Goal: Task Accomplishment & Management: Manage account settings

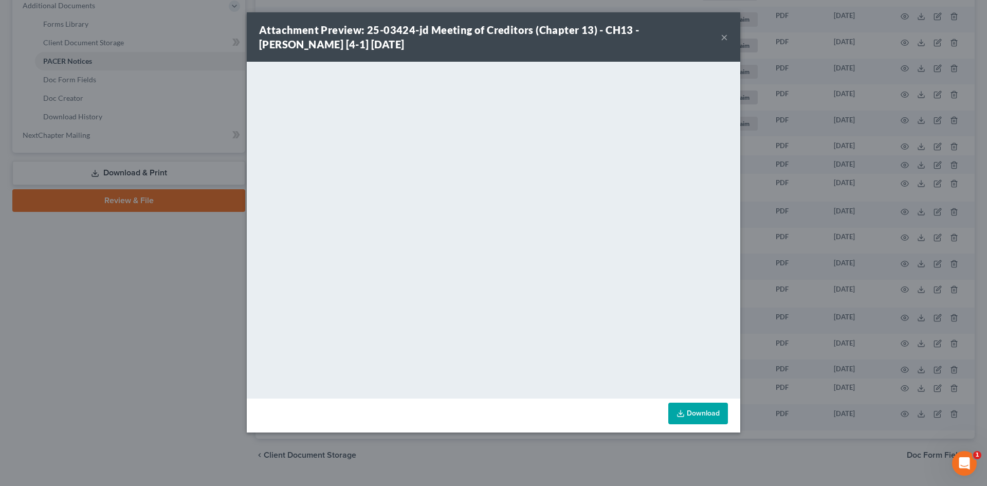
click at [725, 37] on button "×" at bounding box center [724, 37] width 7 height 12
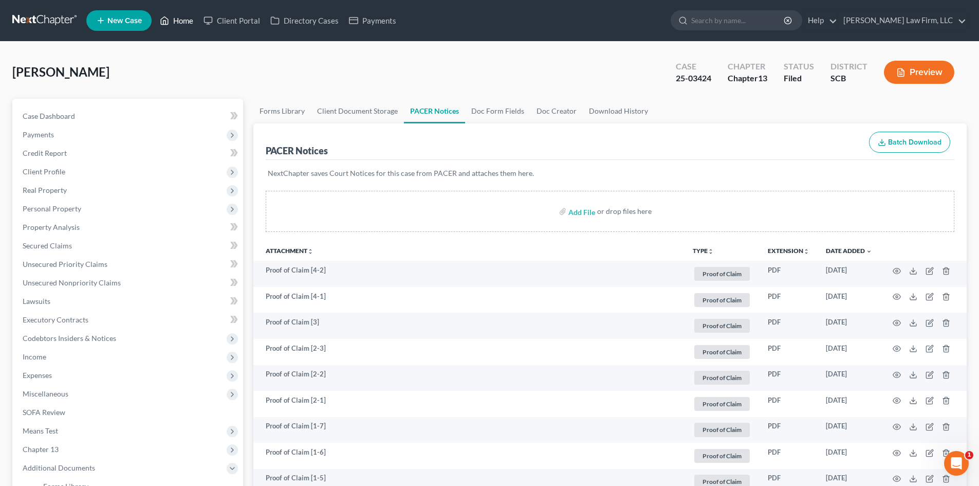
click at [187, 24] on link "Home" at bounding box center [177, 20] width 44 height 19
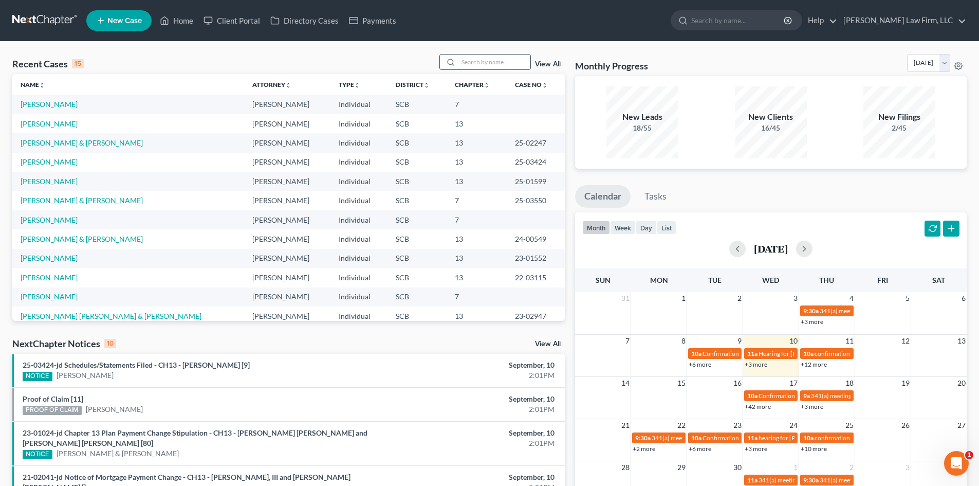
click at [470, 62] on input "search" at bounding box center [494, 61] width 72 height 15
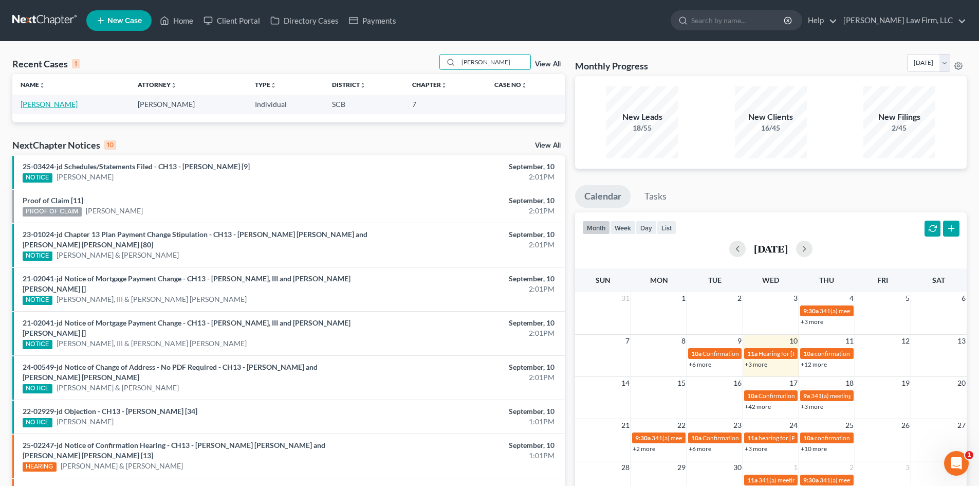
type input "[PERSON_NAME]"
click at [41, 103] on link "[PERSON_NAME]" at bounding box center [49, 104] width 57 height 9
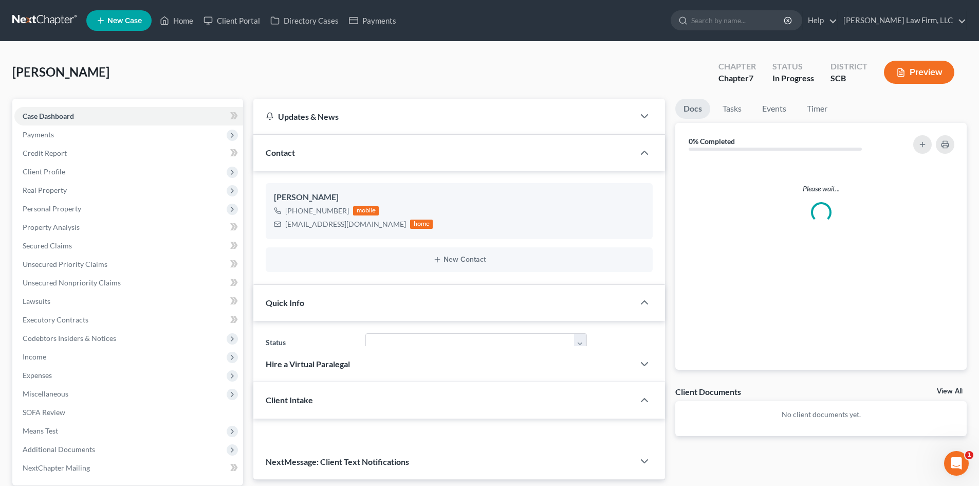
select select "1"
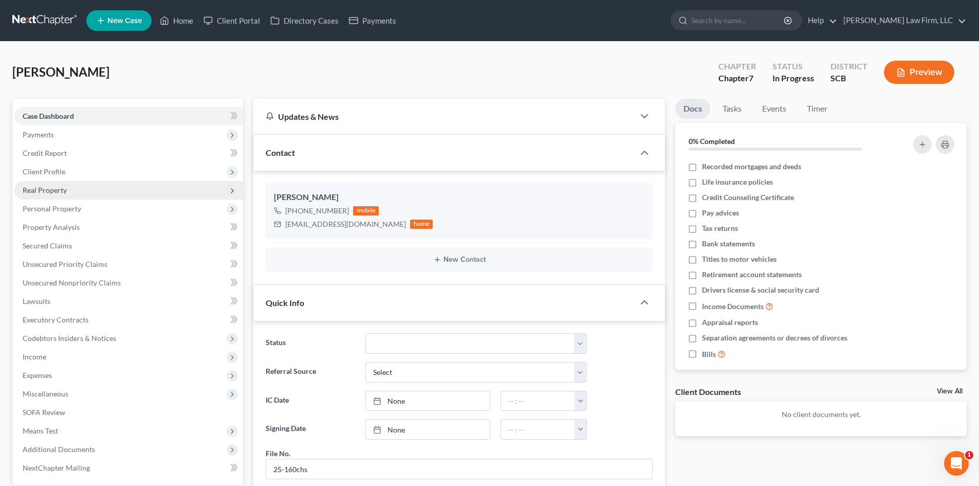
click at [79, 183] on span "Real Property" at bounding box center [128, 190] width 229 height 19
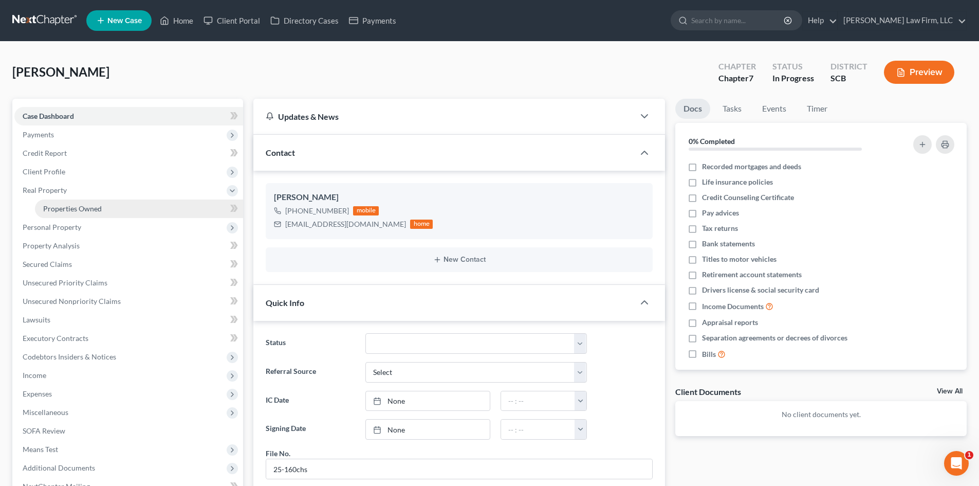
click at [76, 201] on link "Properties Owned" at bounding box center [139, 208] width 208 height 19
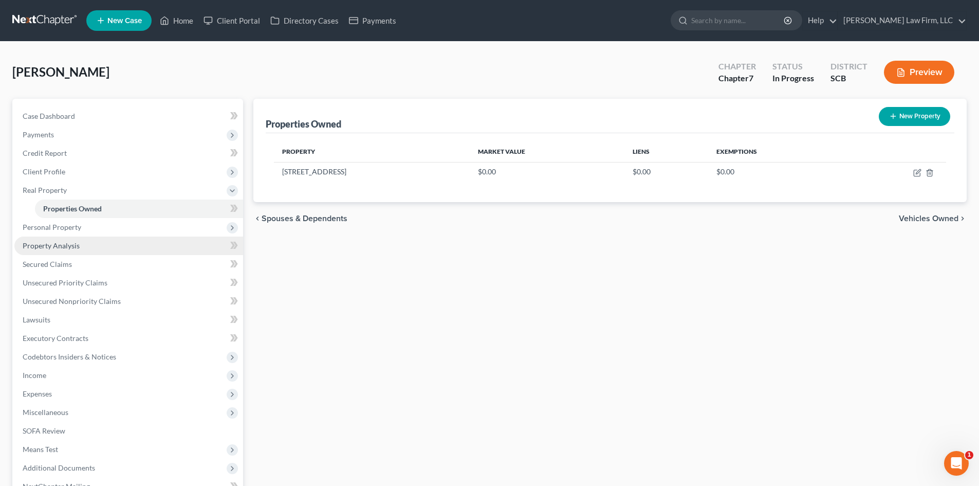
click at [102, 245] on link "Property Analysis" at bounding box center [128, 245] width 229 height 19
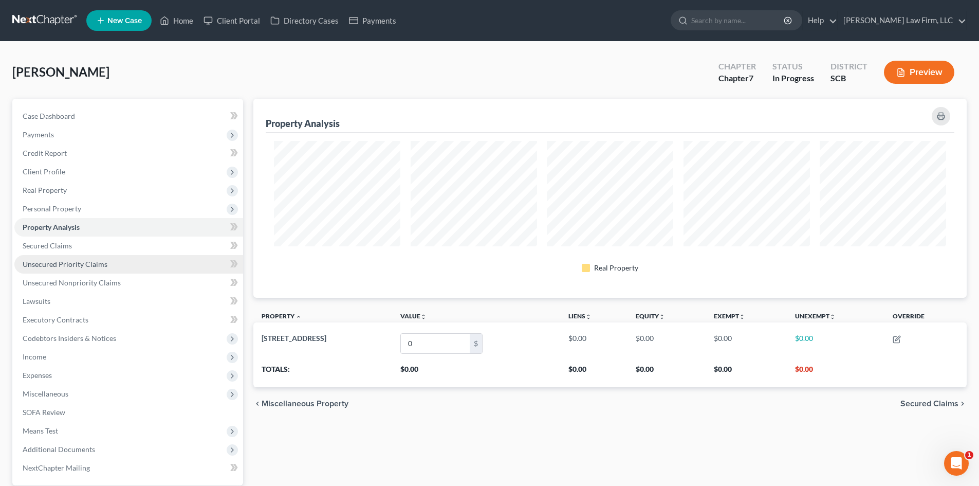
scroll to position [199, 713]
click at [90, 262] on span "Unsecured Priority Claims" at bounding box center [65, 264] width 85 height 9
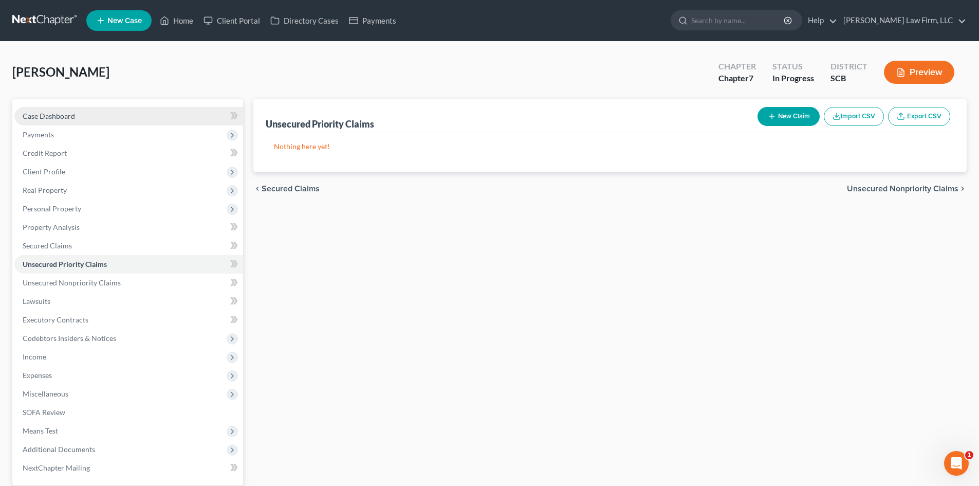
click at [54, 122] on link "Case Dashboard" at bounding box center [128, 116] width 229 height 19
select select "1"
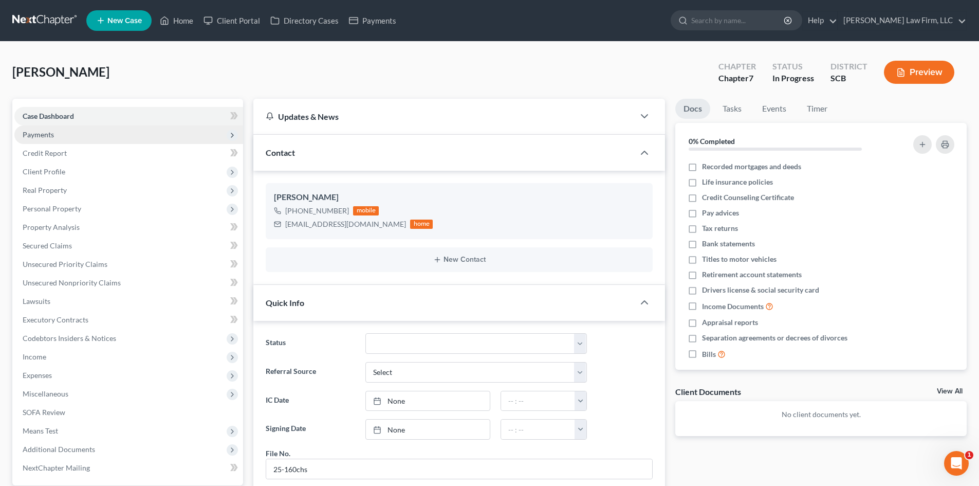
click at [47, 135] on span "Payments" at bounding box center [38, 134] width 31 height 9
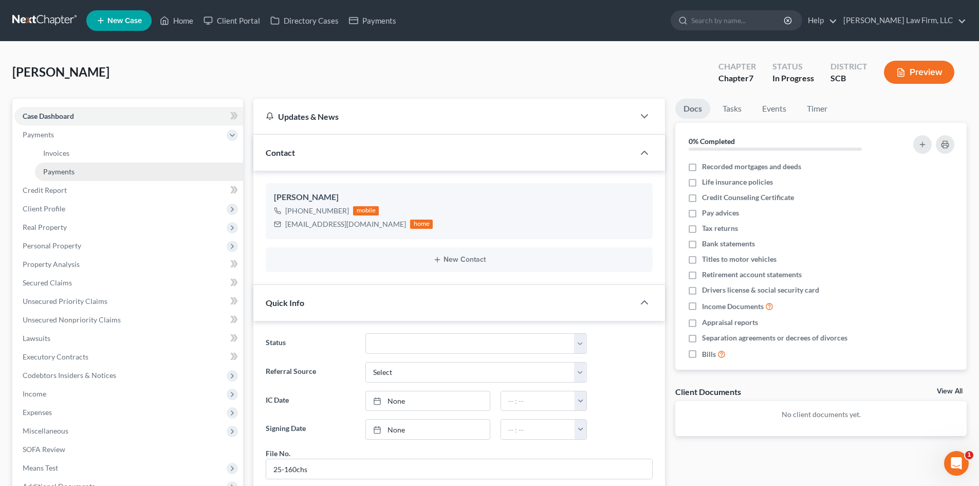
click at [68, 169] on span "Payments" at bounding box center [58, 171] width 31 height 9
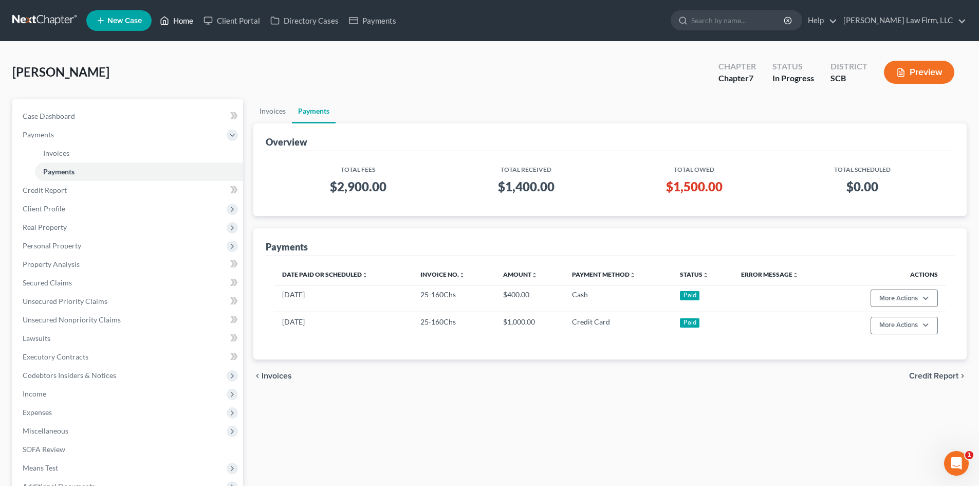
click at [178, 19] on link "Home" at bounding box center [177, 20] width 44 height 19
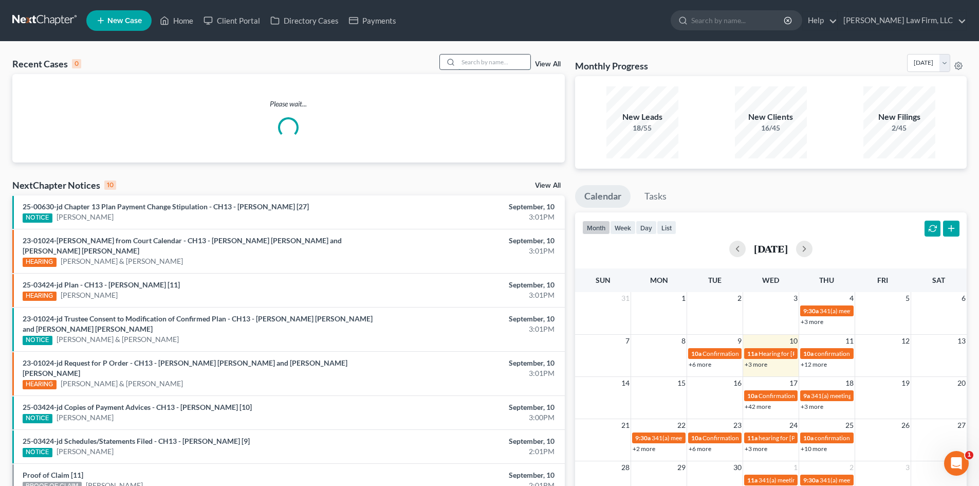
click at [477, 60] on input "search" at bounding box center [494, 61] width 72 height 15
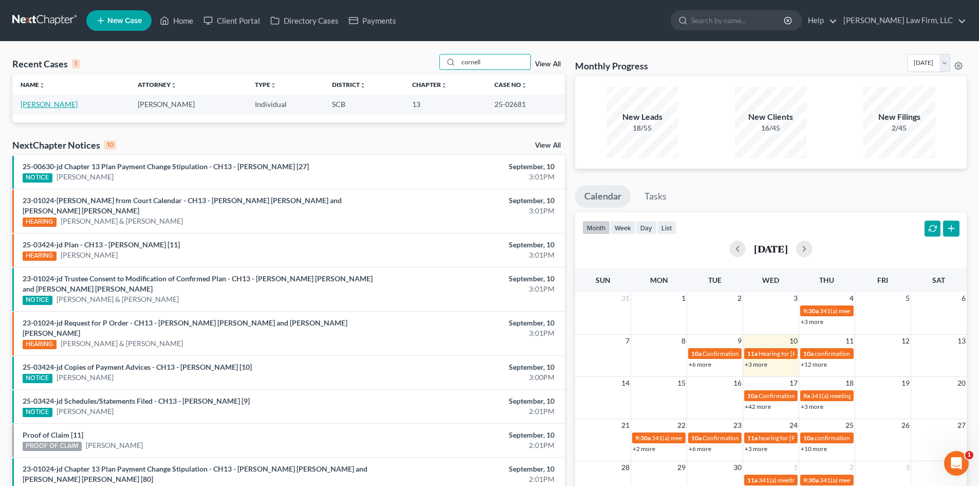
type input "cornell"
click at [56, 102] on link "[PERSON_NAME]" at bounding box center [49, 104] width 57 height 9
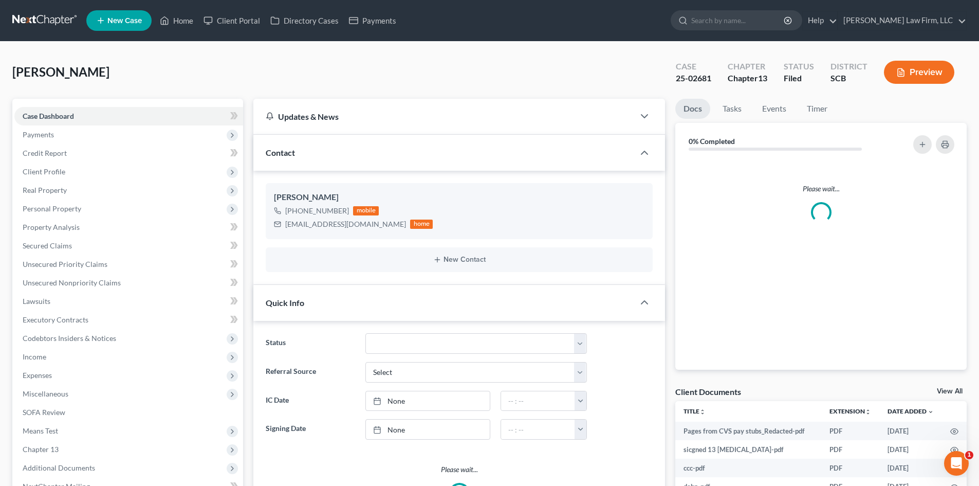
select select "0"
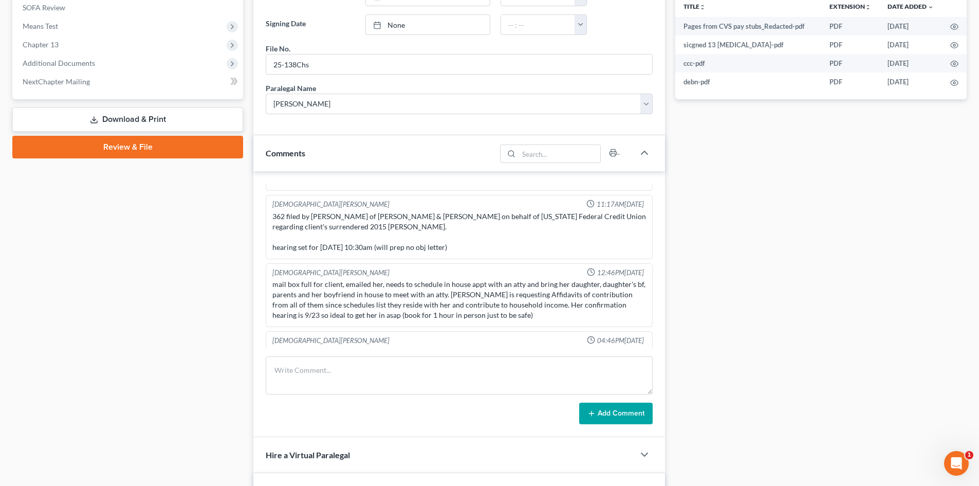
scroll to position [463, 0]
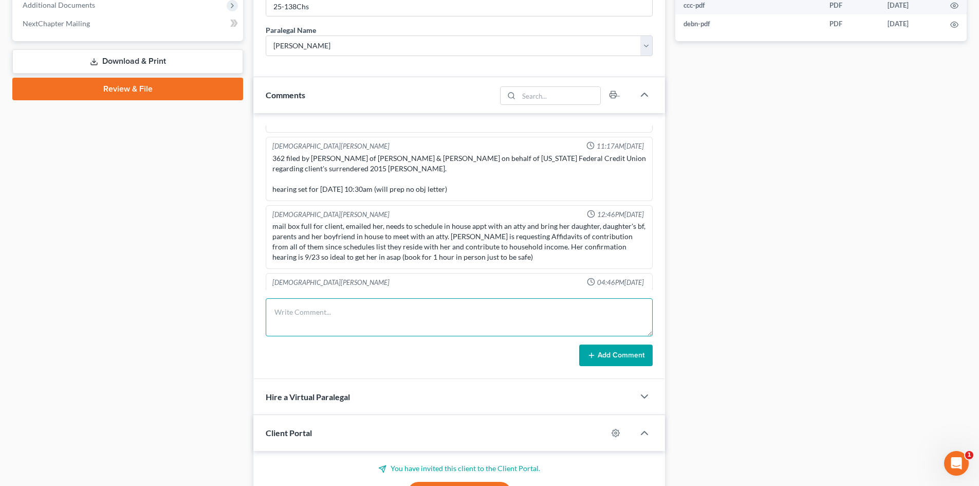
click at [342, 312] on textarea at bounding box center [459, 317] width 387 height 38
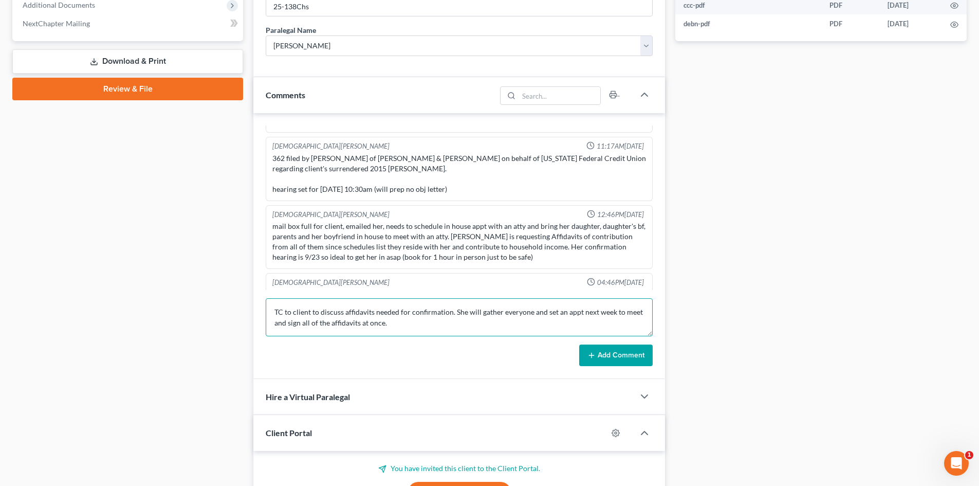
type textarea "TC to client to discuss affidavits needed for confirmation. She will gather eve…"
click at [588, 356] on icon at bounding box center [591, 355] width 8 height 8
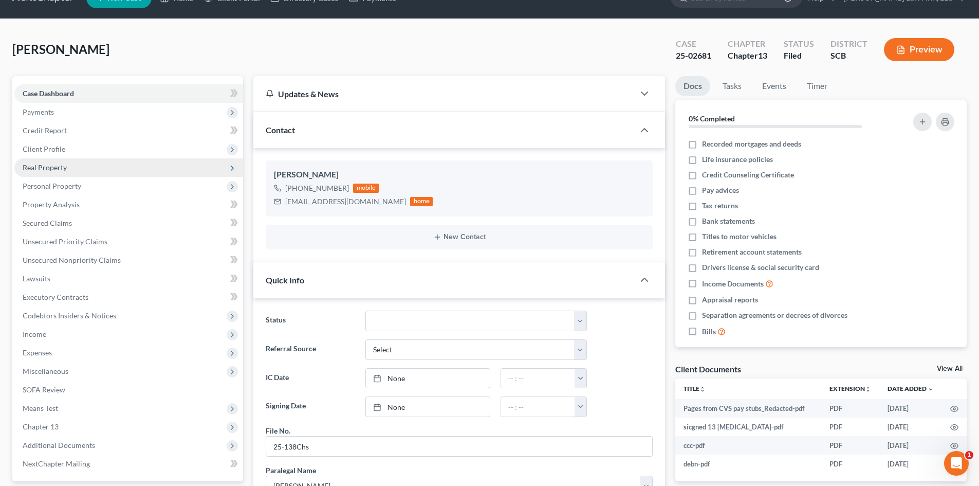
scroll to position [0, 0]
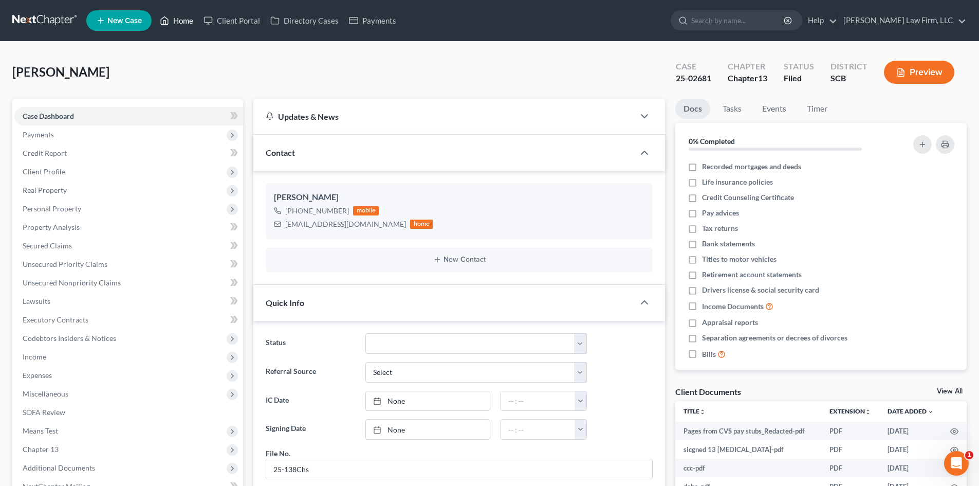
click at [179, 21] on link "Home" at bounding box center [177, 20] width 44 height 19
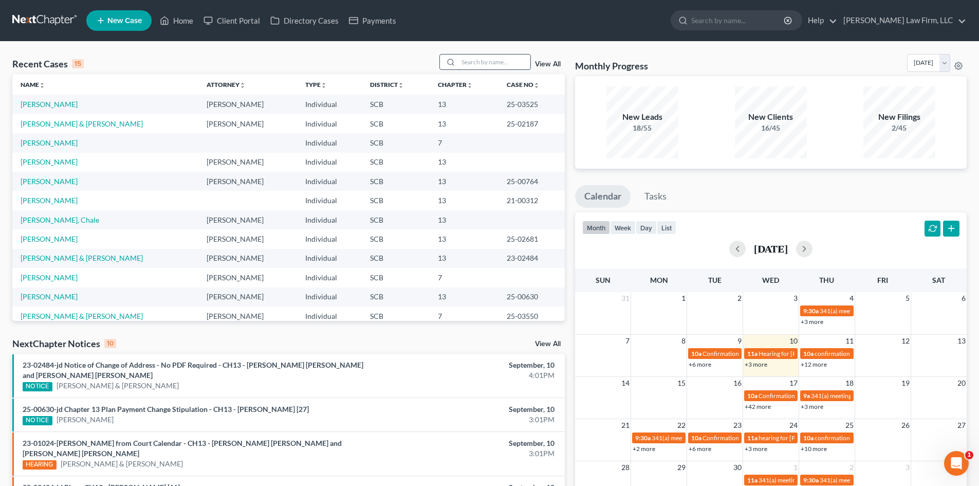
click at [477, 67] on input "search" at bounding box center [494, 61] width 72 height 15
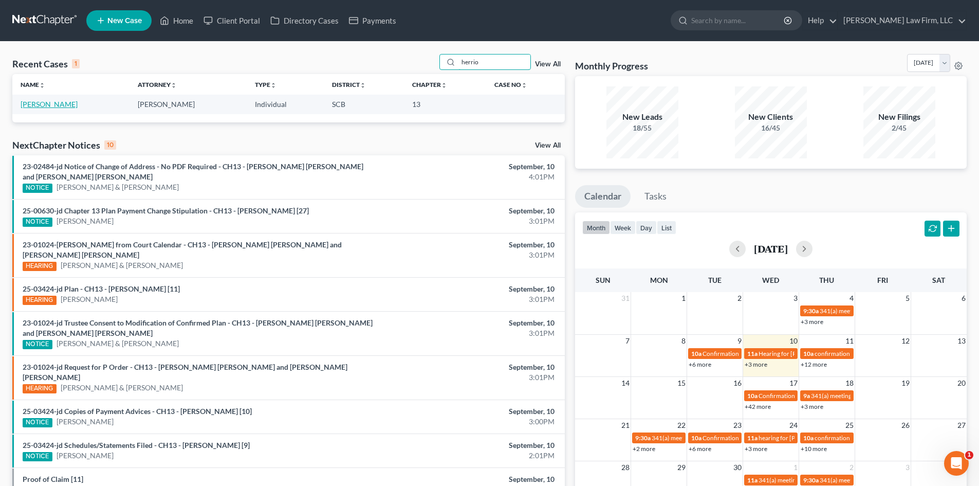
type input "herrio"
click at [54, 101] on link "[PERSON_NAME]" at bounding box center [49, 104] width 57 height 9
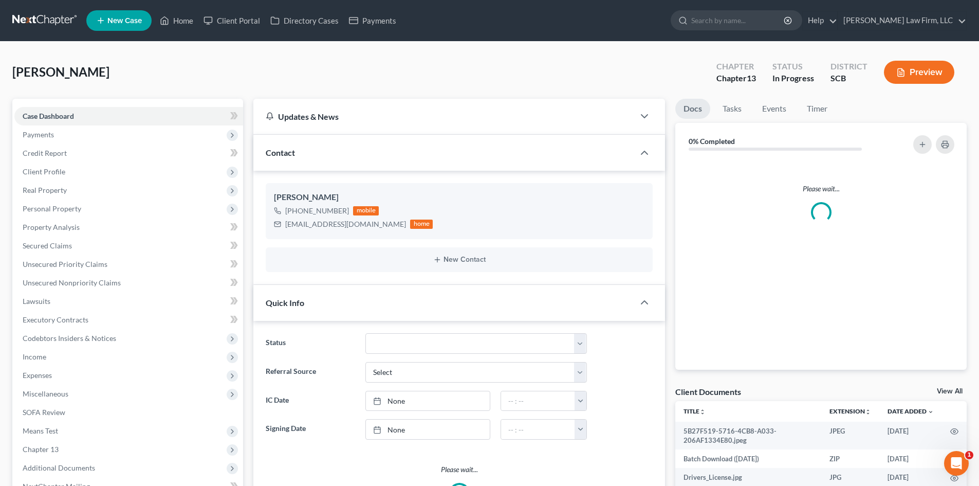
select select "1"
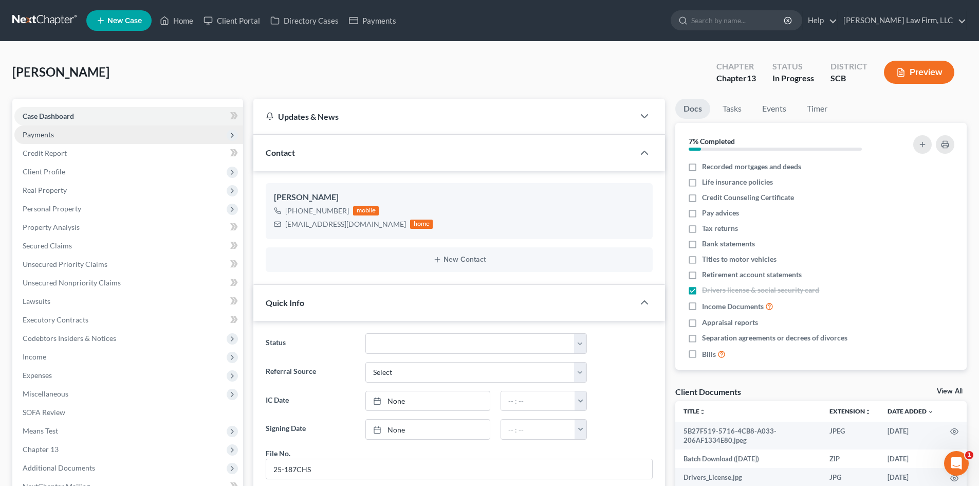
click at [39, 133] on span "Payments" at bounding box center [38, 134] width 31 height 9
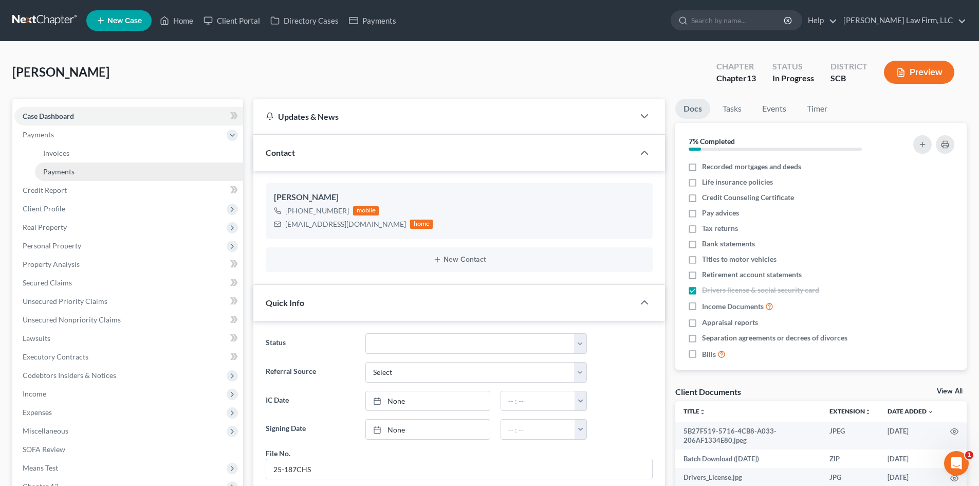
click at [53, 171] on span "Payments" at bounding box center [58, 171] width 31 height 9
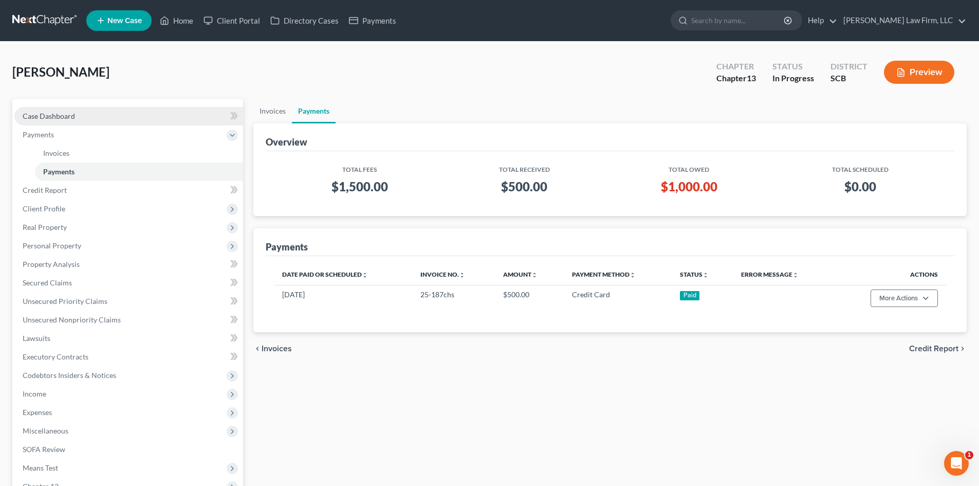
click at [62, 113] on span "Case Dashboard" at bounding box center [49, 116] width 52 height 9
select select "3"
select select "1"
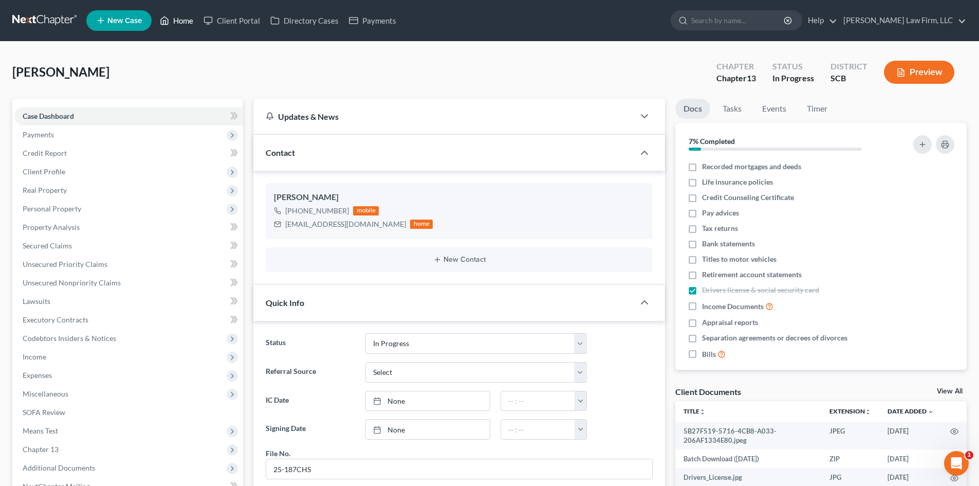
drag, startPoint x: 183, startPoint y: 17, endPoint x: 200, endPoint y: 90, distance: 74.4
click at [183, 17] on link "Home" at bounding box center [177, 20] width 44 height 19
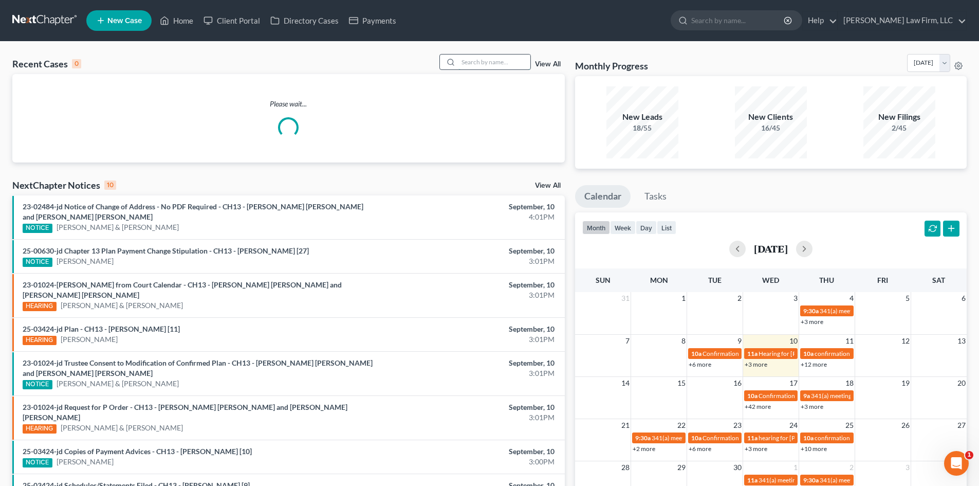
click at [487, 64] on input "search" at bounding box center [494, 61] width 72 height 15
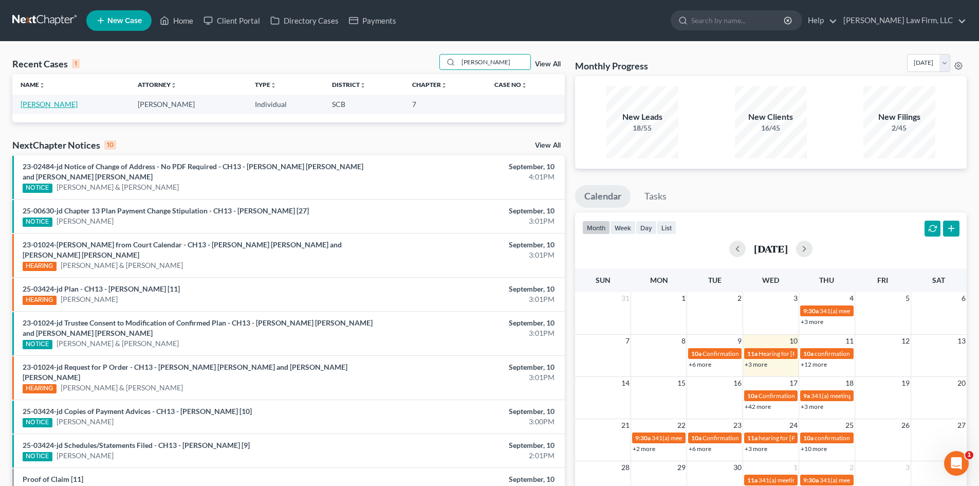
type input "[PERSON_NAME]"
click at [40, 103] on link "[PERSON_NAME]" at bounding box center [49, 104] width 57 height 9
select select "1"
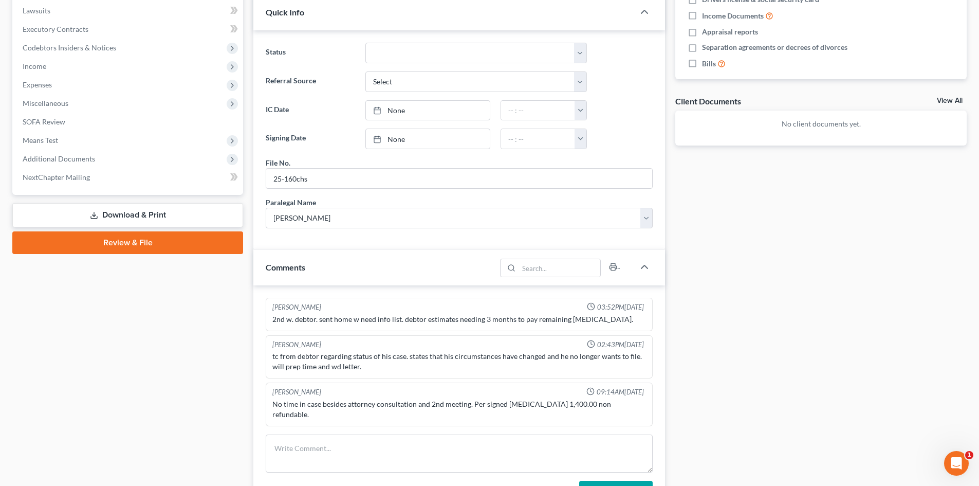
scroll to position [308, 0]
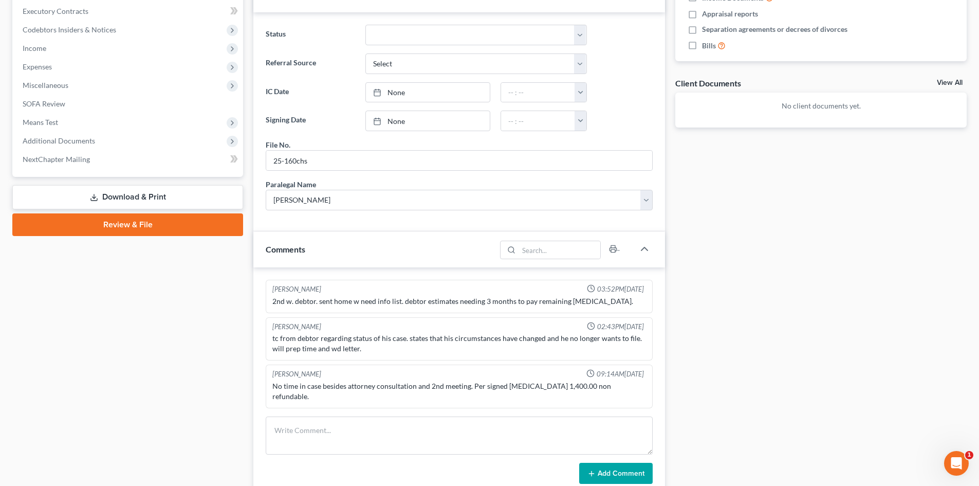
click at [288, 346] on div "tc from debtor regarding status of his case. states that his circumstances have…" at bounding box center [459, 343] width 374 height 21
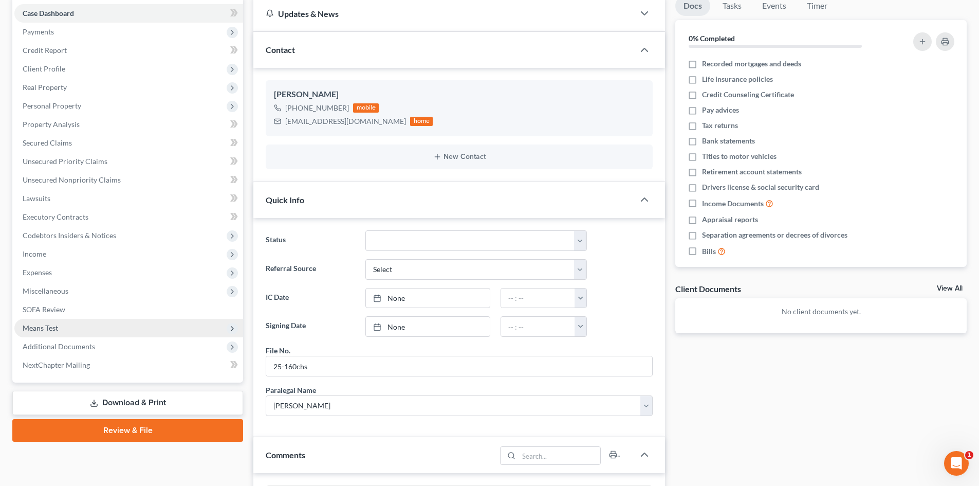
scroll to position [0, 0]
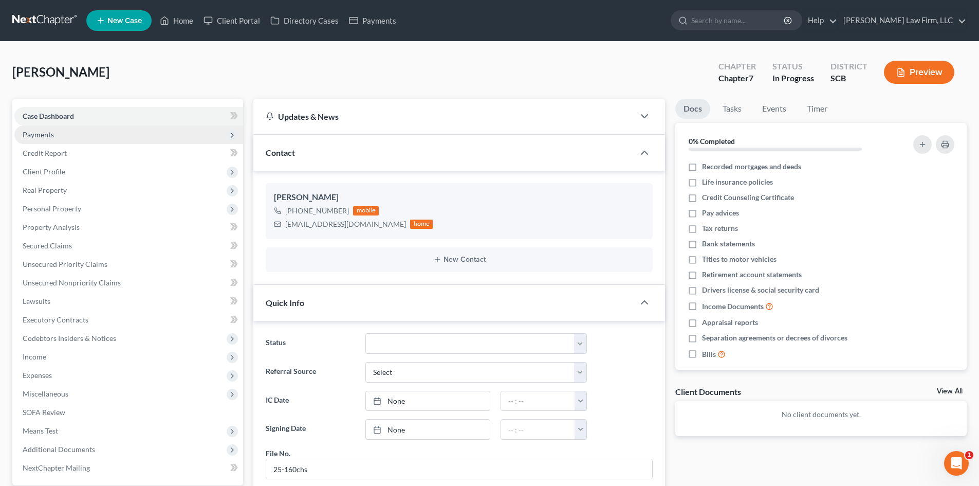
click at [42, 137] on span "Payments" at bounding box center [38, 134] width 31 height 9
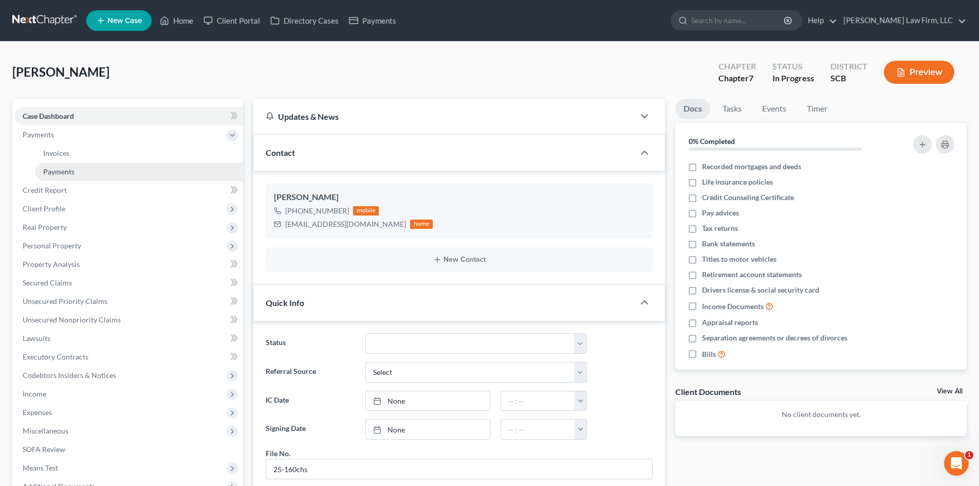
click at [64, 171] on span "Payments" at bounding box center [58, 171] width 31 height 9
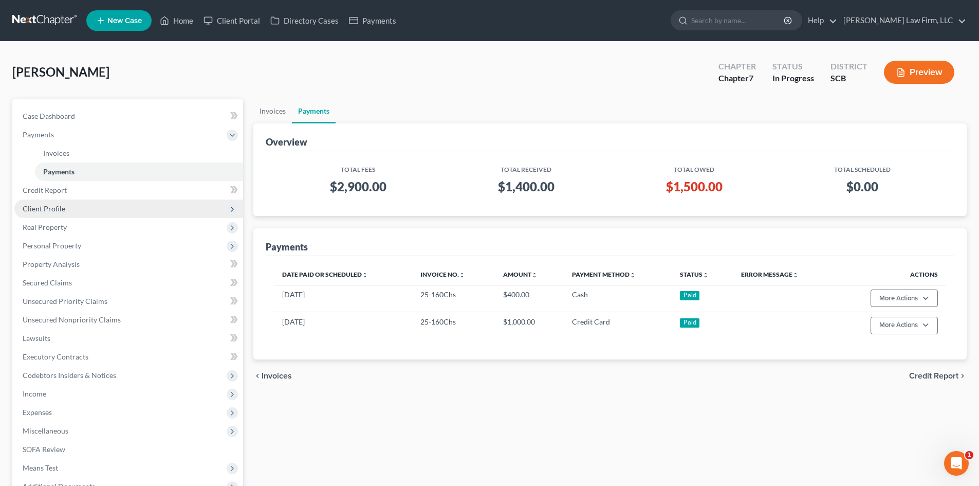
click at [60, 203] on span "Client Profile" at bounding box center [128, 208] width 229 height 19
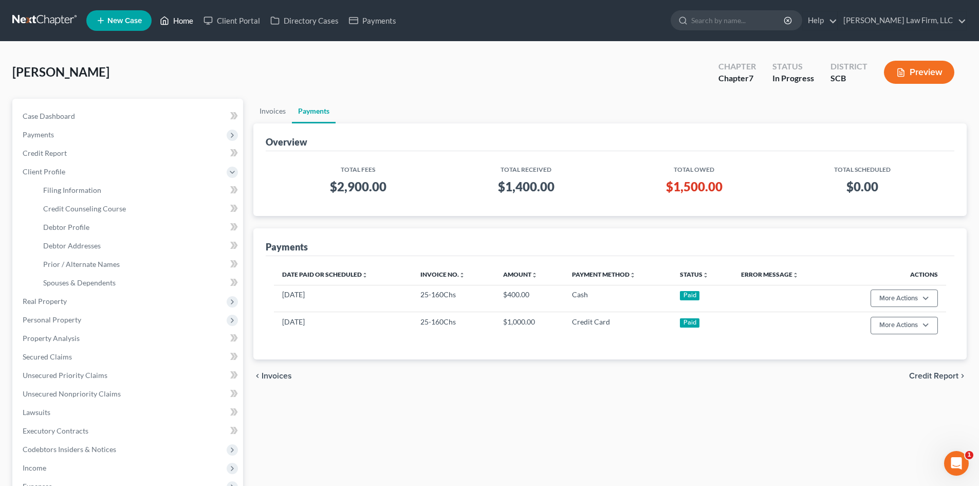
drag, startPoint x: 182, startPoint y: 20, endPoint x: 298, endPoint y: 30, distance: 116.1
click at [182, 20] on link "Home" at bounding box center [177, 20] width 44 height 19
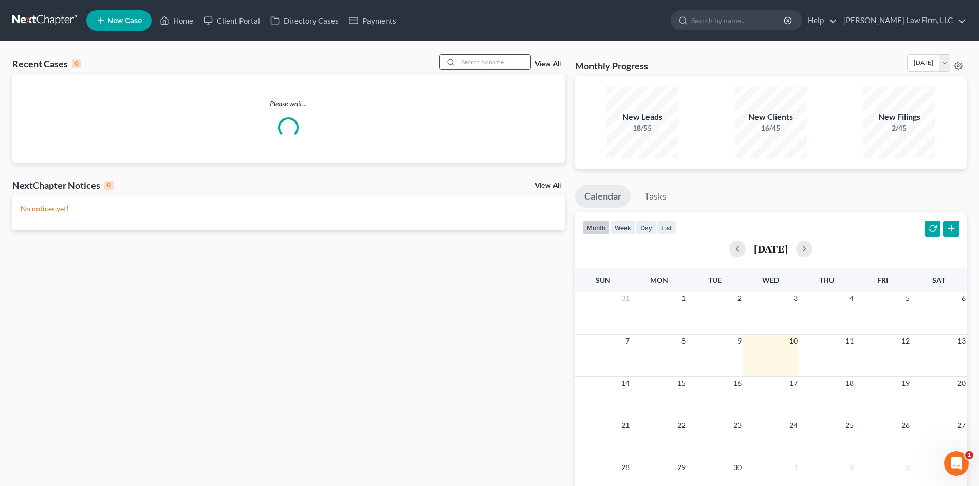
click at [486, 60] on input "search" at bounding box center [494, 61] width 72 height 15
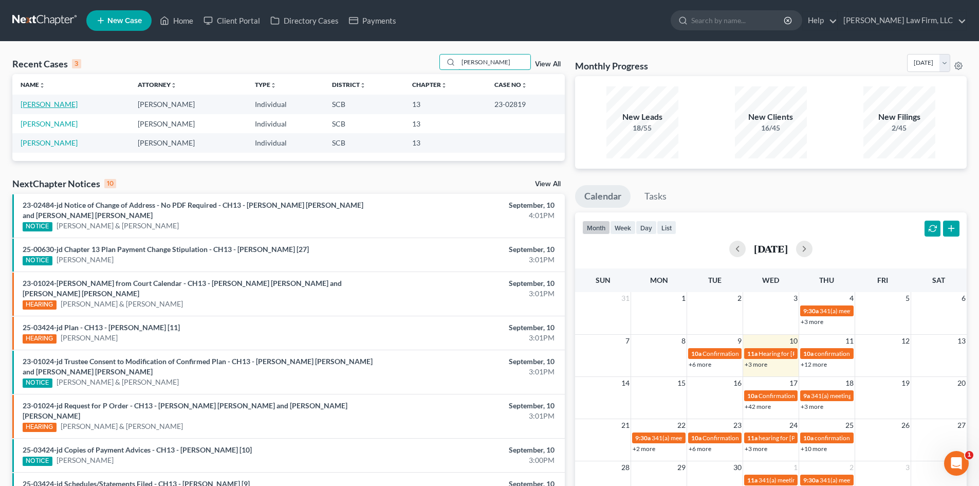
type input "[PERSON_NAME]"
click at [44, 104] on link "[PERSON_NAME]" at bounding box center [49, 104] width 57 height 9
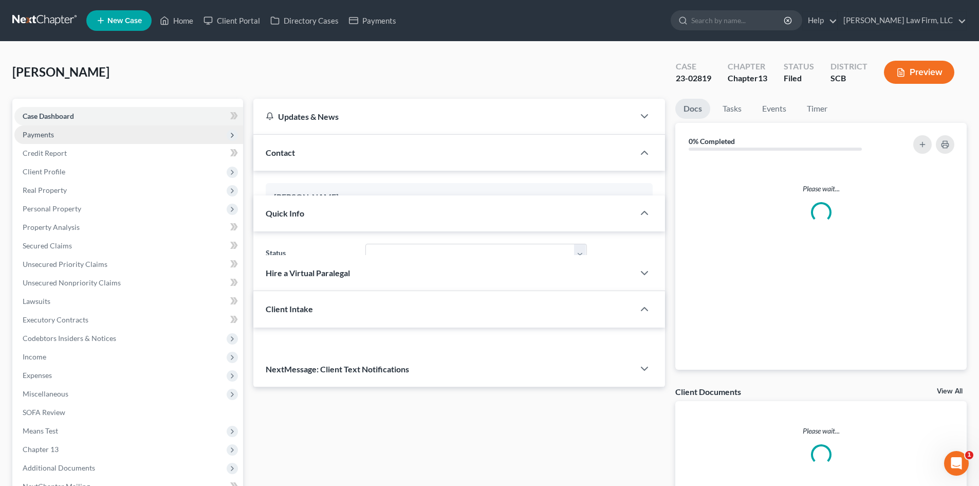
select select "0"
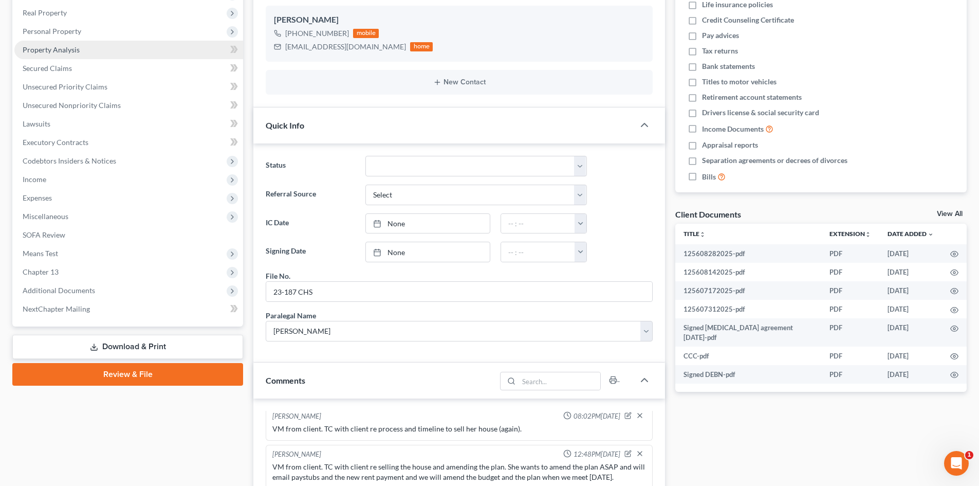
scroll to position [308, 0]
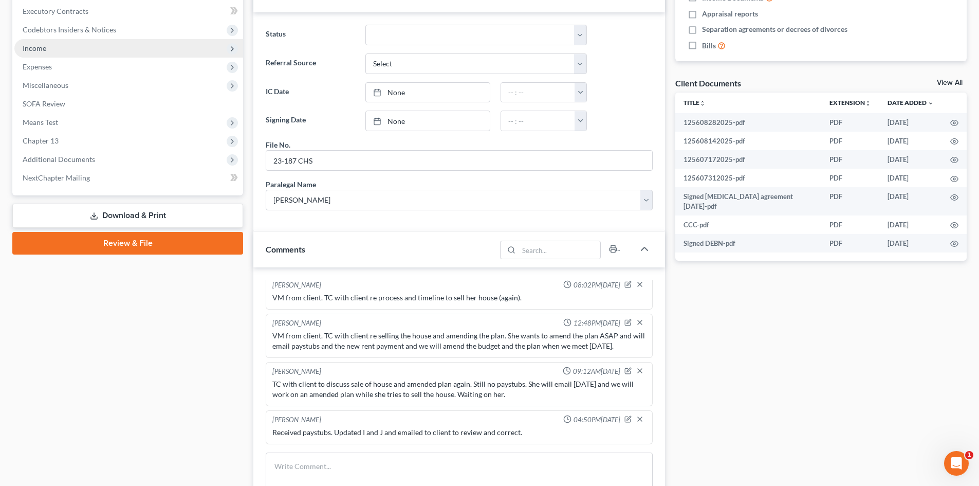
click at [61, 53] on span "Income" at bounding box center [128, 48] width 229 height 19
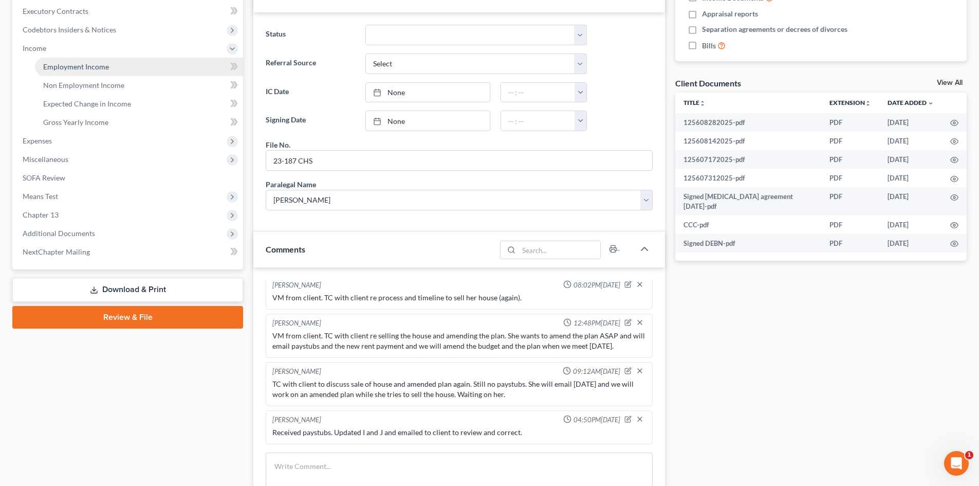
click at [82, 70] on span "Employment Income" at bounding box center [76, 66] width 66 height 9
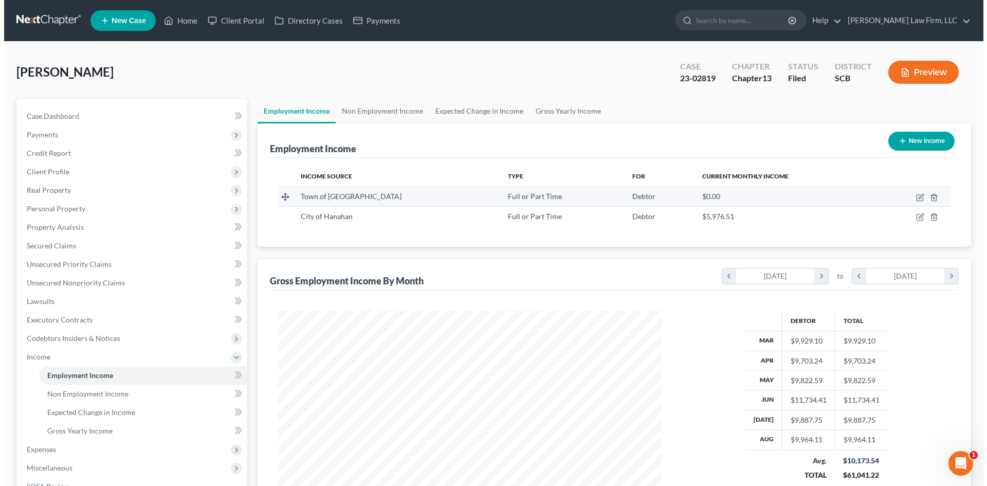
scroll to position [192, 404]
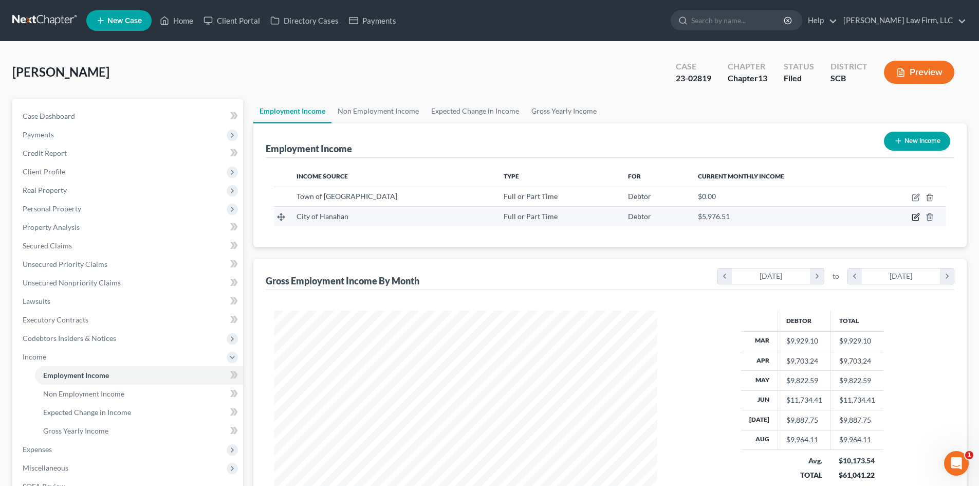
click at [916, 216] on icon "button" at bounding box center [916, 216] width 5 height 5
select select "0"
select select "42"
select select "2"
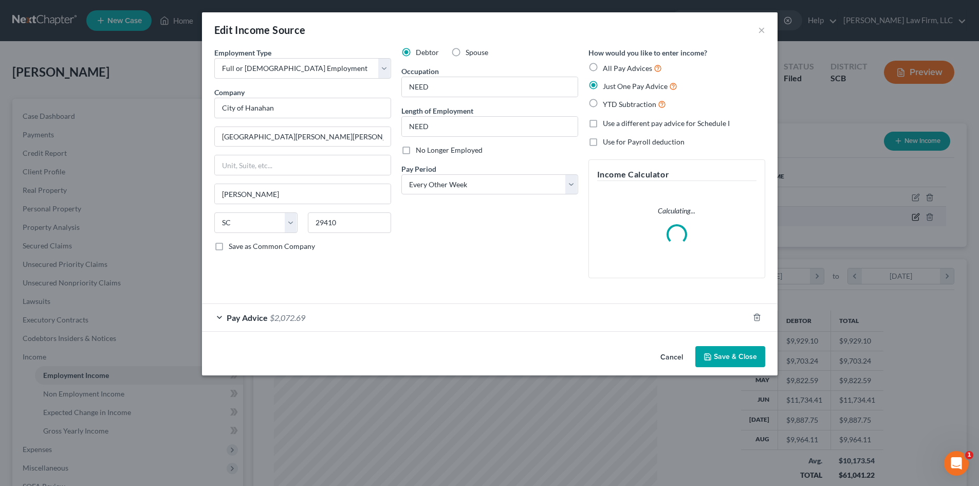
scroll to position [193, 408]
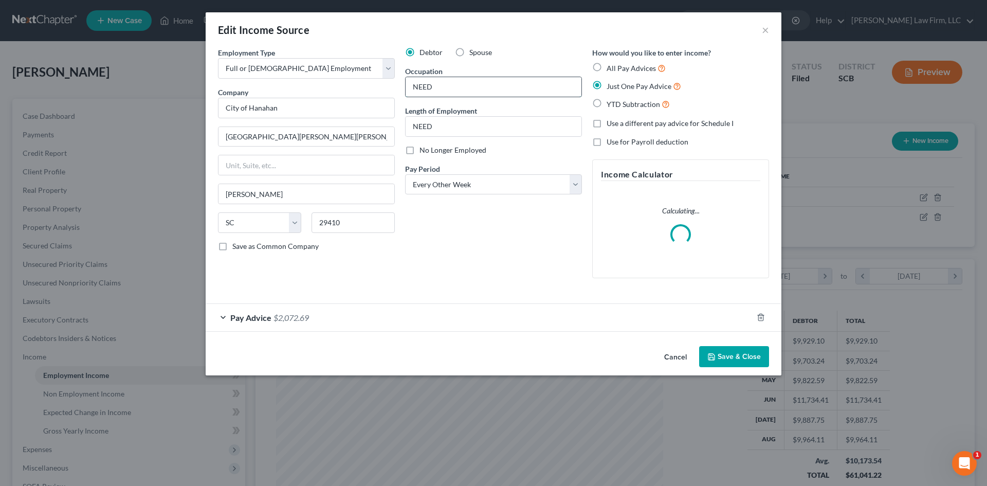
drag, startPoint x: 453, startPoint y: 89, endPoint x: 411, endPoint y: 83, distance: 42.1
click at [411, 83] on input "NEED" at bounding box center [494, 87] width 176 height 20
type input "Police Officer"
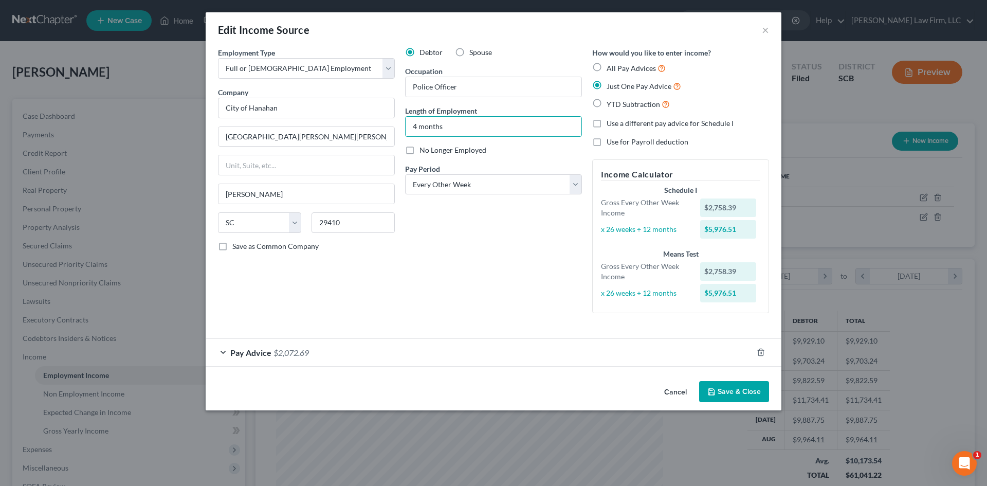
type input "4 months"
click at [731, 384] on button "Save & Close" at bounding box center [734, 392] width 70 height 22
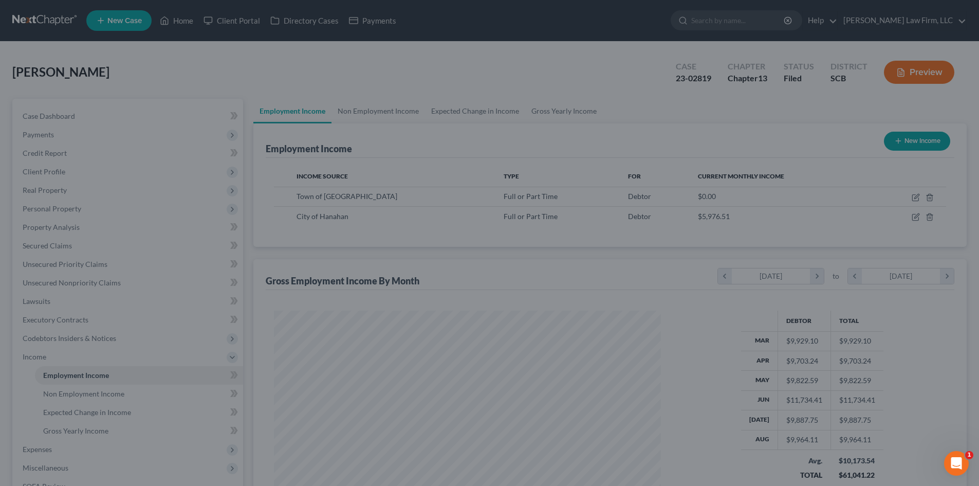
scroll to position [513773, 513561]
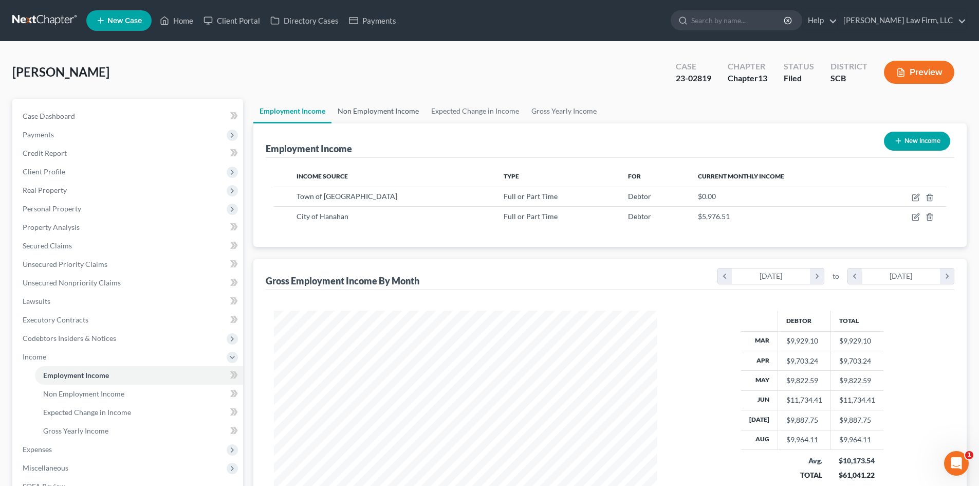
click at [385, 104] on link "Non Employment Income" at bounding box center [379, 111] width 94 height 25
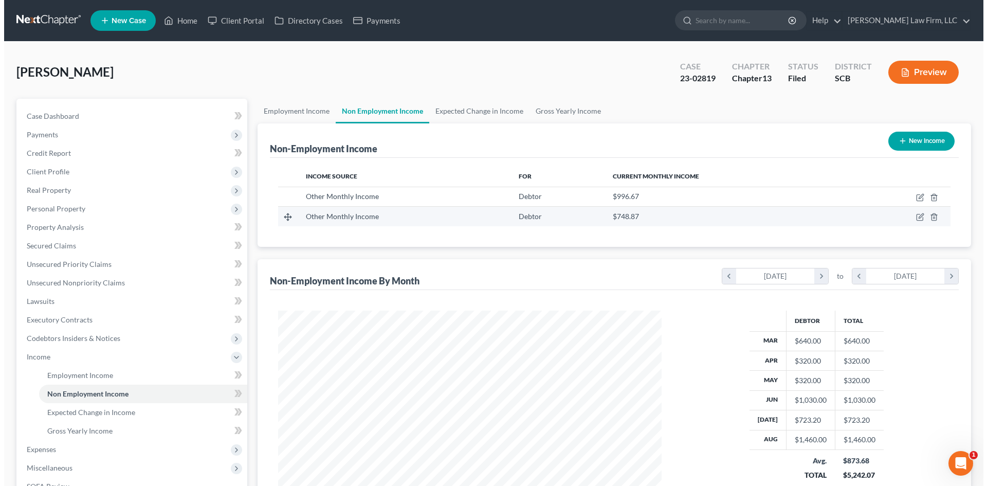
scroll to position [192, 404]
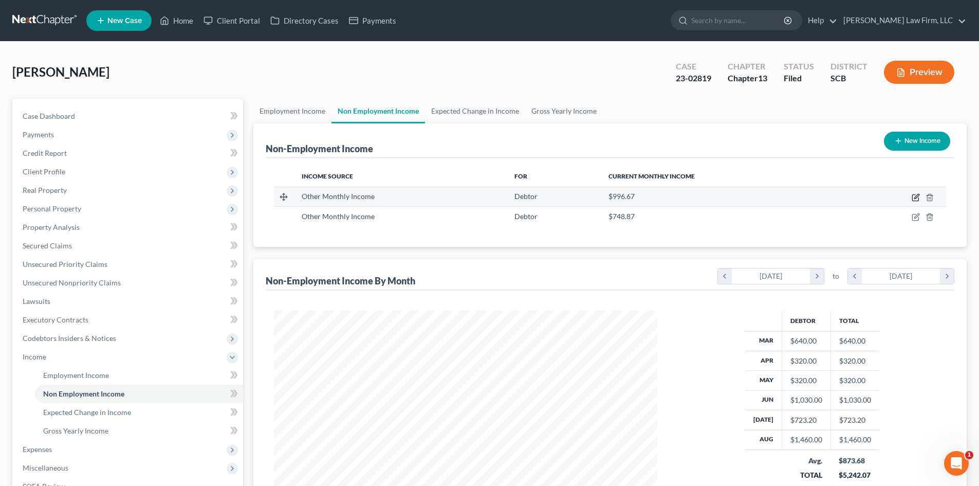
click at [918, 195] on icon "button" at bounding box center [916, 197] width 8 height 8
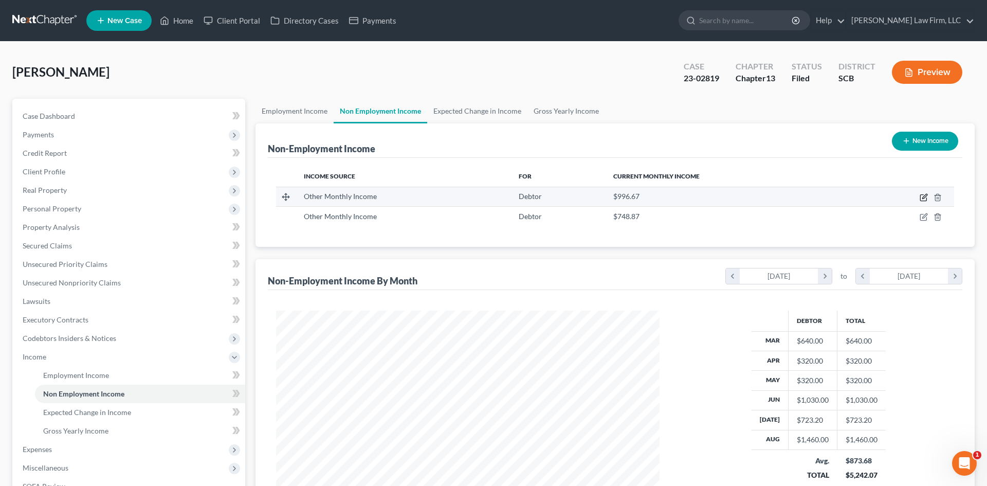
select select "13"
select select "2"
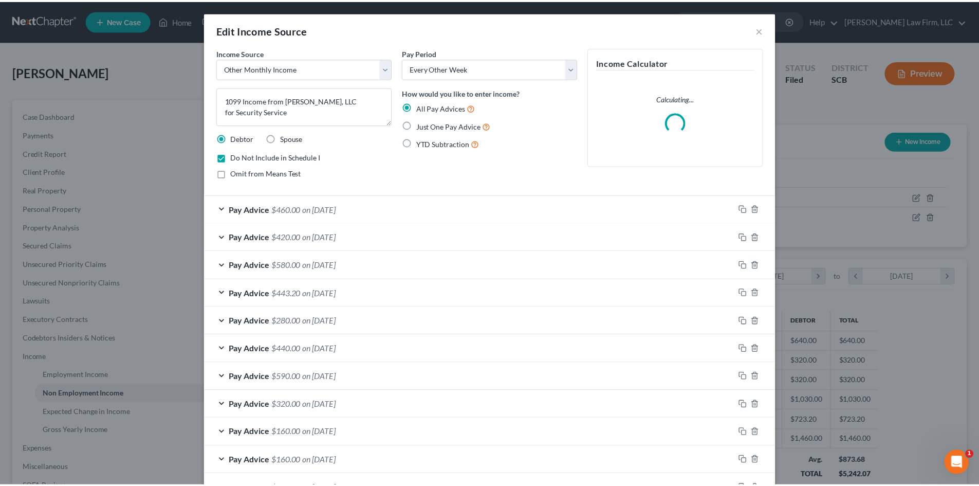
scroll to position [193, 408]
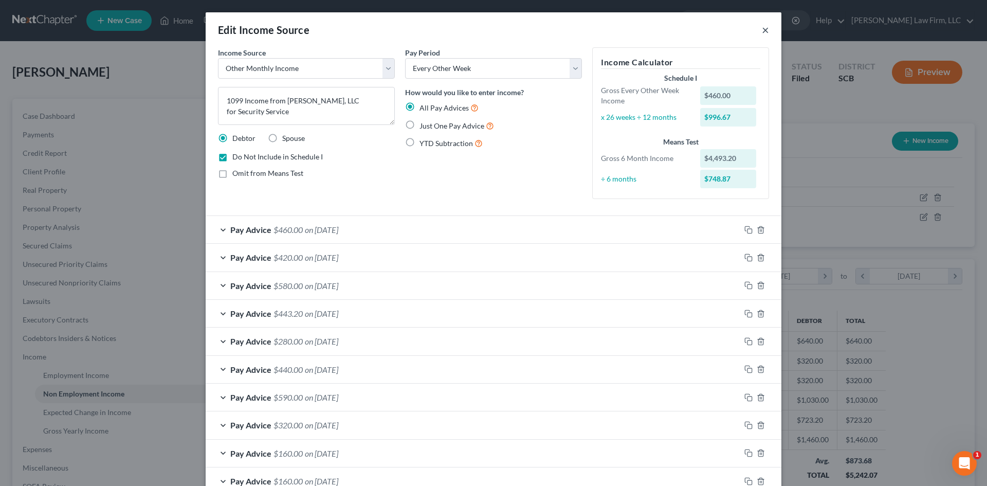
click at [762, 29] on button "×" at bounding box center [765, 30] width 7 height 12
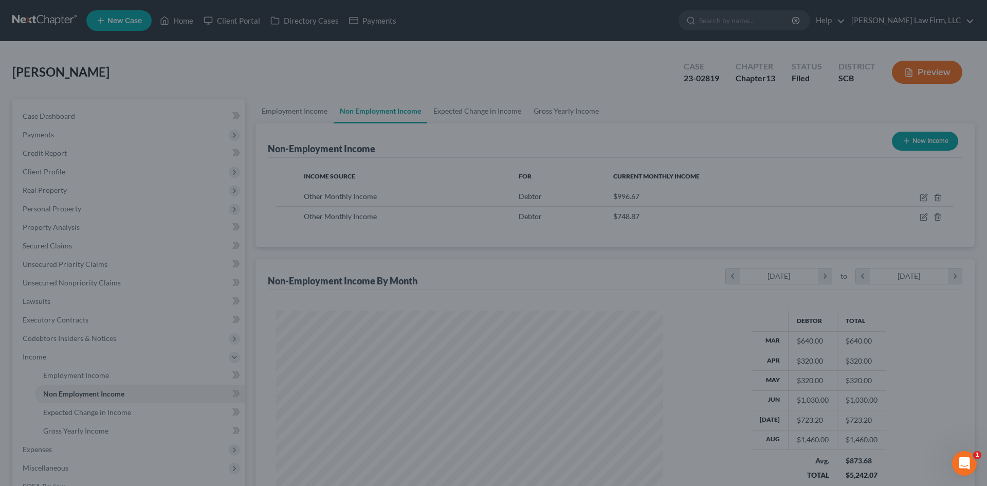
scroll to position [513773, 513561]
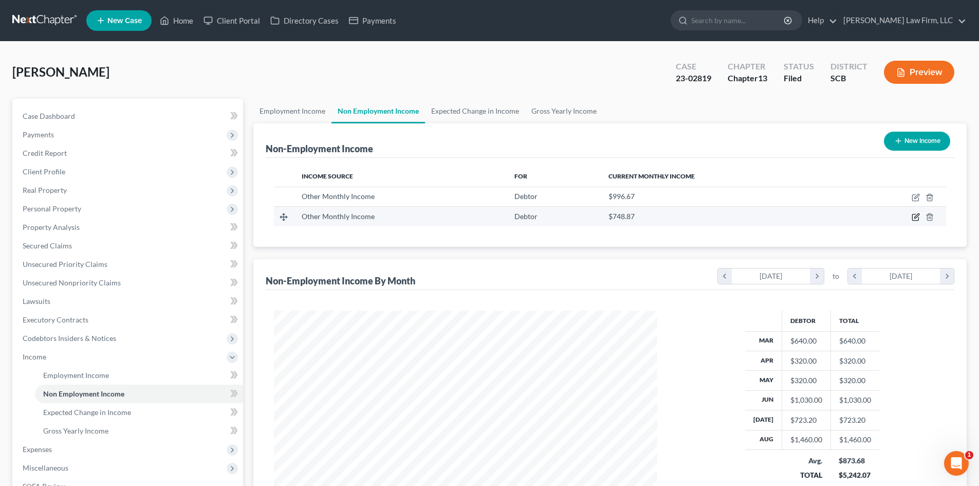
click at [917, 217] on icon "button" at bounding box center [916, 216] width 5 height 5
select select "13"
select select "0"
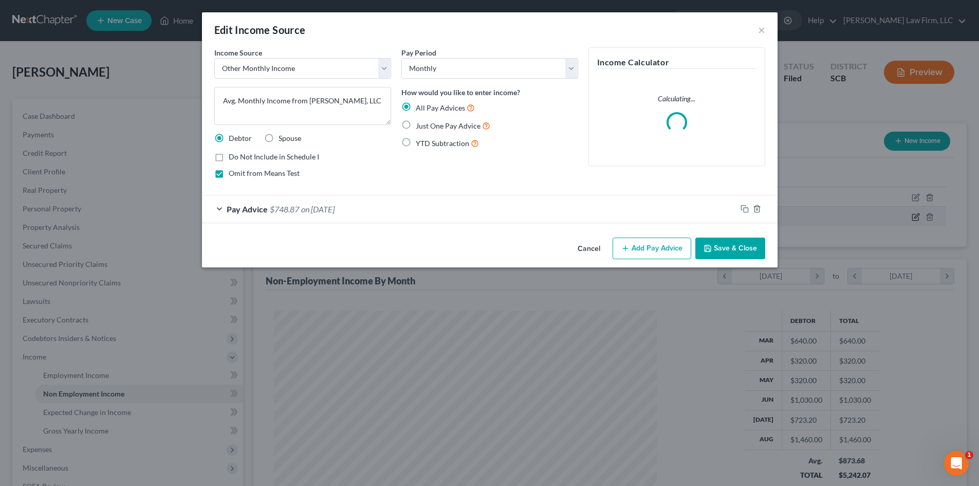
scroll to position [193, 408]
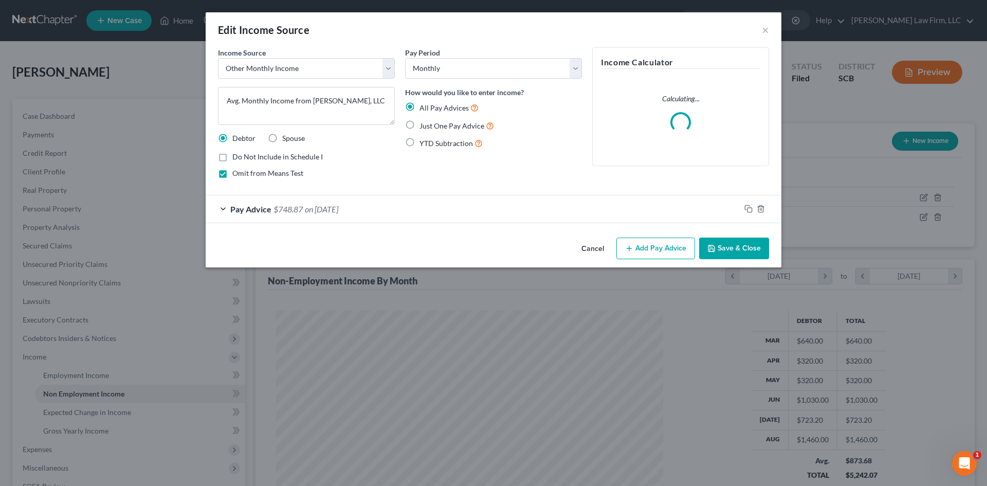
click at [232, 157] on label "Do Not Include in Schedule I" at bounding box center [277, 157] width 90 height 10
click at [236, 157] on input "Do Not Include in Schedule I" at bounding box center [239, 155] width 7 height 7
checkbox input "true"
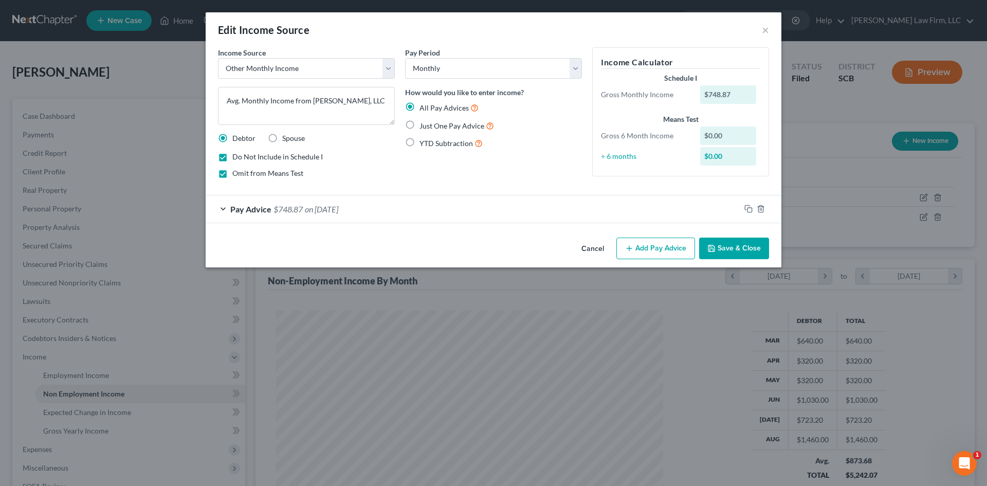
click at [739, 251] on button "Save & Close" at bounding box center [734, 248] width 70 height 22
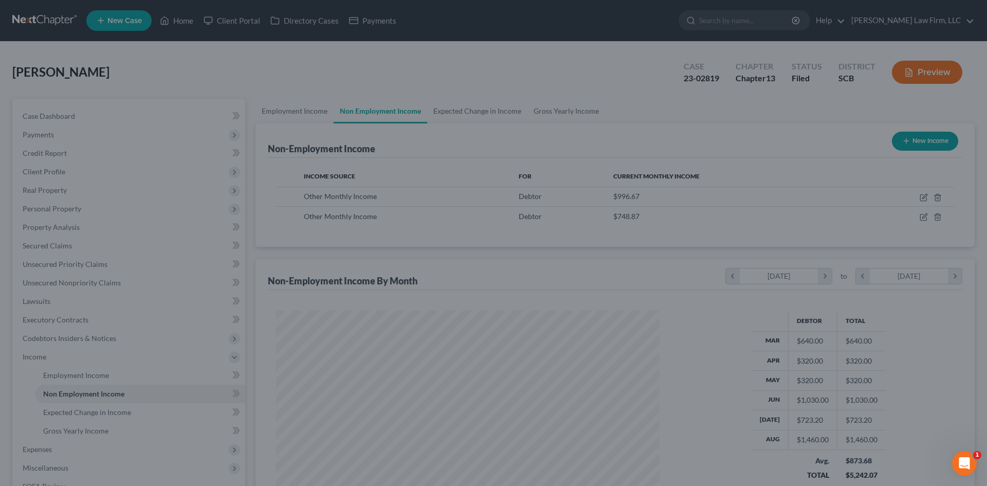
scroll to position [513773, 513561]
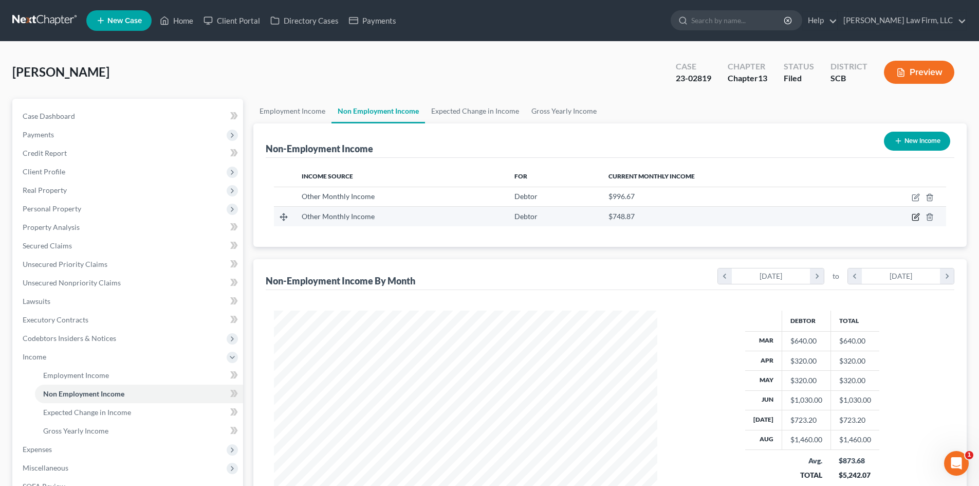
click at [913, 216] on icon "button" at bounding box center [915, 217] width 6 height 6
select select "13"
select select "0"
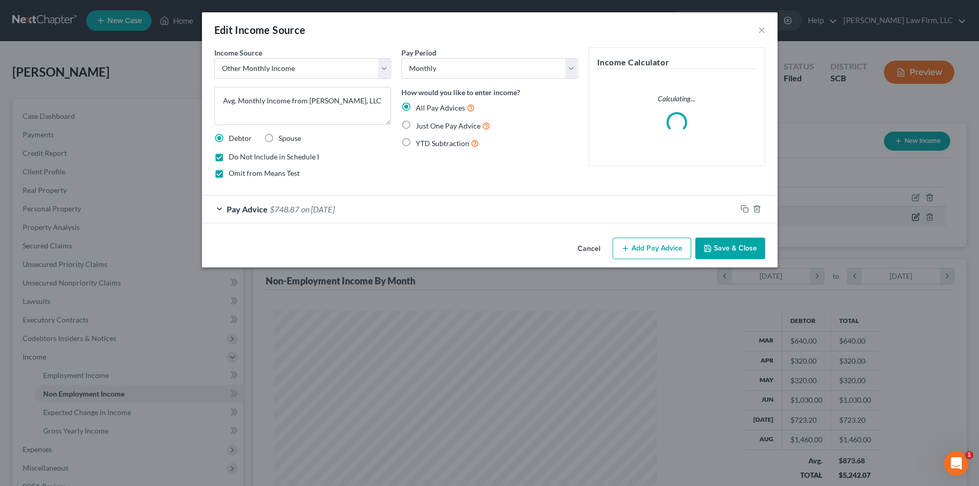
scroll to position [193, 408]
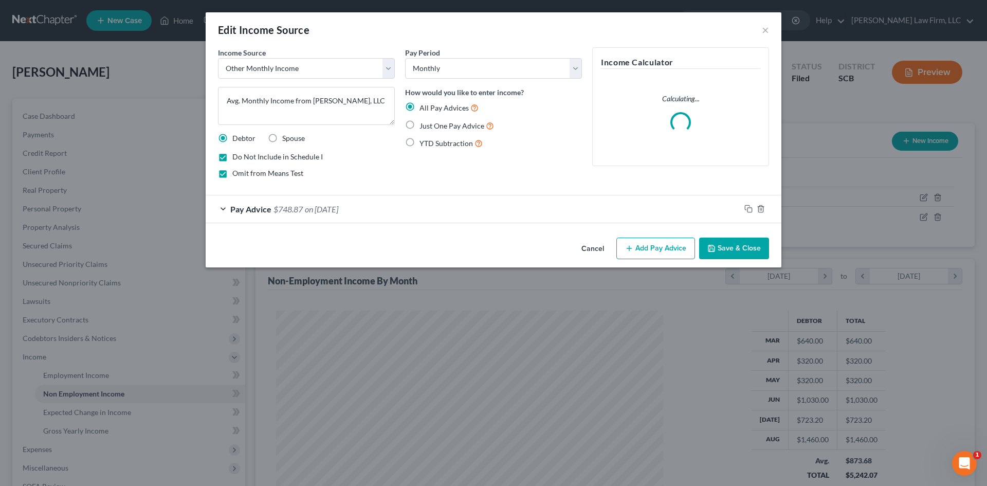
click at [606, 245] on button "Cancel" at bounding box center [592, 248] width 39 height 21
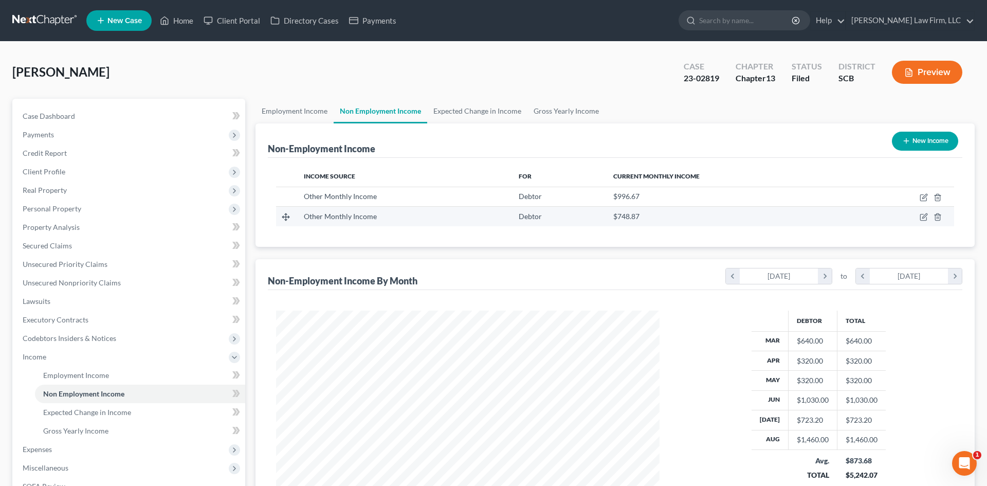
scroll to position [513773, 513561]
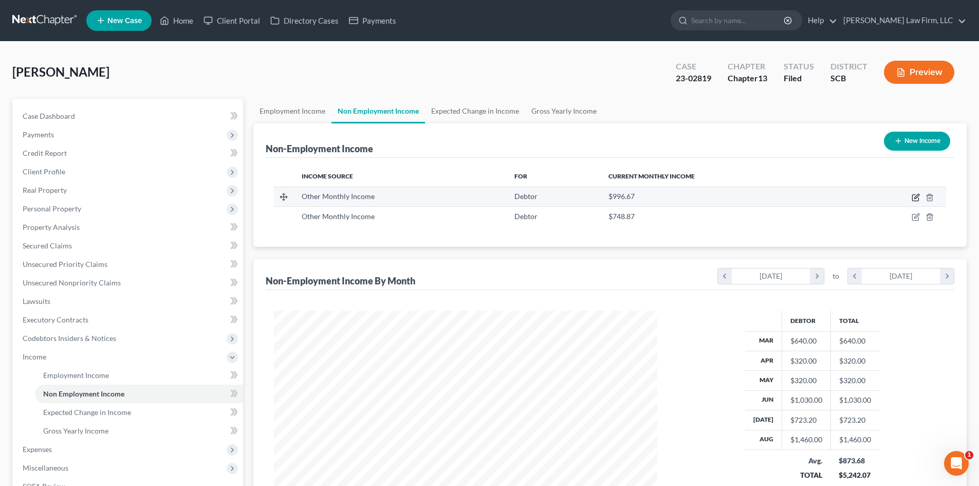
click at [913, 196] on icon "button" at bounding box center [915, 198] width 6 height 6
select select "13"
select select "2"
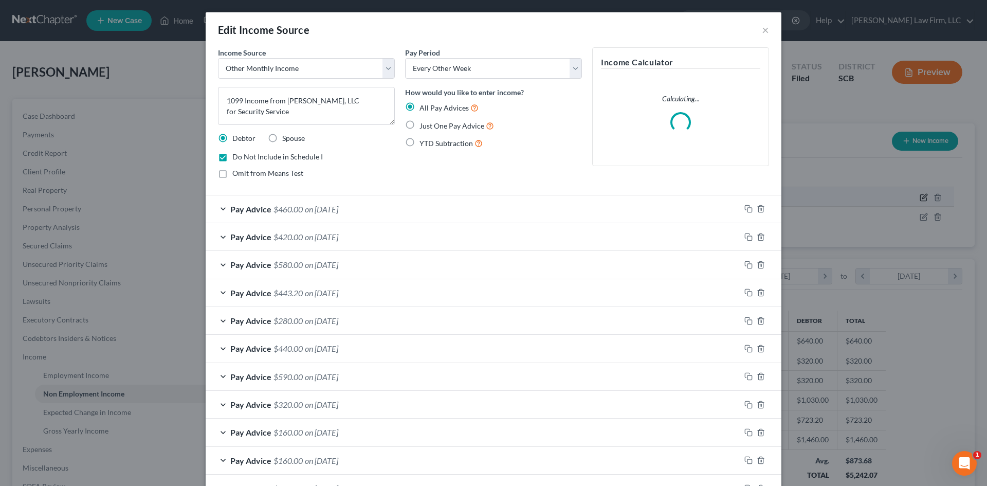
scroll to position [193, 408]
click at [232, 176] on label "Omit from Means Test" at bounding box center [267, 173] width 71 height 10
click at [236, 175] on input "Omit from Means Test" at bounding box center [239, 171] width 7 height 7
checkbox input "true"
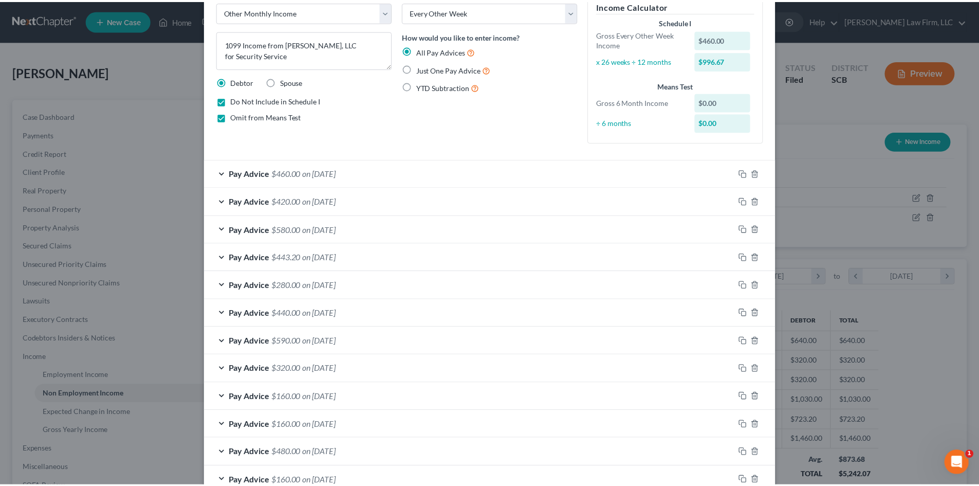
scroll to position [122, 0]
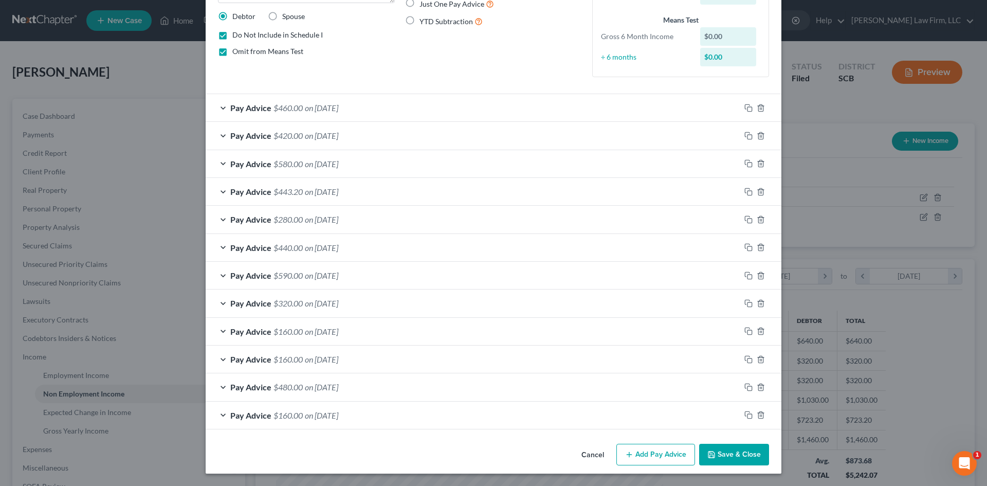
click at [721, 456] on button "Save & Close" at bounding box center [734, 455] width 70 height 22
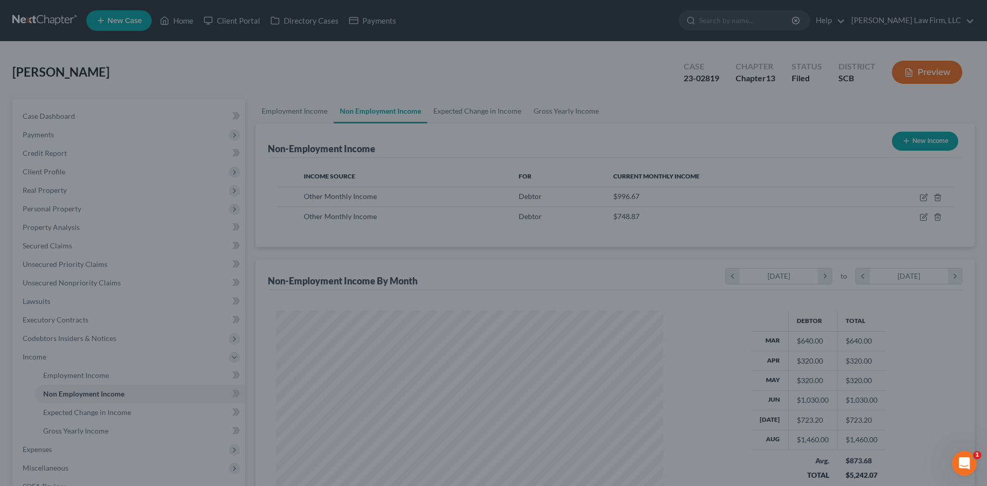
scroll to position [513773, 513561]
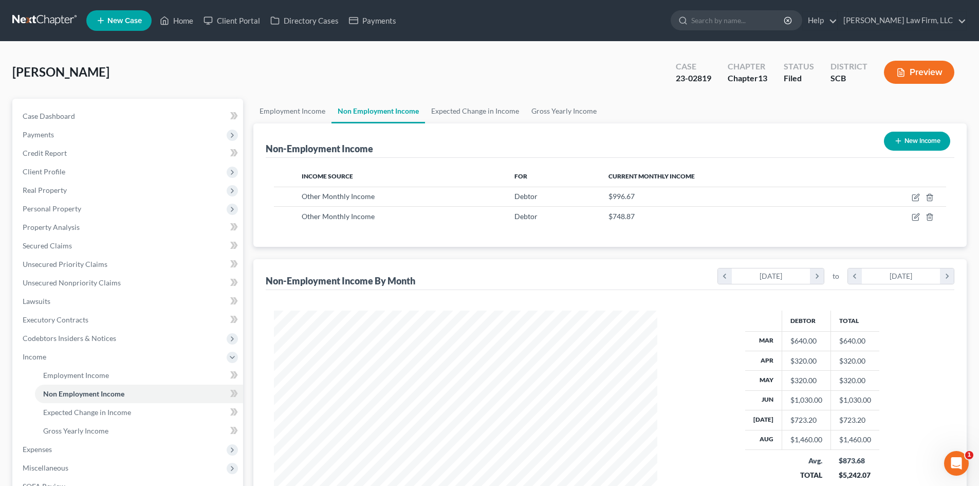
click at [915, 70] on button "Preview" at bounding box center [919, 72] width 70 height 23
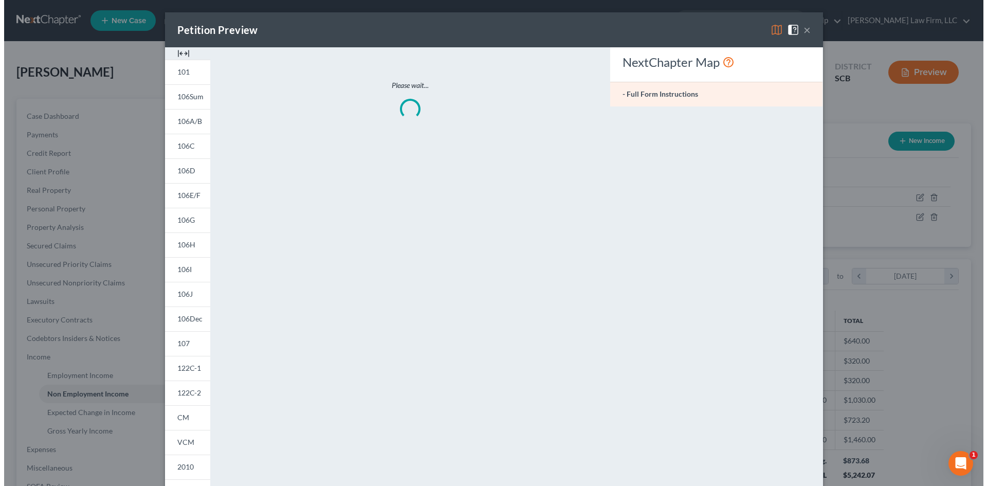
scroll to position [193, 408]
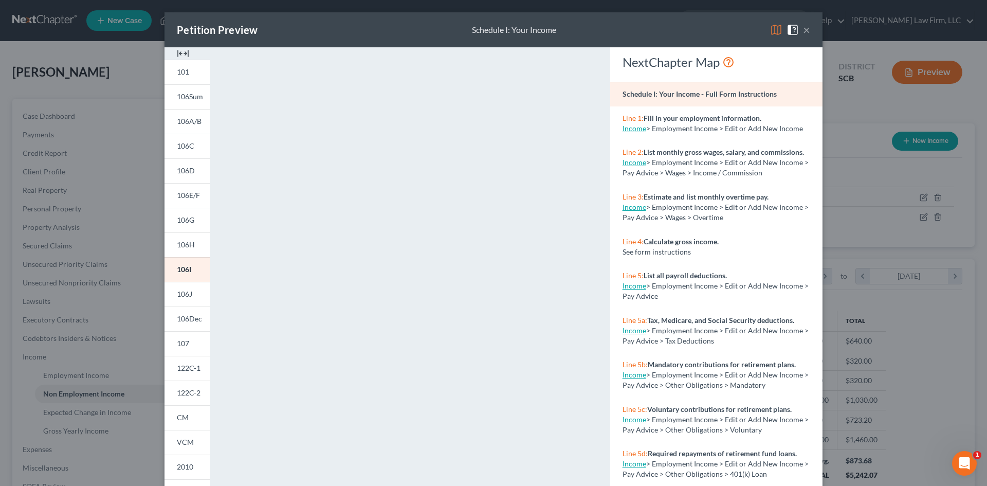
click at [179, 52] on img at bounding box center [183, 53] width 12 height 12
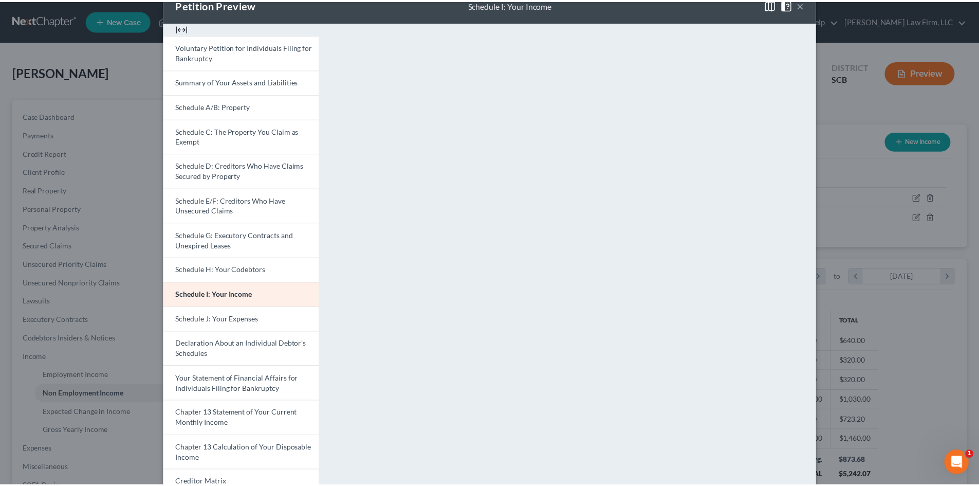
scroll to position [0, 0]
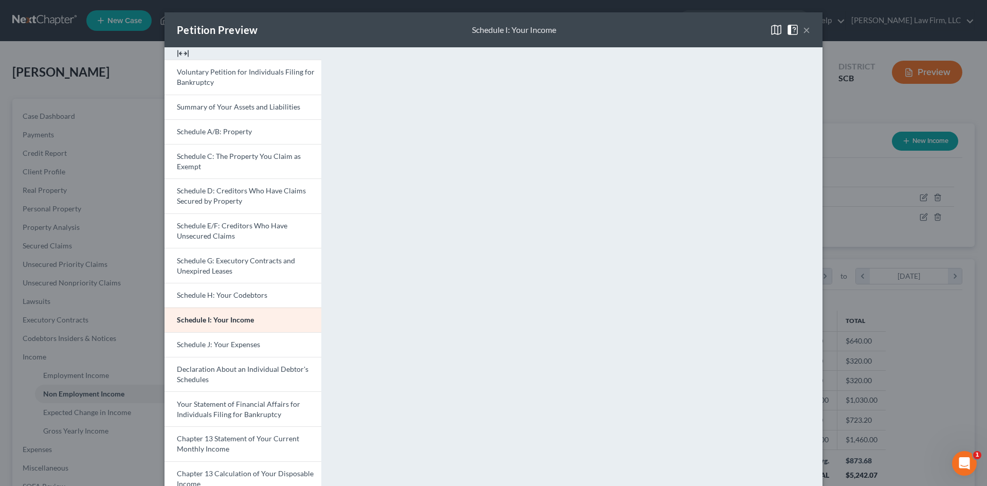
click at [803, 26] on button "×" at bounding box center [806, 30] width 7 height 12
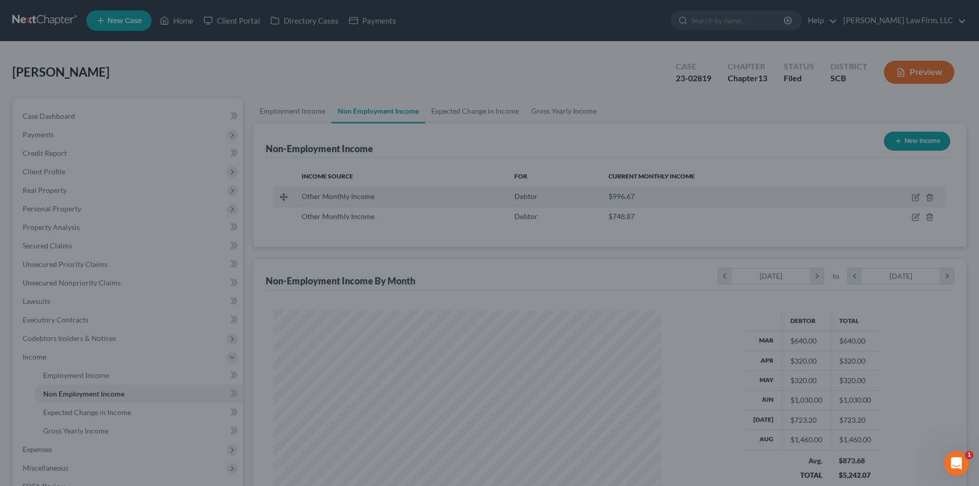
scroll to position [513773, 513561]
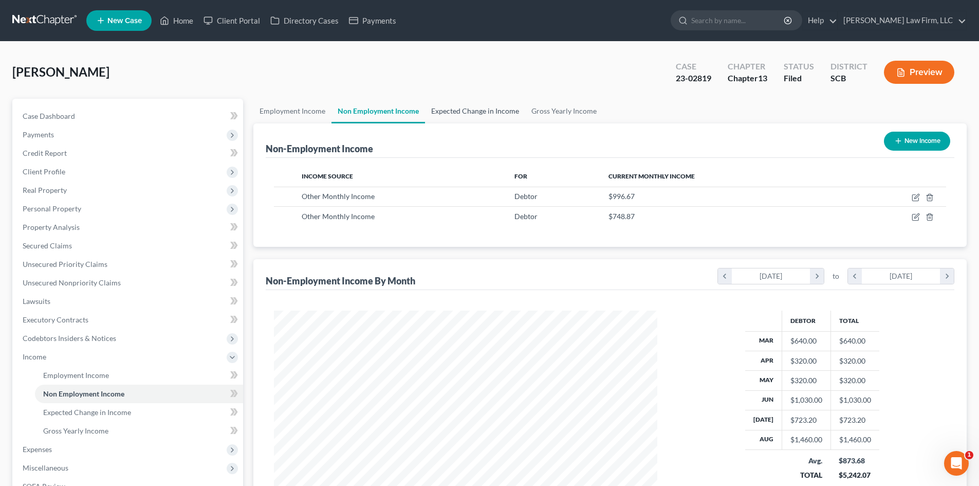
click at [456, 115] on link "Expected Change in Income" at bounding box center [475, 111] width 100 height 25
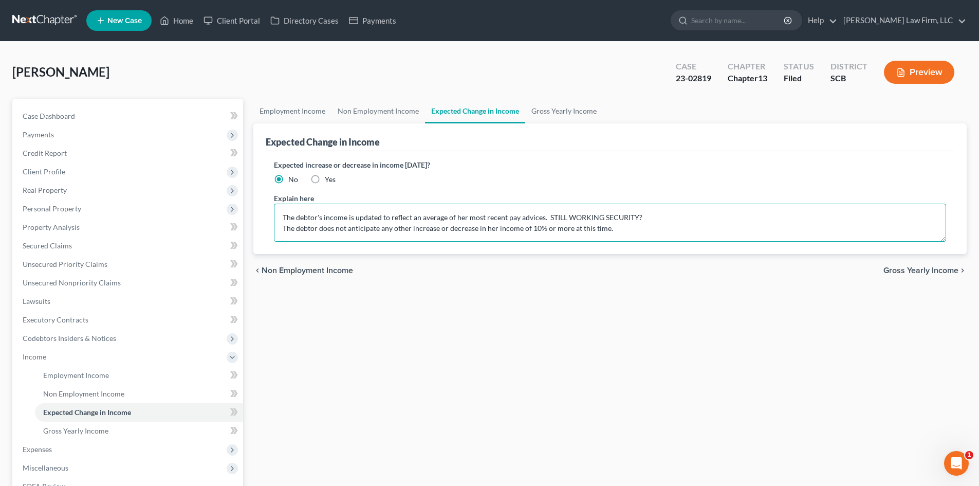
click at [542, 216] on textarea "The debtor's income is updated to reflect an average of her most recent pay adv…" at bounding box center [610, 223] width 672 height 38
type textarea "The debtor's income is updated to reflect an average of her most recent pay adv…"
click at [329, 424] on div "Employment Income Non Employment Income Expected Change in Income Gross Yearly …" at bounding box center [610, 368] width 724 height 538
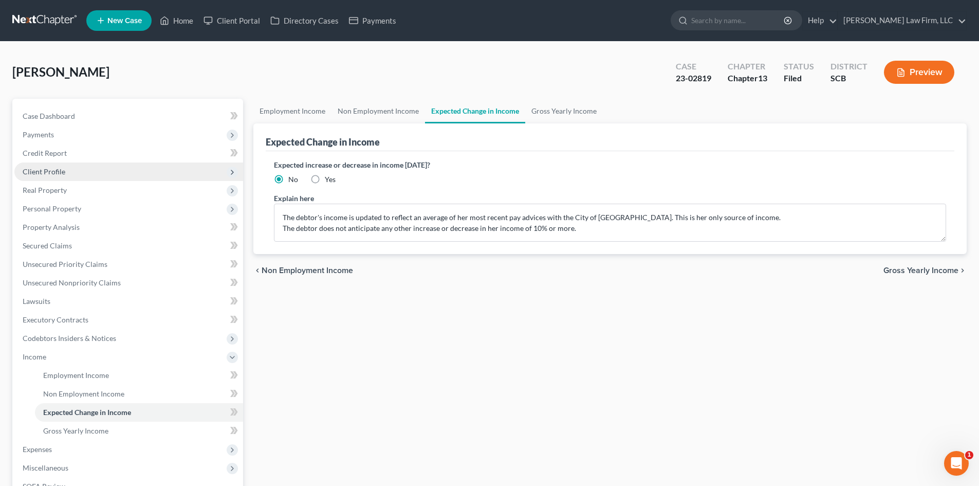
click at [83, 175] on span "Client Profile" at bounding box center [128, 171] width 229 height 19
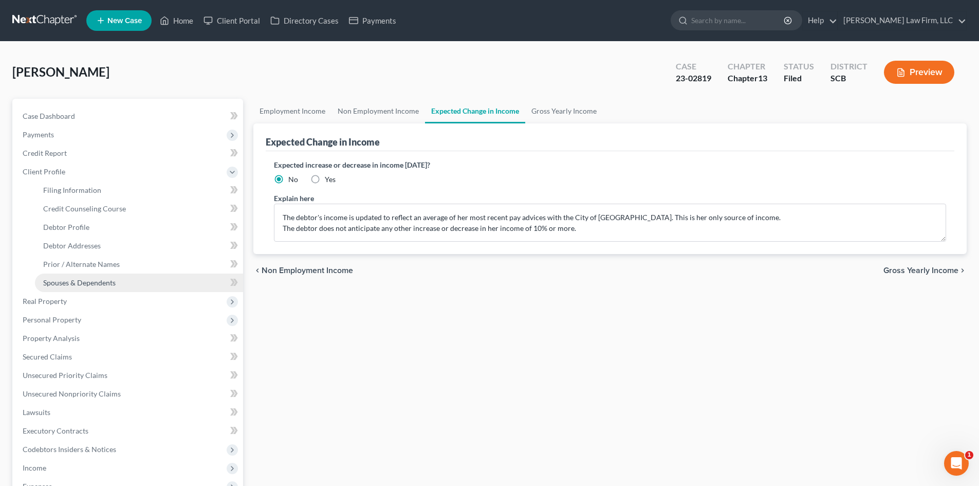
click at [103, 284] on span "Spouses & Dependents" at bounding box center [79, 282] width 72 height 9
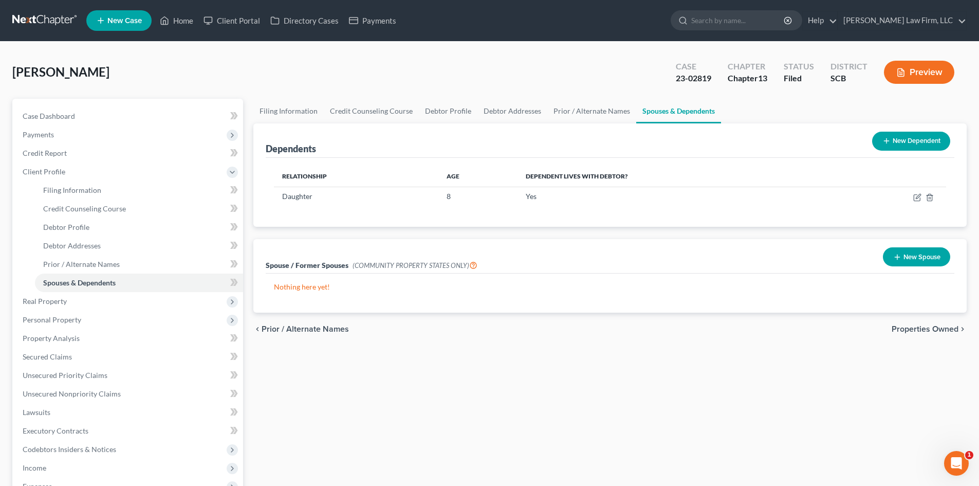
click at [898, 141] on button "New Dependent" at bounding box center [911, 141] width 78 height 19
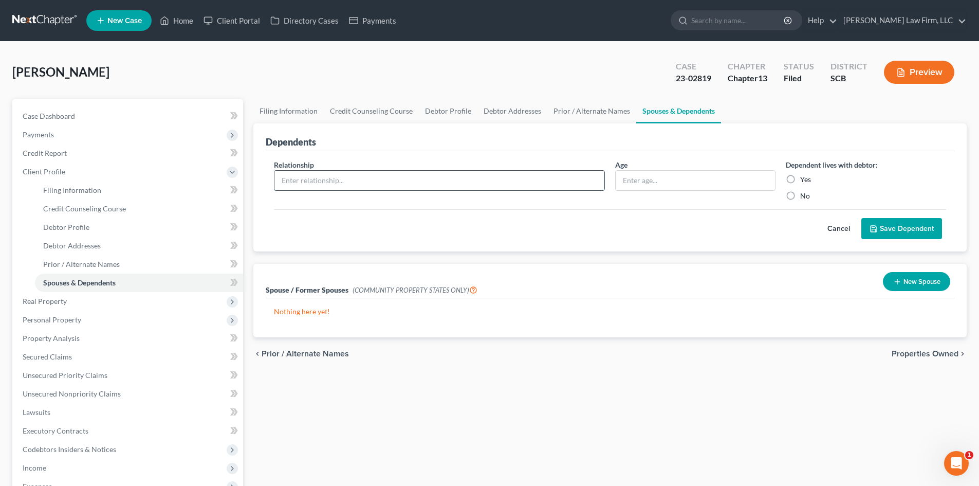
click at [422, 179] on input "text" at bounding box center [439, 181] width 330 height 20
type input "Son"
type input "10 mos."
click at [800, 182] on label "Yes" at bounding box center [805, 179] width 11 height 10
click at [804, 181] on input "Yes" at bounding box center [807, 177] width 7 height 7
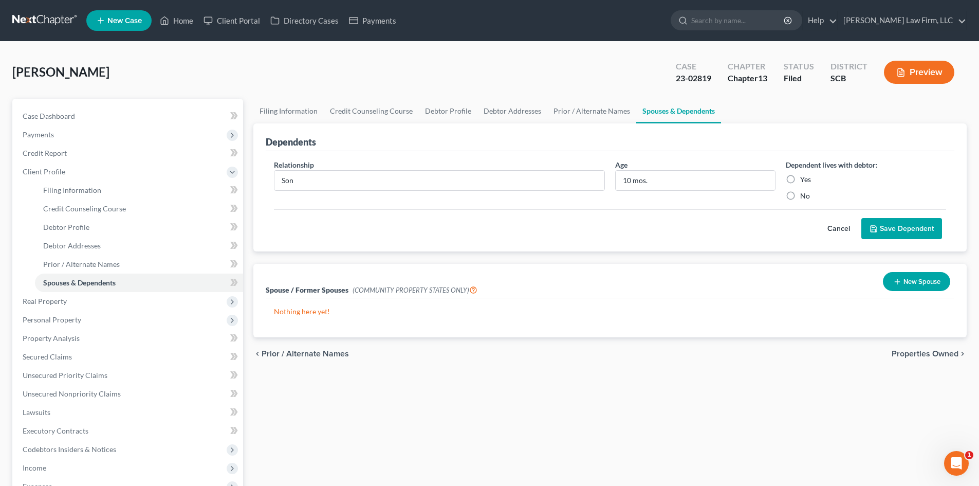
radio input "true"
click at [905, 230] on button "Save Dependent" at bounding box center [901, 229] width 81 height 22
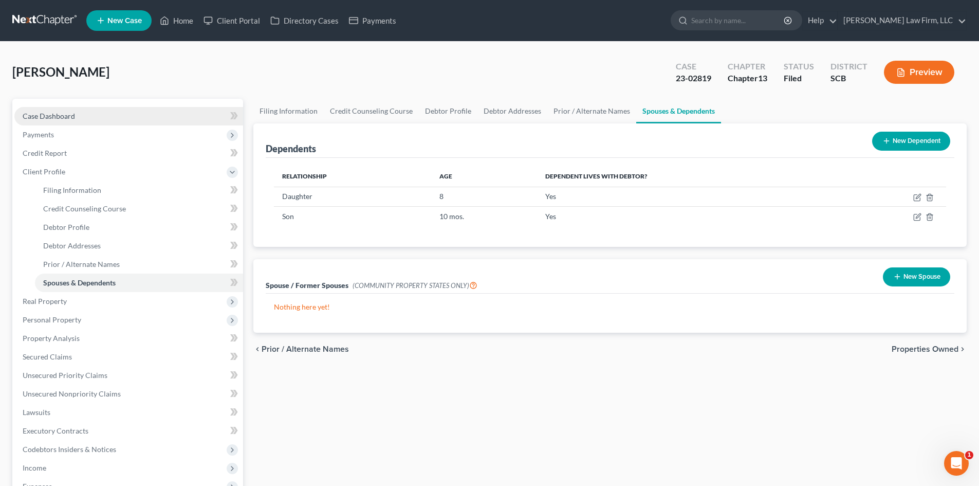
click at [51, 115] on span "Case Dashboard" at bounding box center [49, 116] width 52 height 9
select select "0"
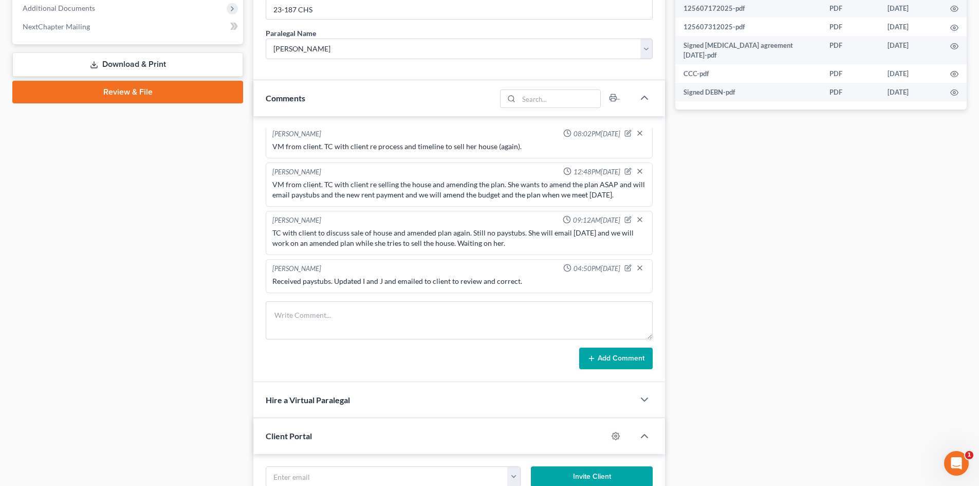
scroll to position [360, 0]
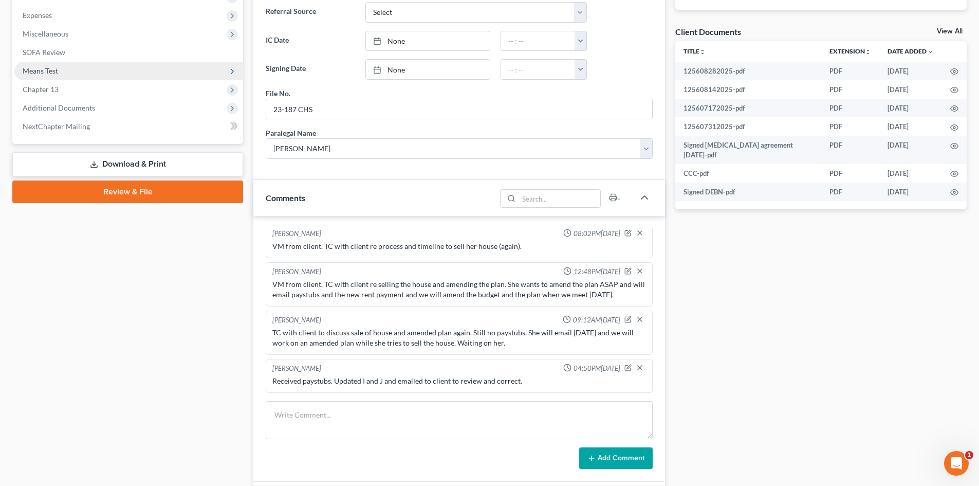
click at [60, 67] on span "Means Test" at bounding box center [128, 71] width 229 height 19
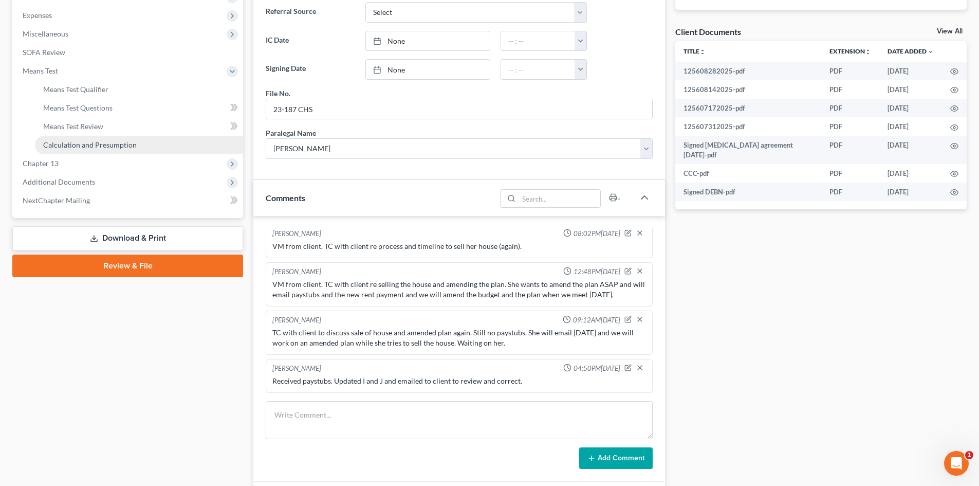
click at [88, 146] on span "Calculation and Presumption" at bounding box center [90, 144] width 94 height 9
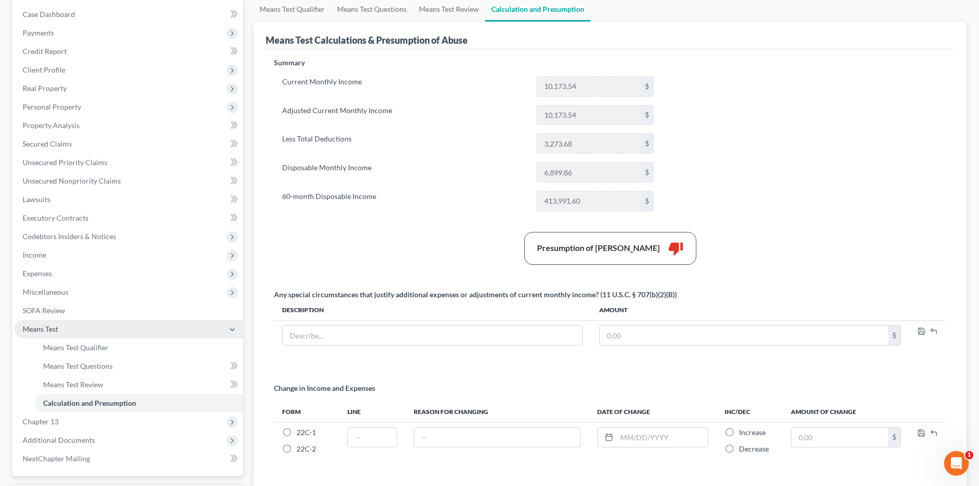
scroll to position [103, 0]
click at [60, 265] on span "Expenses" at bounding box center [128, 272] width 229 height 19
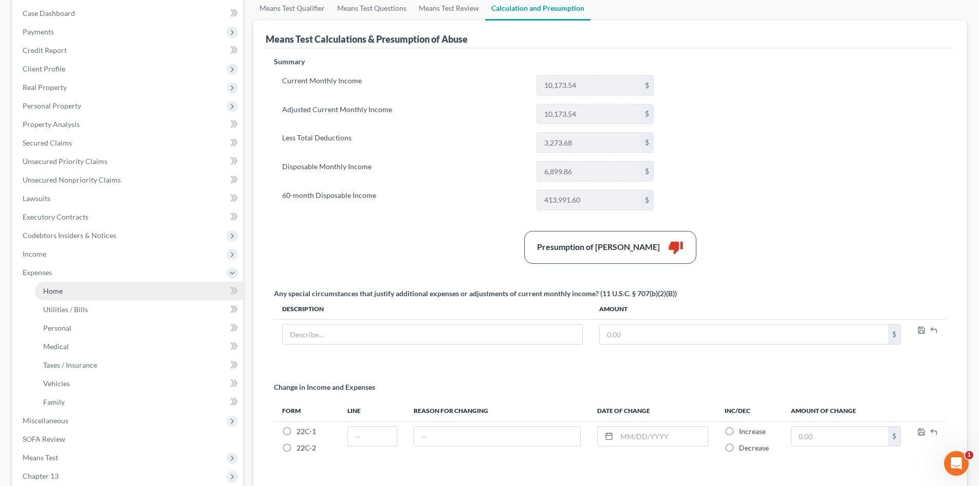
click at [85, 290] on link "Home" at bounding box center [139, 291] width 208 height 19
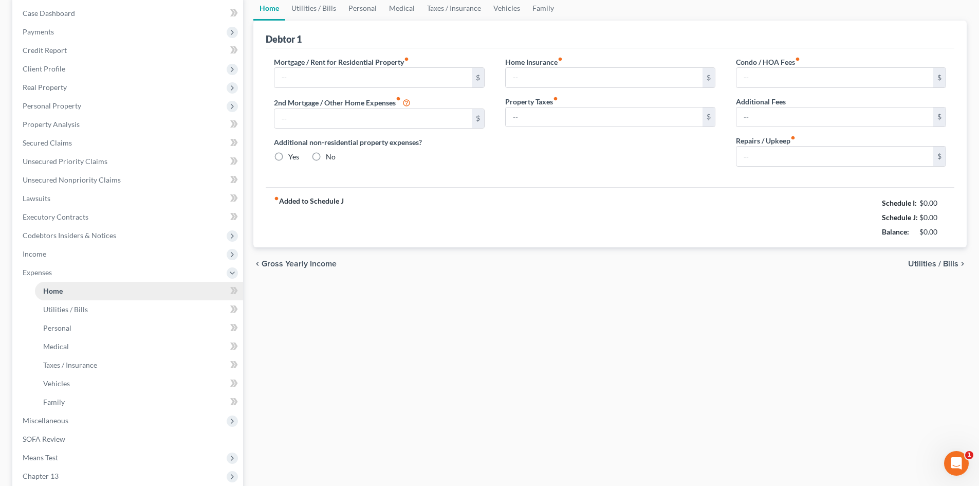
scroll to position [40, 0]
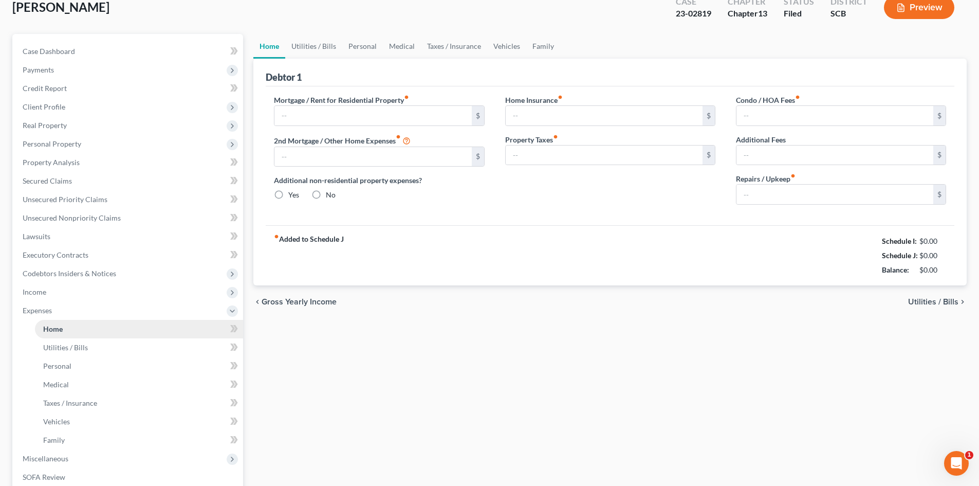
type input "1,600.00"
type input "0.00"
radio input "true"
type input "0.00"
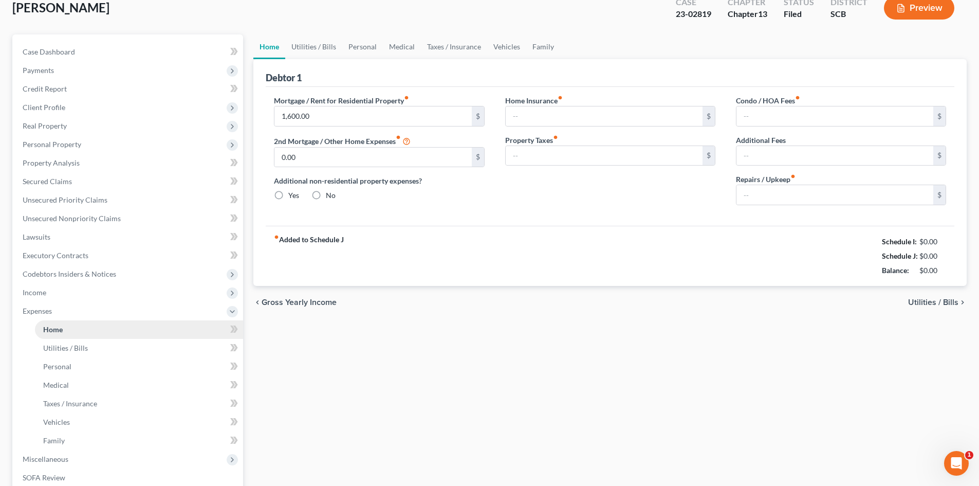
type input "0.00"
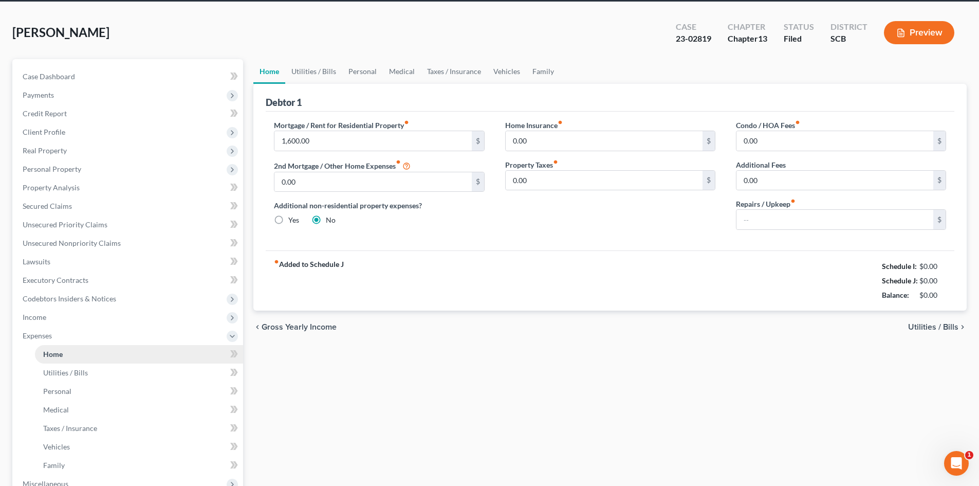
scroll to position [0, 0]
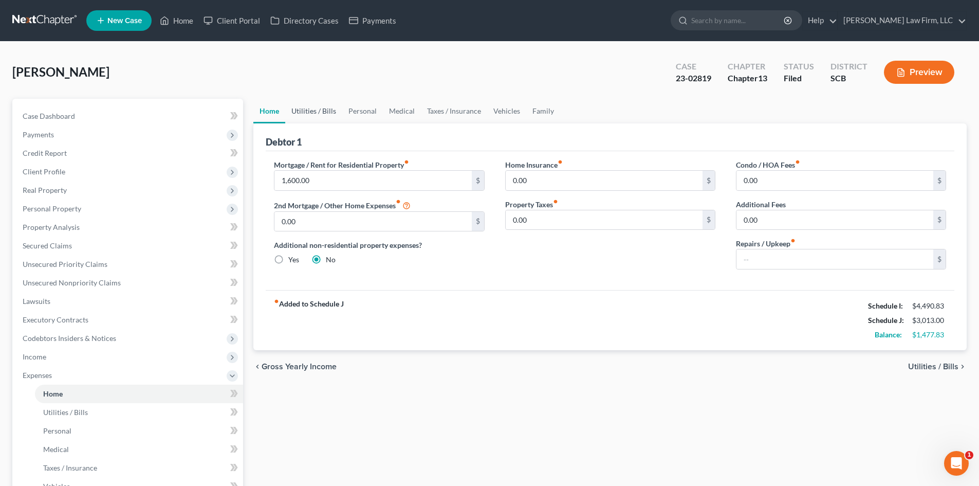
click at [315, 112] on link "Utilities / Bills" at bounding box center [313, 111] width 57 height 25
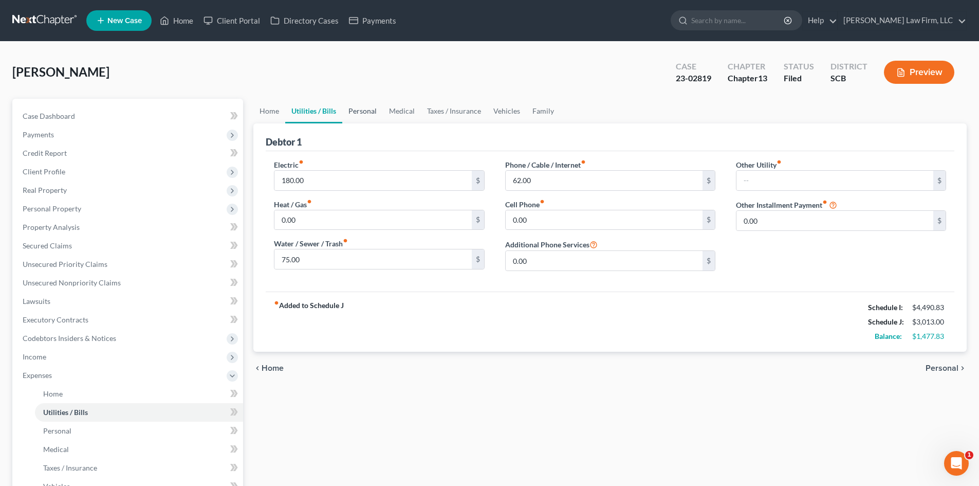
click at [360, 114] on link "Personal" at bounding box center [362, 111] width 41 height 25
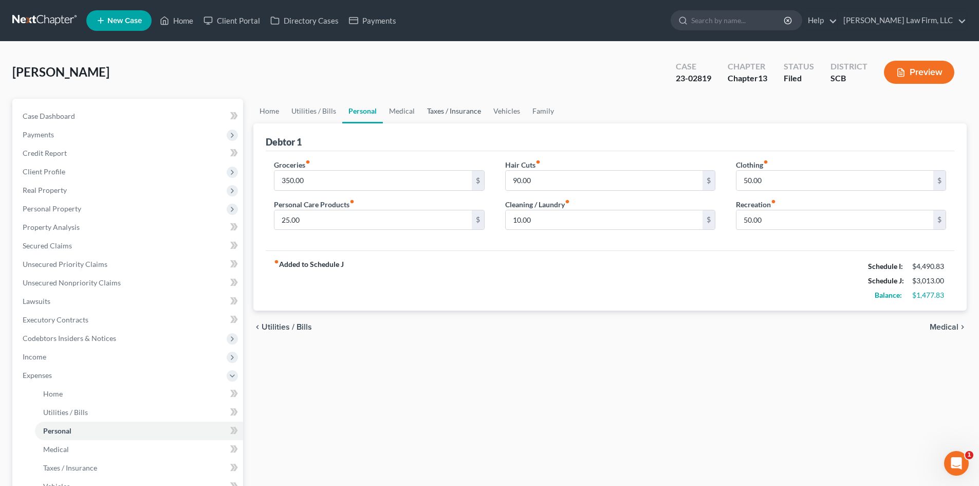
click at [429, 117] on link "Taxes / Insurance" at bounding box center [454, 111] width 66 height 25
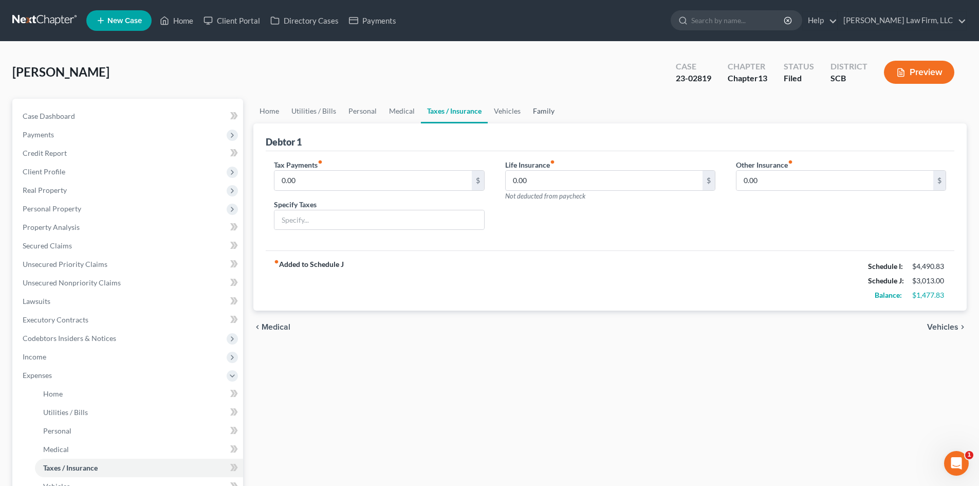
click at [527, 111] on link "Family" at bounding box center [544, 111] width 34 height 25
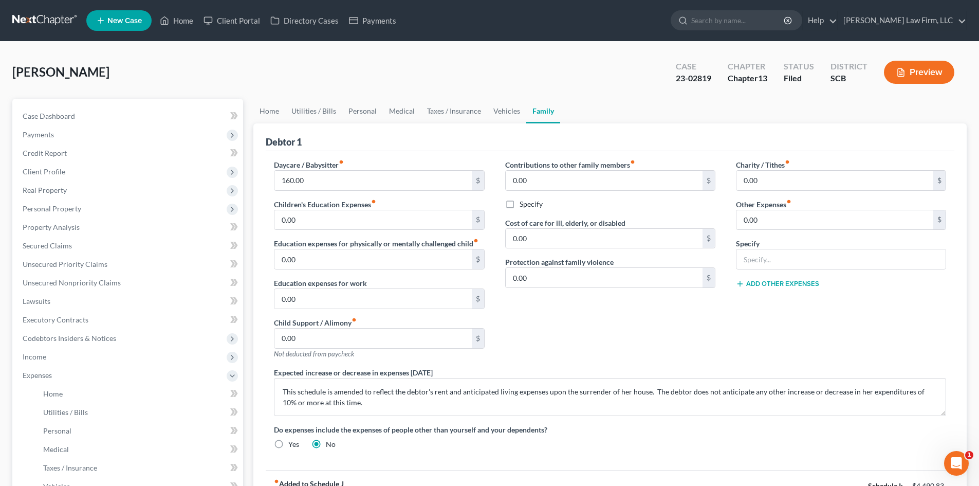
click at [541, 112] on link "Family" at bounding box center [543, 111] width 34 height 25
click at [324, 107] on link "Utilities / Bills" at bounding box center [313, 111] width 57 height 25
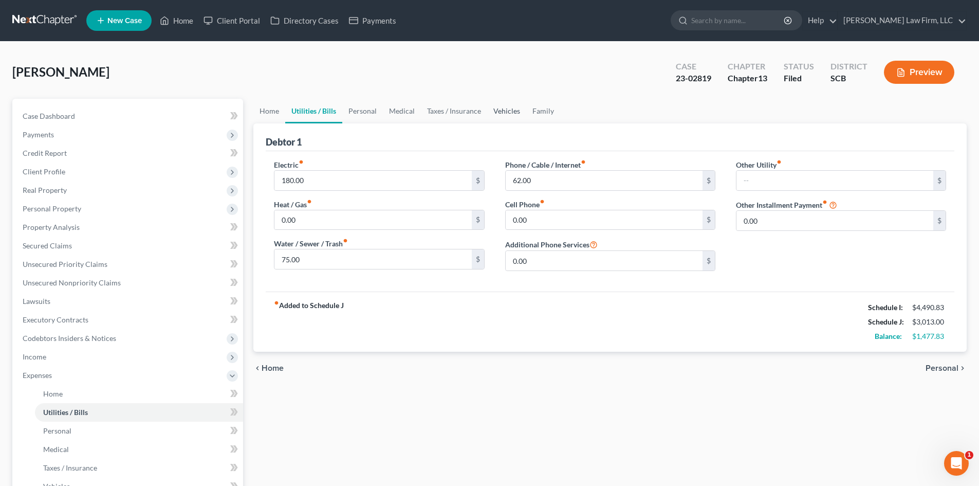
click at [505, 115] on link "Vehicles" at bounding box center [506, 111] width 39 height 25
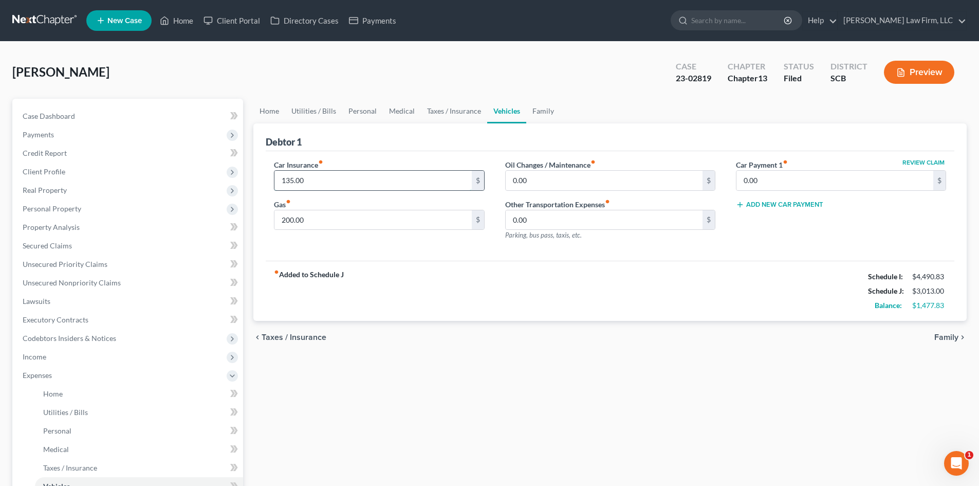
click at [328, 186] on input "135.00" at bounding box center [372, 181] width 197 height 20
type input "144"
click at [391, 112] on link "Medical" at bounding box center [402, 111] width 38 height 25
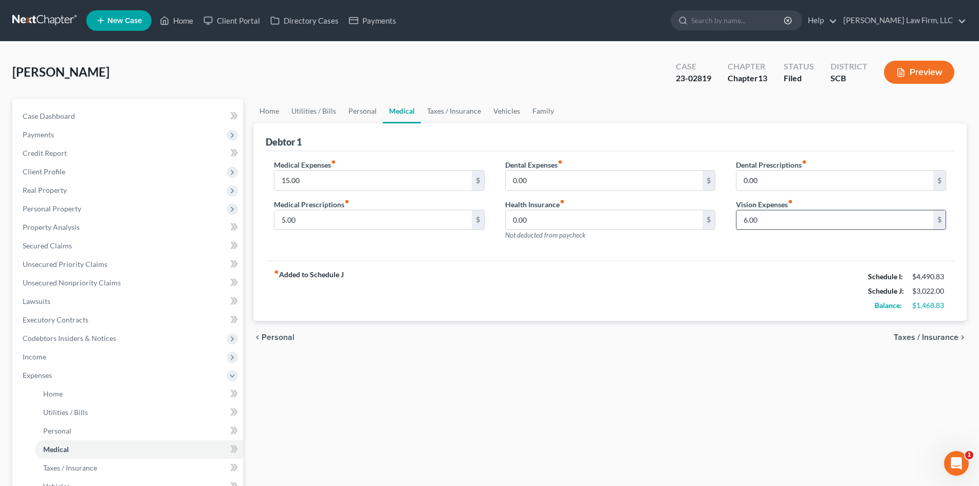
click at [791, 219] on input "6.00" at bounding box center [835, 220] width 197 height 20
click at [488, 287] on div "fiber_manual_record Added to Schedule J Schedule I: $4,490.83 Schedule J: $3,02…" at bounding box center [610, 291] width 689 height 60
click at [459, 105] on link "Taxes / Insurance" at bounding box center [454, 111] width 66 height 25
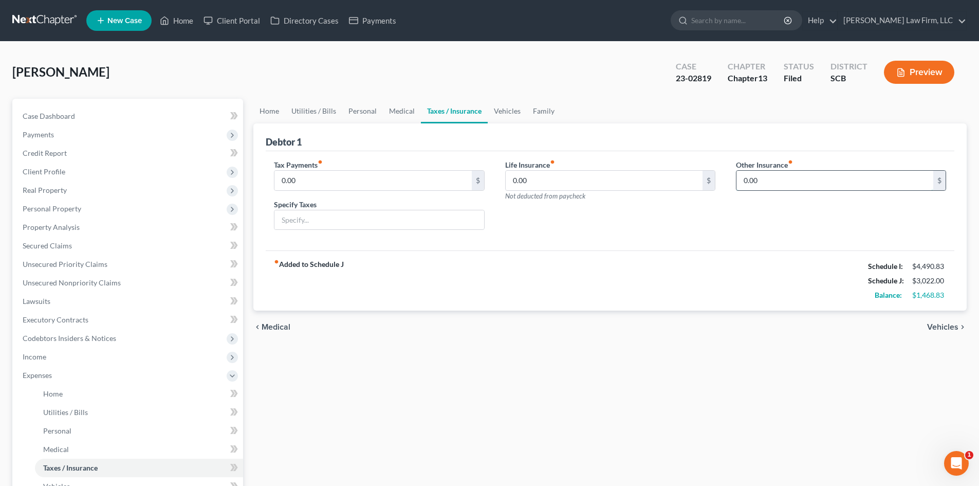
click at [781, 181] on input "0.00" at bounding box center [835, 181] width 197 height 20
type input "3.15"
type input "Vision Insurance"
click at [49, 115] on span "Case Dashboard" at bounding box center [49, 116] width 52 height 9
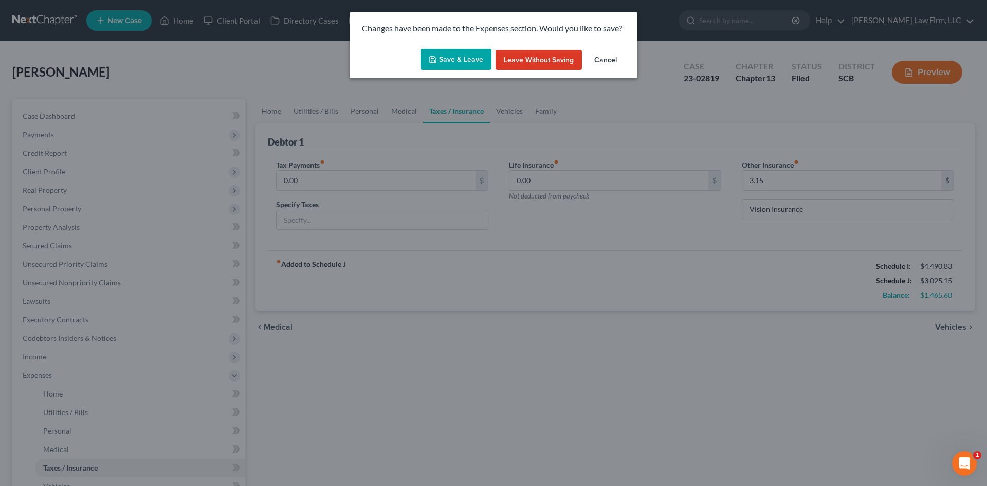
click at [455, 54] on button "Save & Leave" at bounding box center [455, 60] width 71 height 22
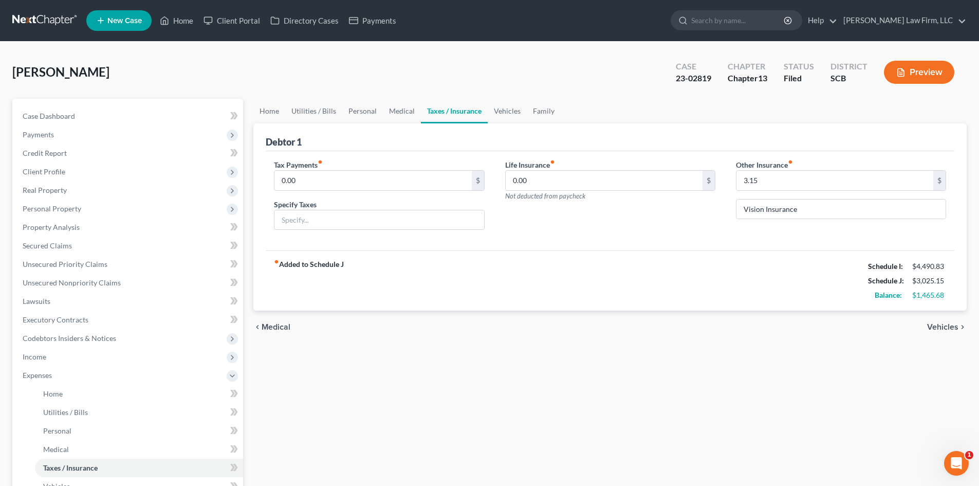
select select "2"
select select "0"
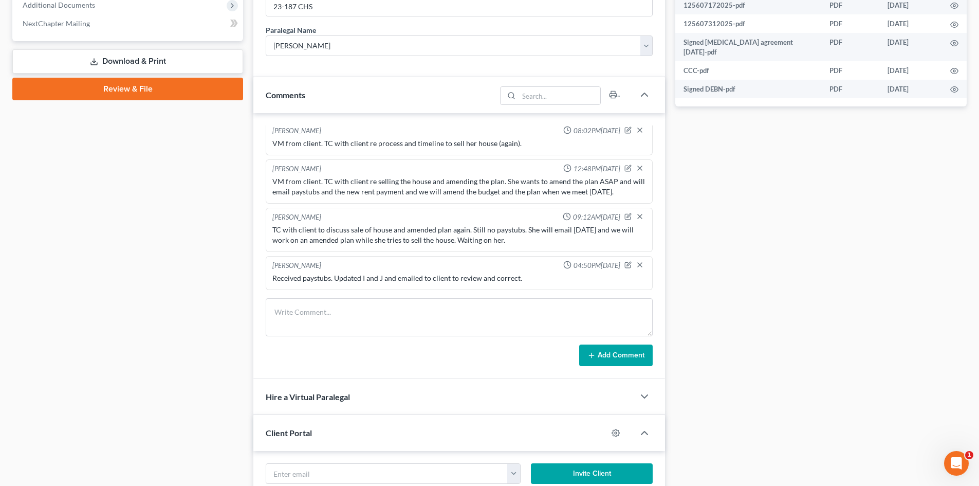
scroll to position [813, 0]
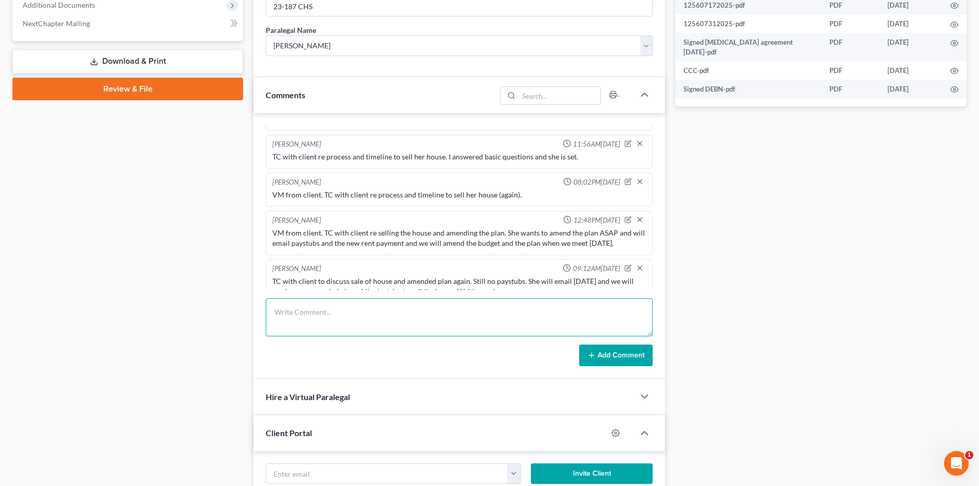
click at [428, 309] on textarea at bounding box center [459, 317] width 387 height 38
type textarea "Emailed comments to client to see if she can correct the budget she sent so she…"
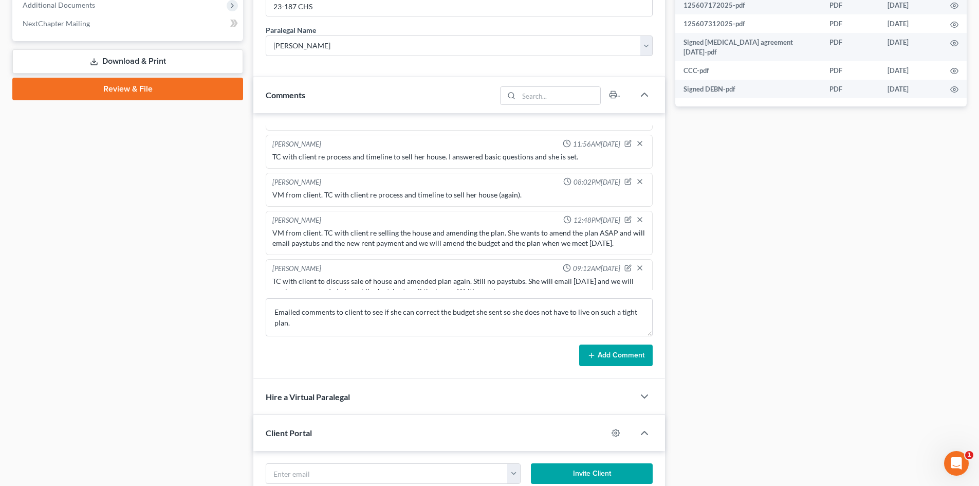
click at [654, 361] on div "[PERSON_NAME] 08:56AM[DATE] client paid $1300 [DATE] with her debit card, menti…" at bounding box center [459, 246] width 412 height 266
click at [631, 353] on button "Add Comment" at bounding box center [615, 355] width 73 height 22
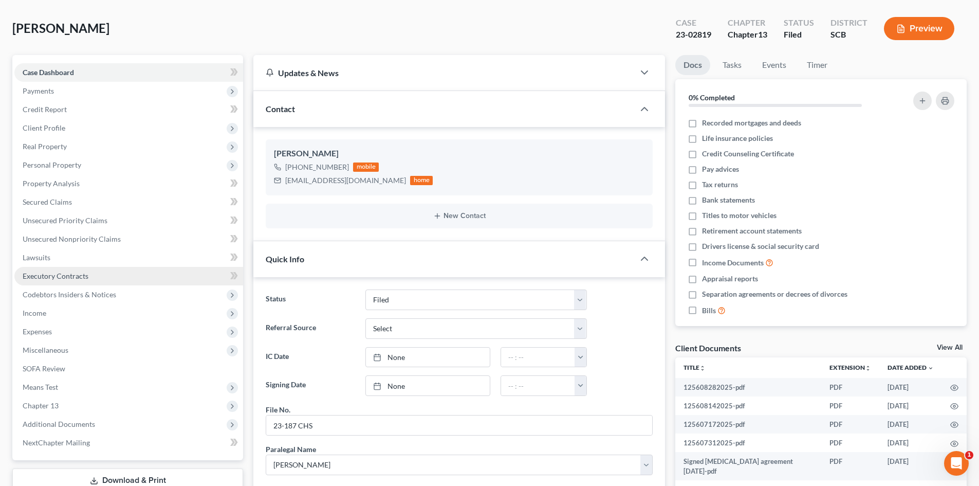
scroll to position [0, 0]
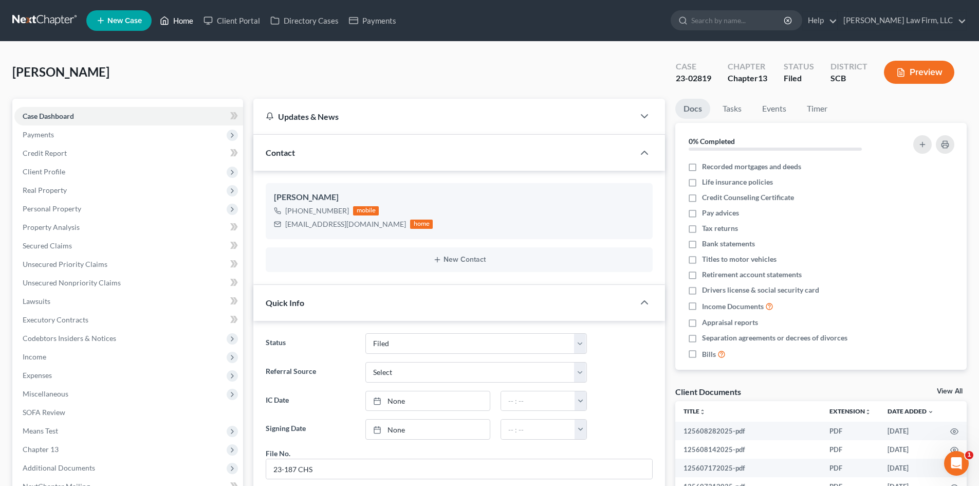
drag, startPoint x: 180, startPoint y: 19, endPoint x: 320, endPoint y: 124, distance: 175.0
click at [180, 19] on link "Home" at bounding box center [177, 20] width 44 height 19
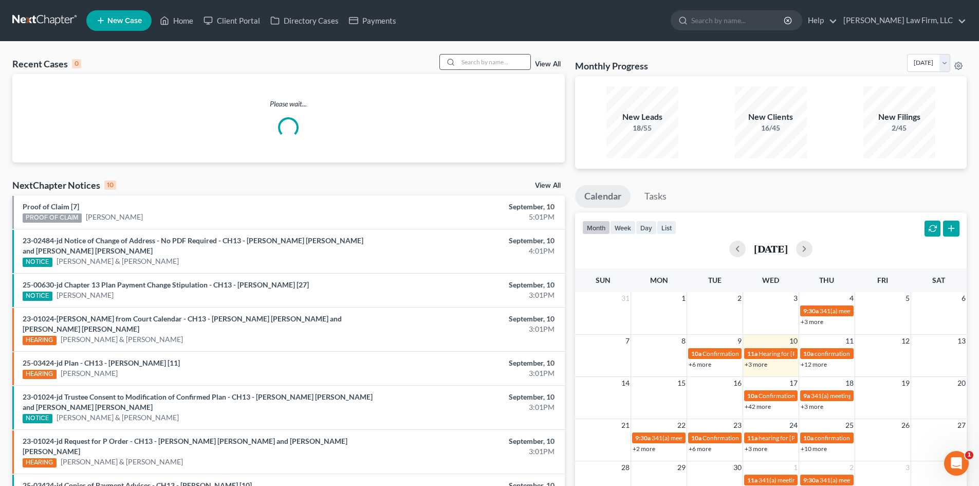
click at [483, 64] on input "search" at bounding box center [494, 61] width 72 height 15
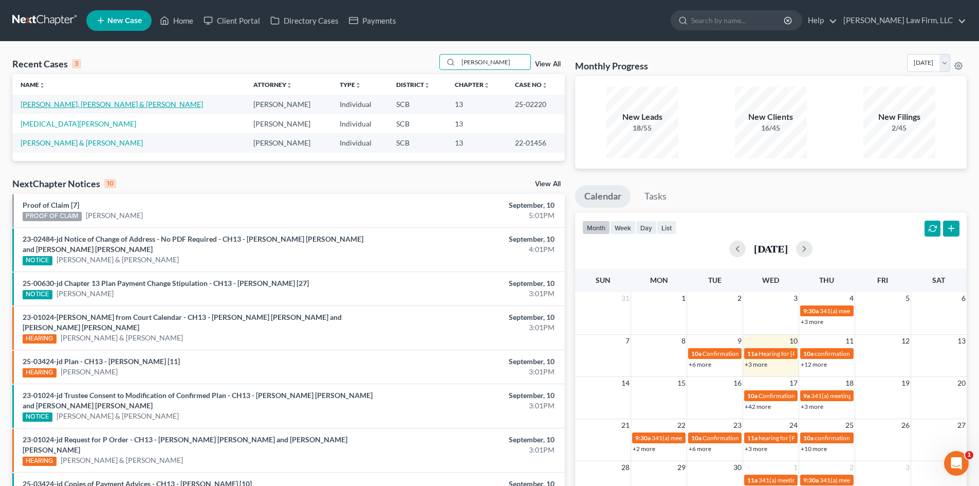
type input "[PERSON_NAME]"
click at [83, 102] on link "[PERSON_NAME], [PERSON_NAME] & [PERSON_NAME]" at bounding box center [112, 104] width 182 height 9
select select "0"
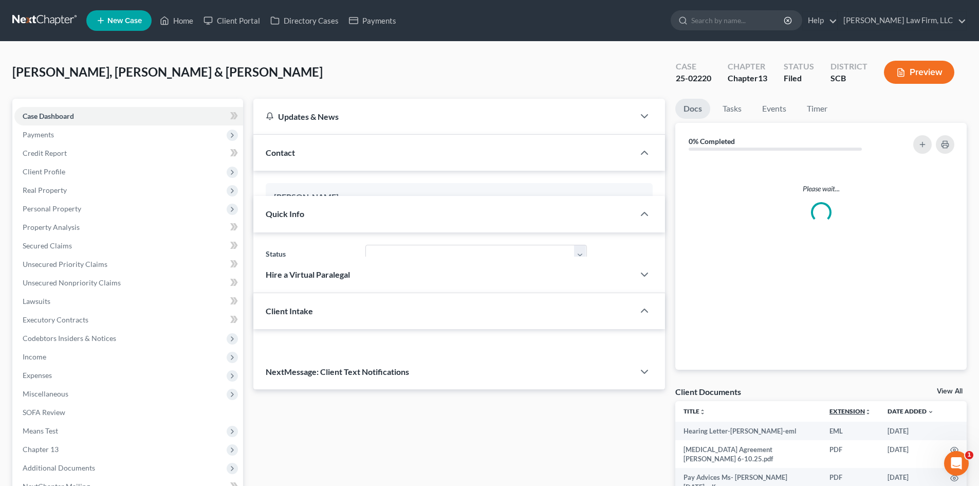
select select "3"
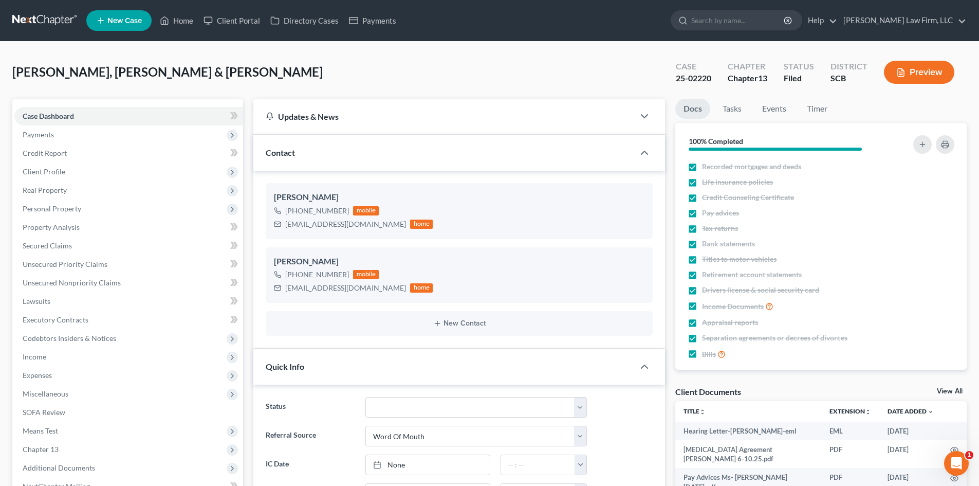
scroll to position [516, 0]
click at [954, 388] on link "View All" at bounding box center [950, 391] width 26 height 7
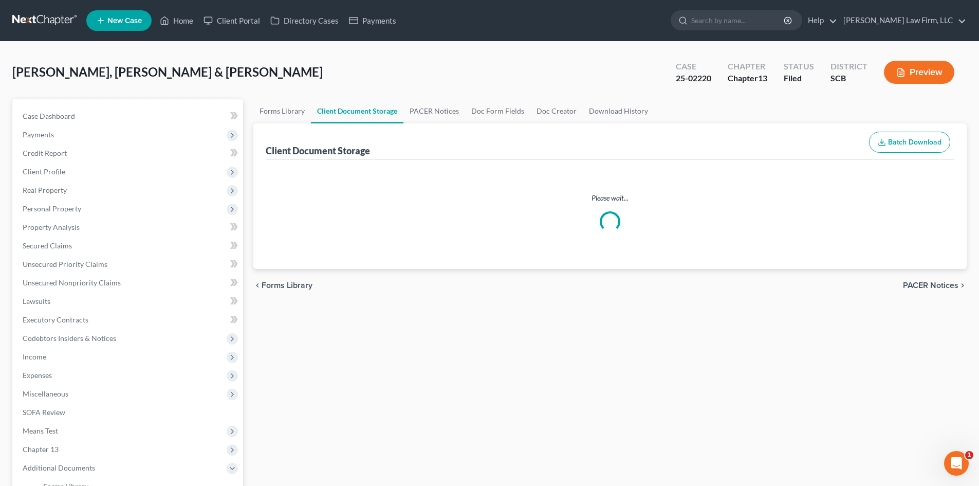
select select "6"
select select "16"
select select "15"
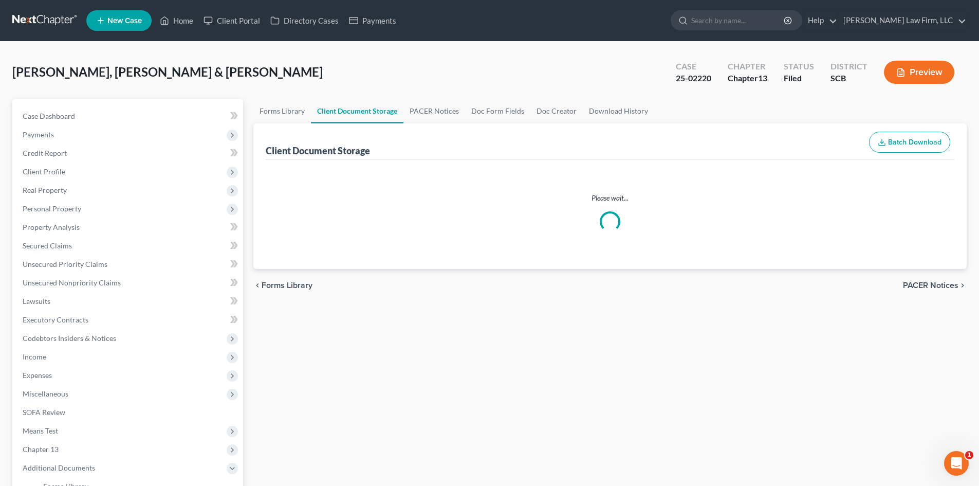
select select "15"
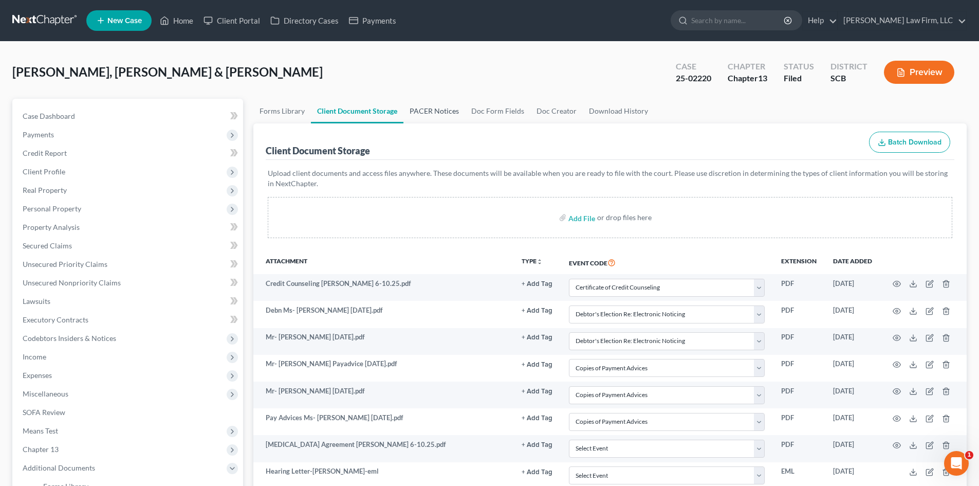
click at [441, 113] on link "PACER Notices" at bounding box center [434, 111] width 62 height 25
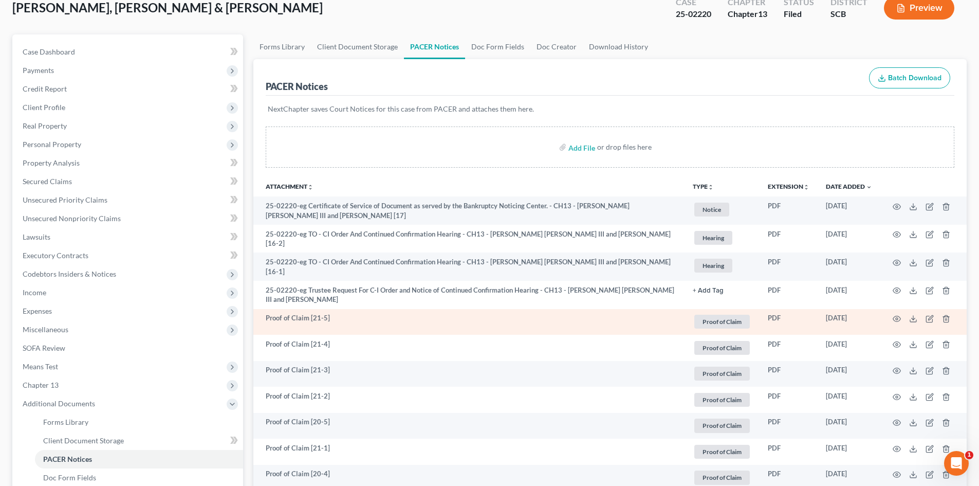
scroll to position [51, 0]
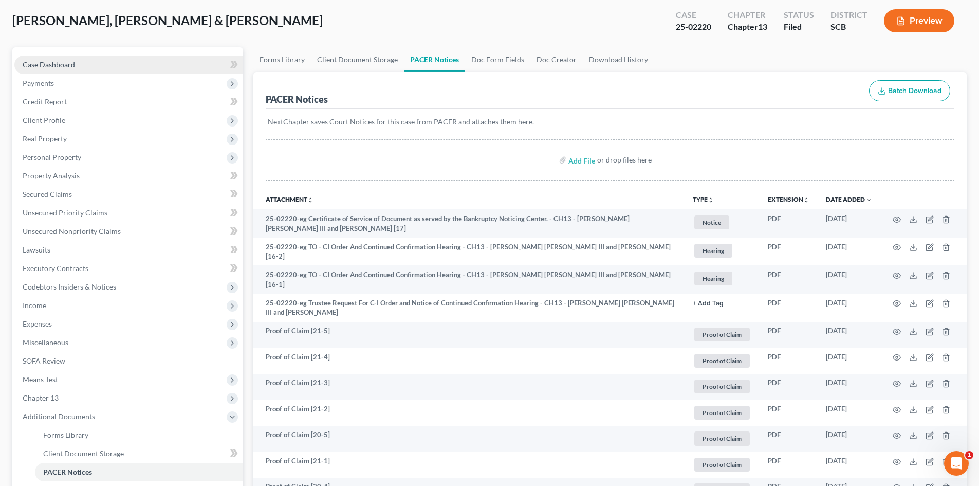
click at [84, 61] on link "Case Dashboard" at bounding box center [128, 65] width 229 height 19
select select "0"
select select "3"
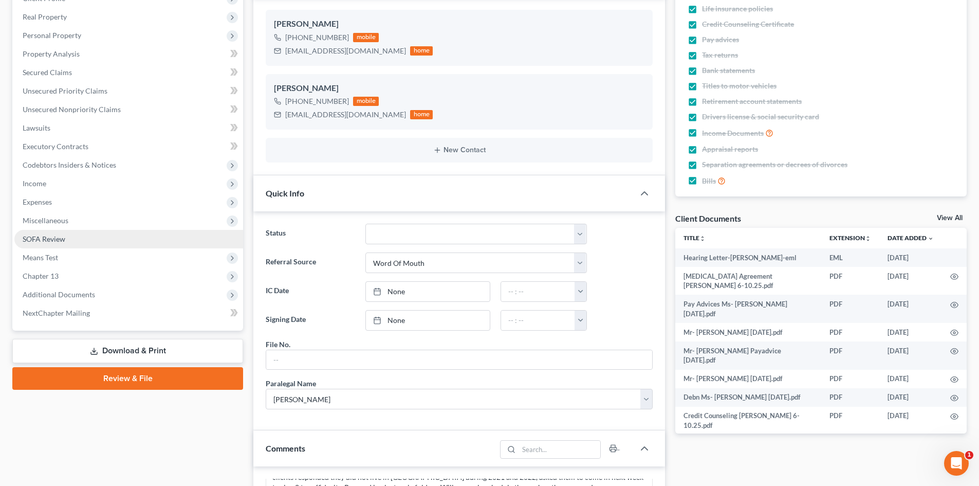
scroll to position [154, 0]
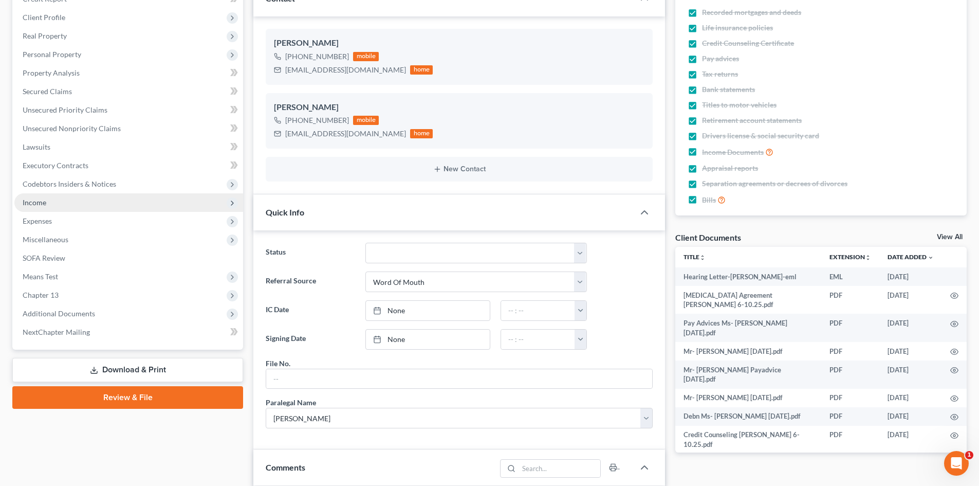
click at [122, 203] on span "Income" at bounding box center [128, 202] width 229 height 19
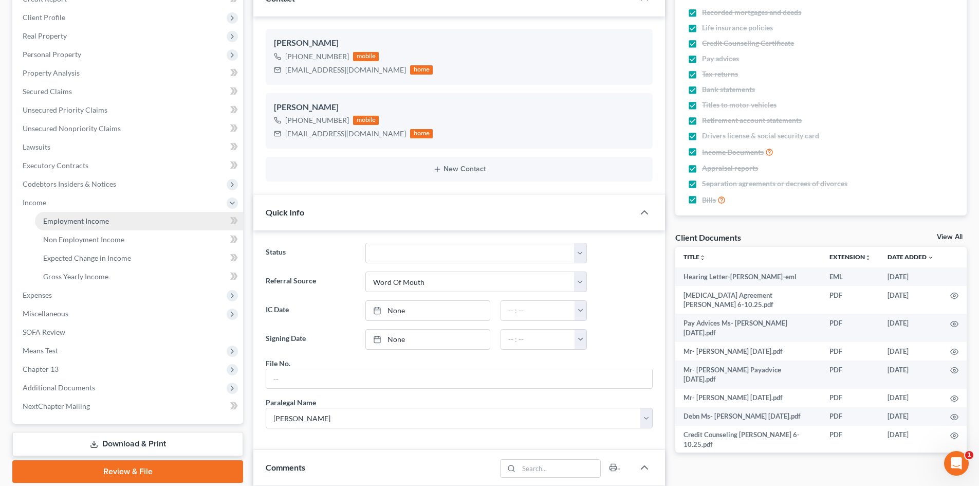
click at [111, 224] on link "Employment Income" at bounding box center [139, 221] width 208 height 19
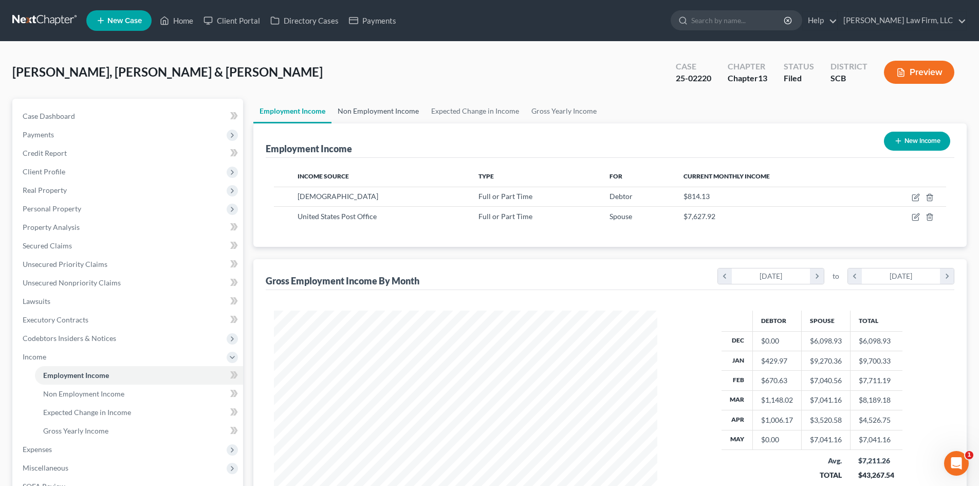
click at [380, 114] on link "Non Employment Income" at bounding box center [379, 111] width 94 height 25
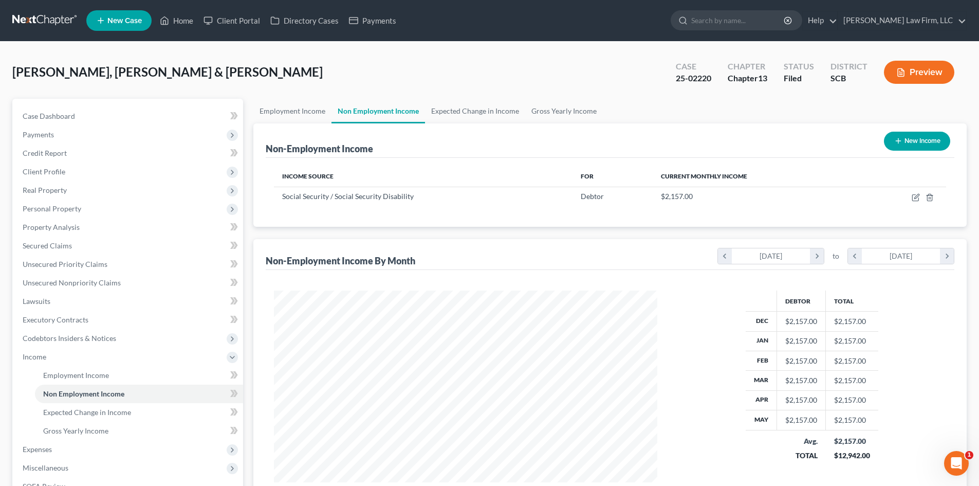
scroll to position [192, 404]
click at [472, 105] on link "Expected Change in Income" at bounding box center [475, 111] width 100 height 25
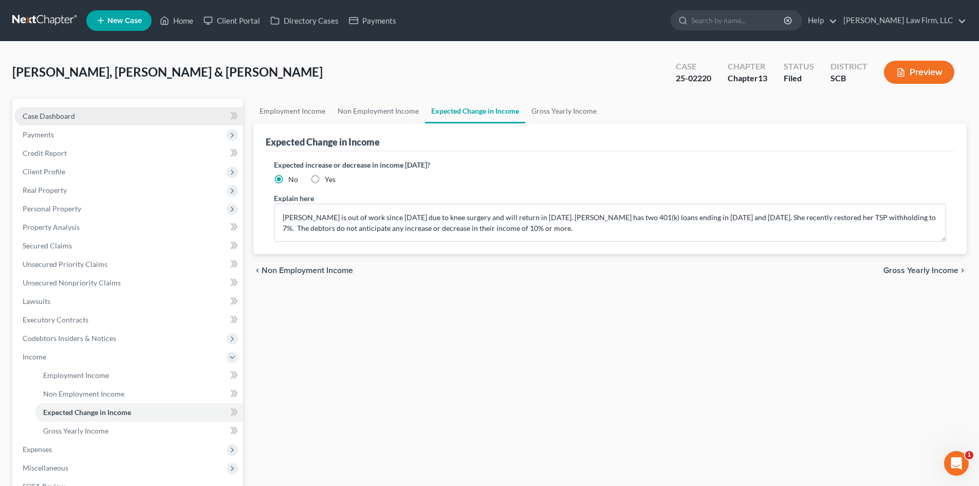
click at [63, 119] on span "Case Dashboard" at bounding box center [49, 116] width 52 height 9
select select "0"
select select "3"
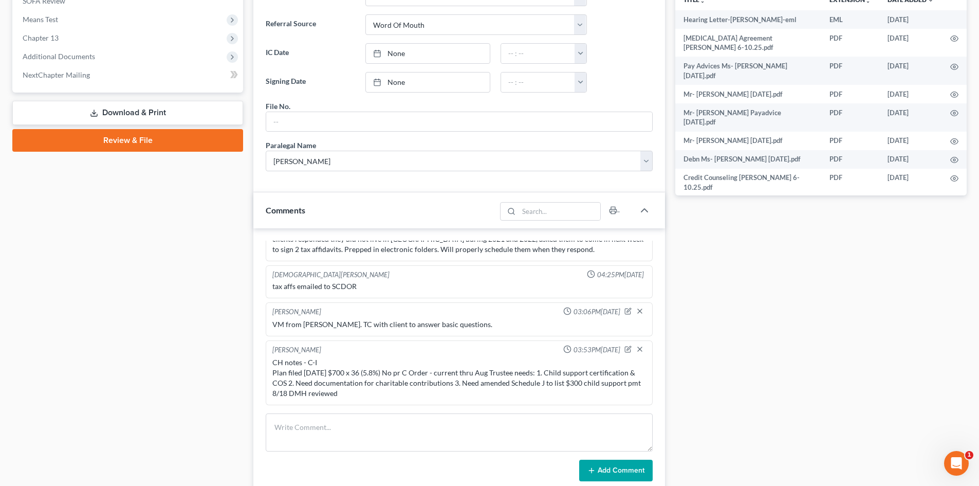
scroll to position [206, 0]
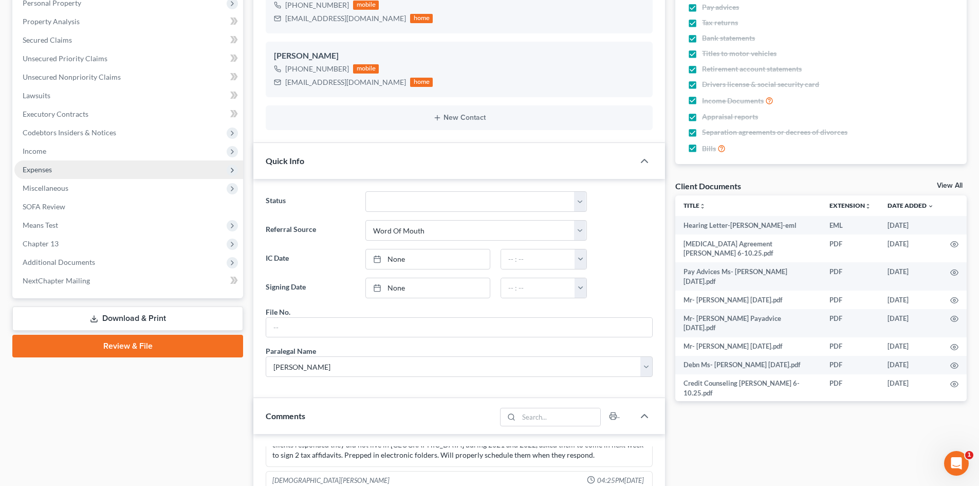
click at [82, 172] on span "Expenses" at bounding box center [128, 169] width 229 height 19
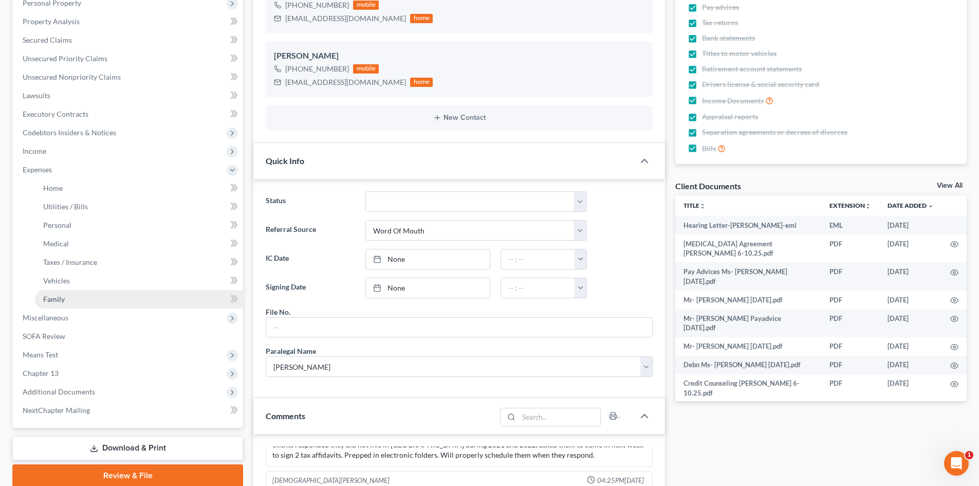
click at [101, 292] on link "Family" at bounding box center [139, 299] width 208 height 19
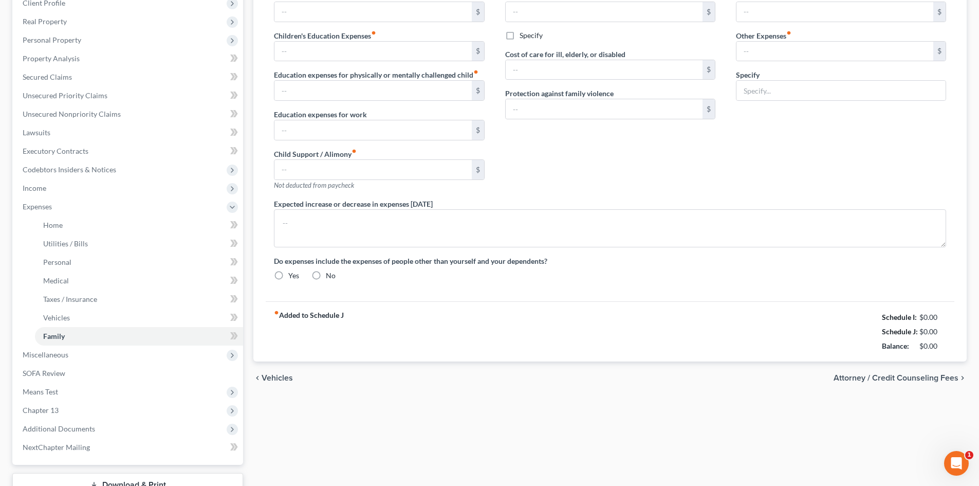
type input "0.00"
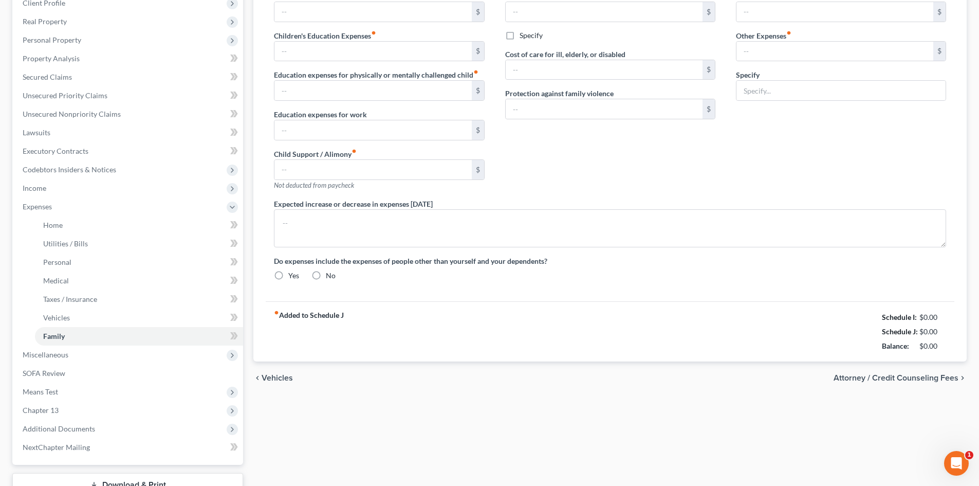
type input "0.00"
type input "400.00"
type input "120.00"
type input "Pet Expenses"
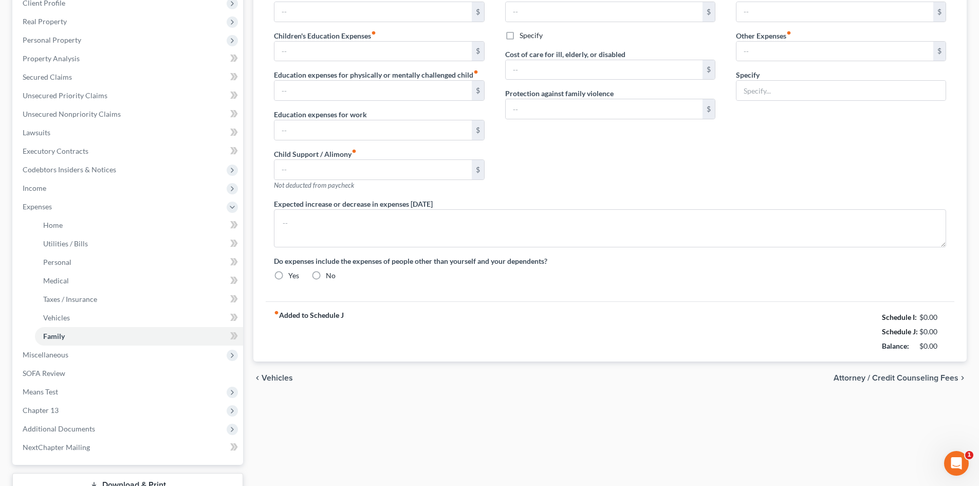
type textarea "The debtors do not anticipate an increase or decrease in their expenditures of …"
radio input "true"
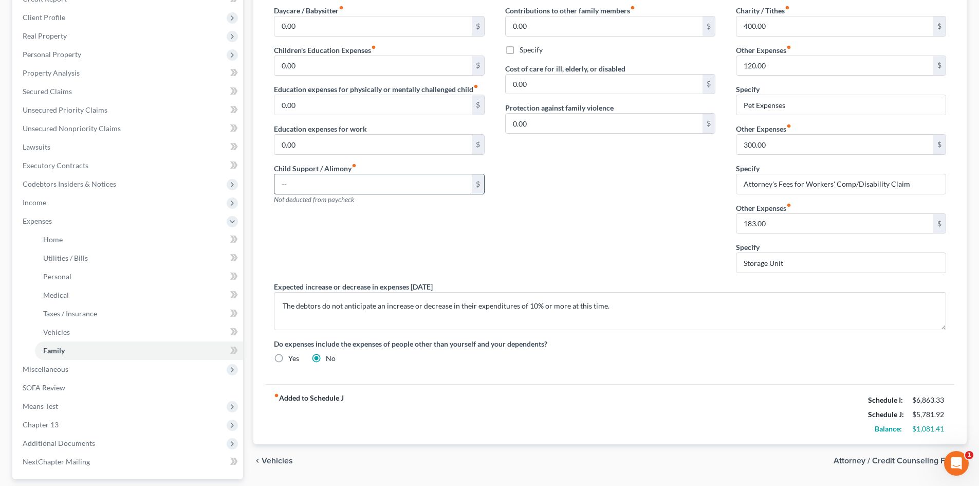
scroll to position [51, 0]
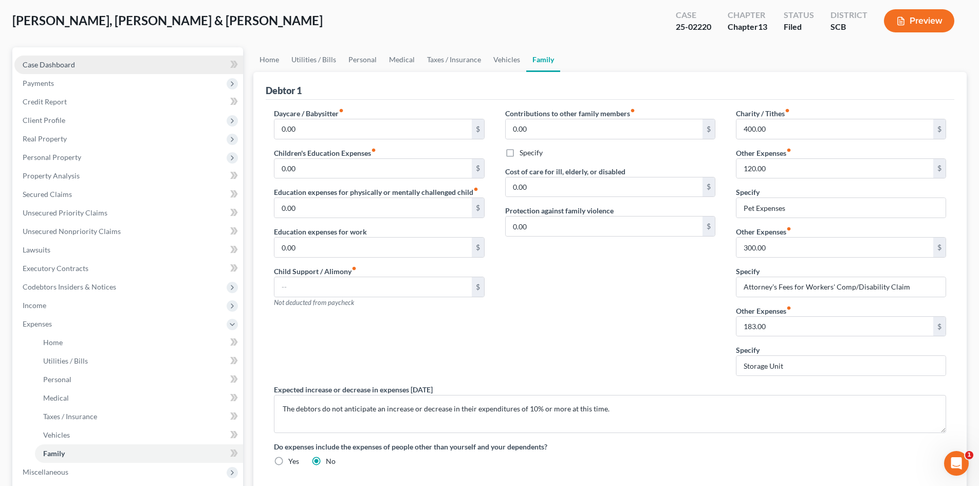
click at [82, 61] on link "Case Dashboard" at bounding box center [128, 65] width 229 height 19
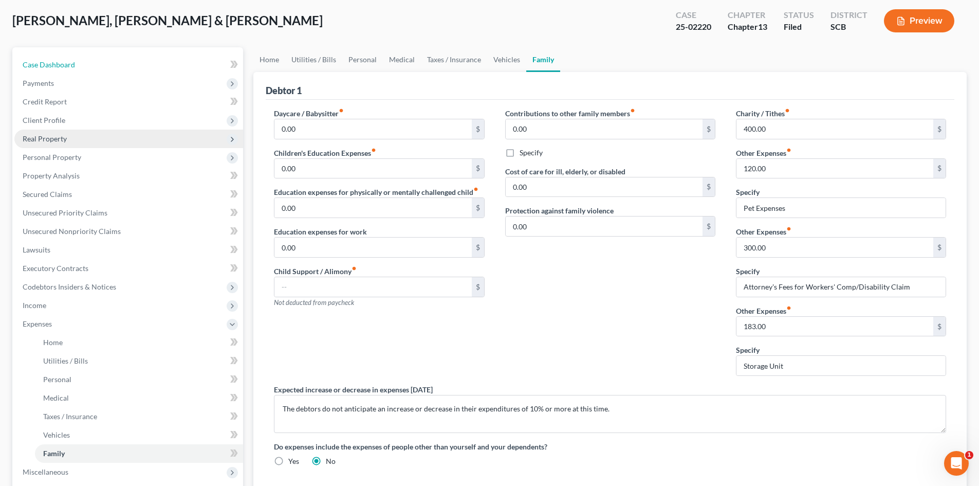
select select "0"
select select "3"
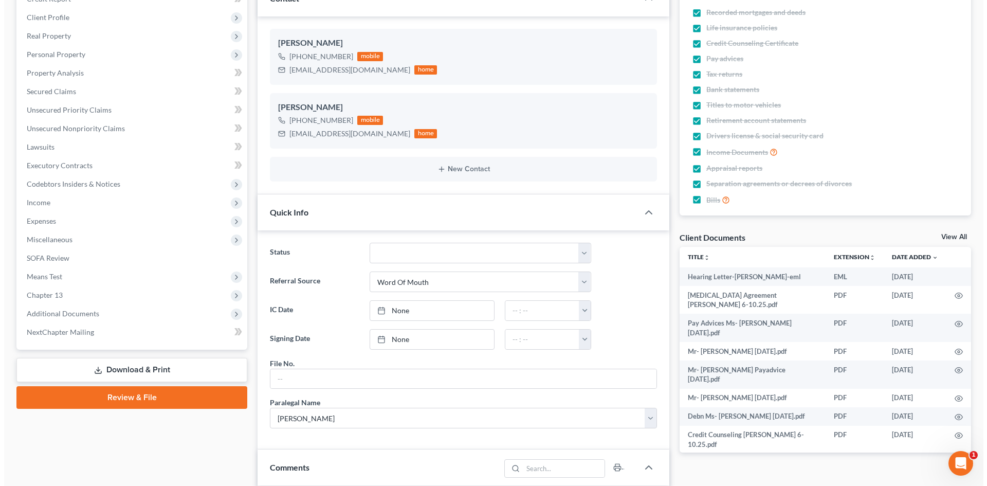
scroll to position [51, 0]
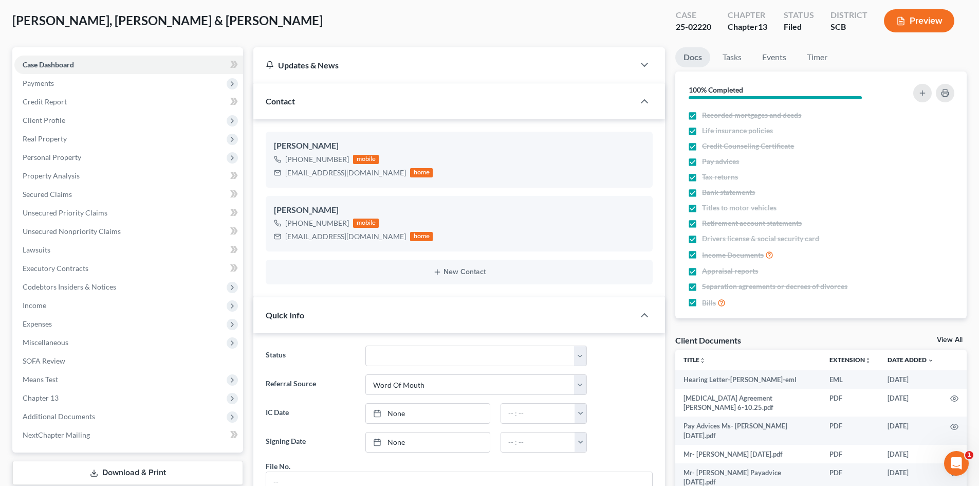
click at [905, 16] on icon "button" at bounding box center [900, 20] width 9 height 9
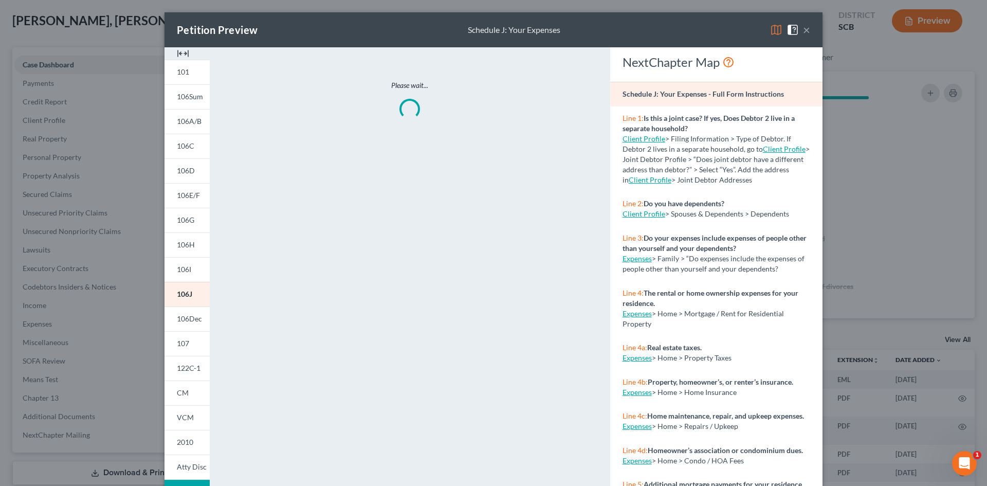
click at [177, 52] on img at bounding box center [183, 53] width 12 height 12
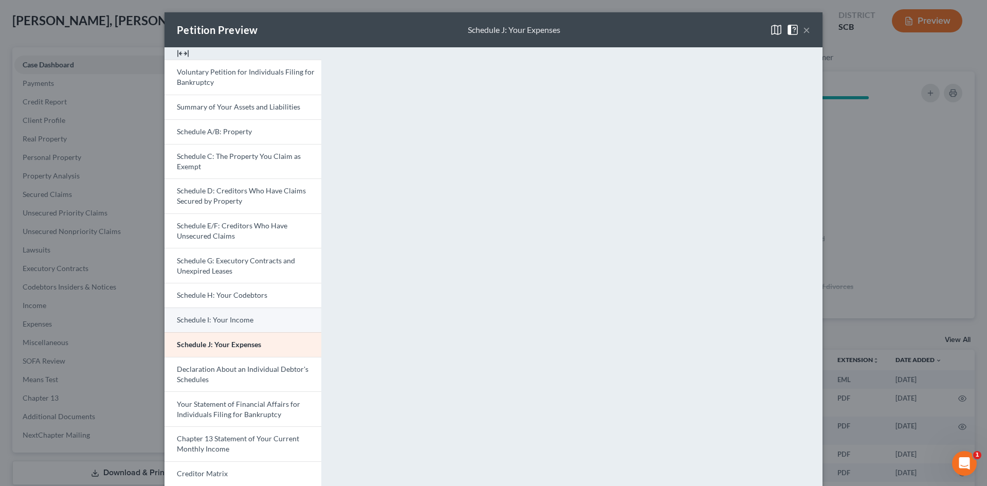
click at [206, 322] on span "Schedule I: Your Income" at bounding box center [215, 319] width 77 height 9
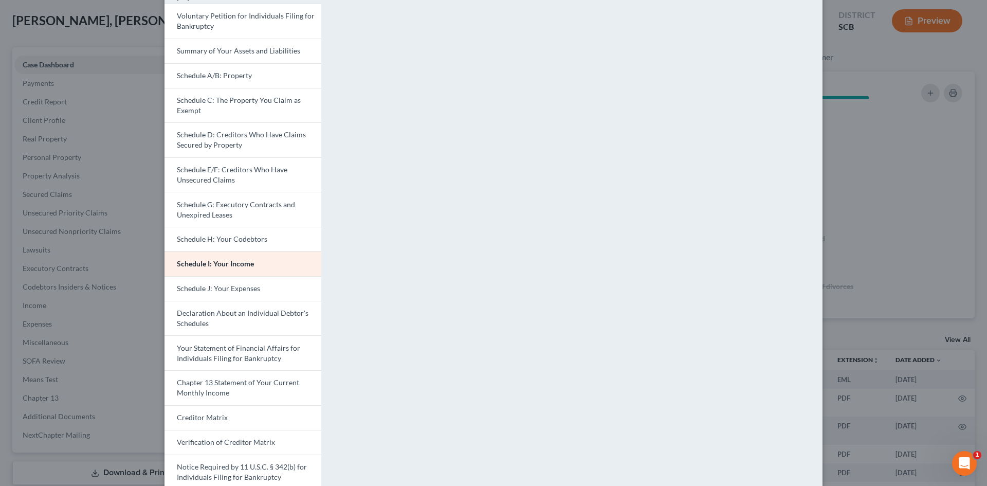
scroll to position [103, 0]
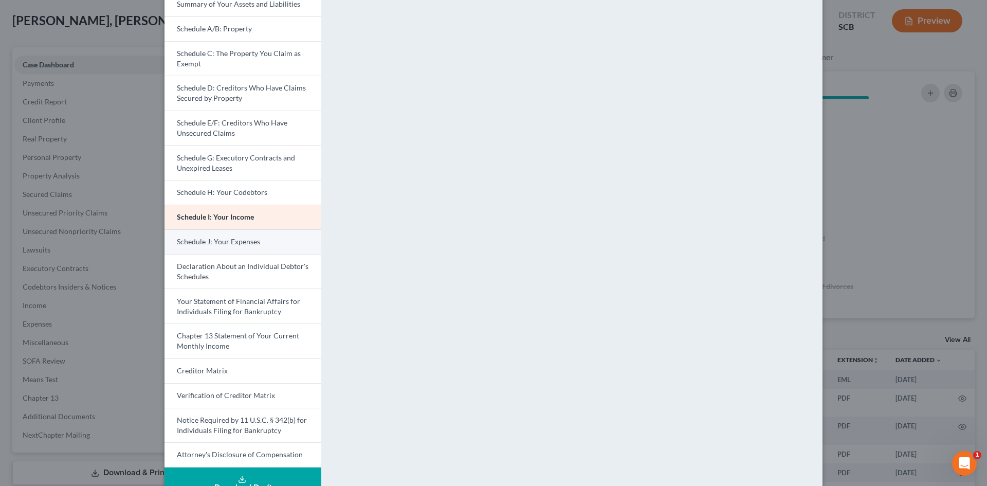
click at [238, 241] on span "Schedule J: Your Expenses" at bounding box center [218, 241] width 83 height 9
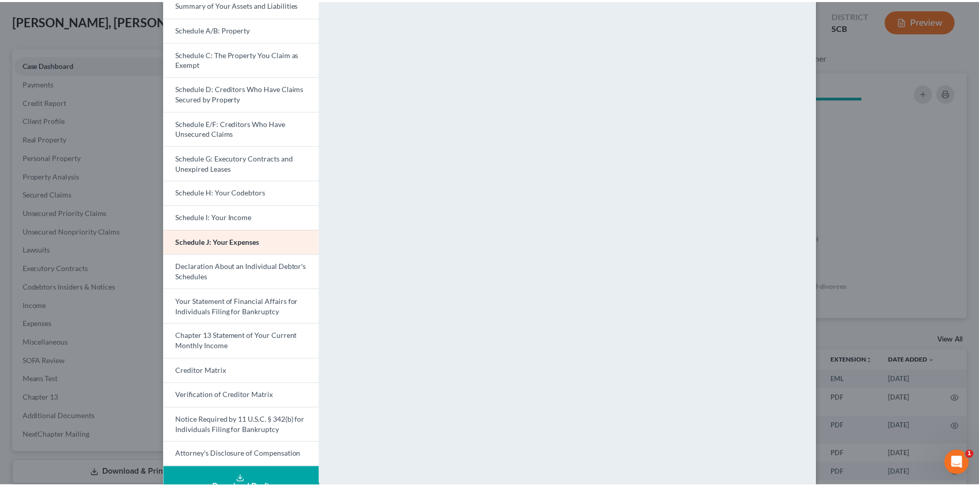
scroll to position [0, 0]
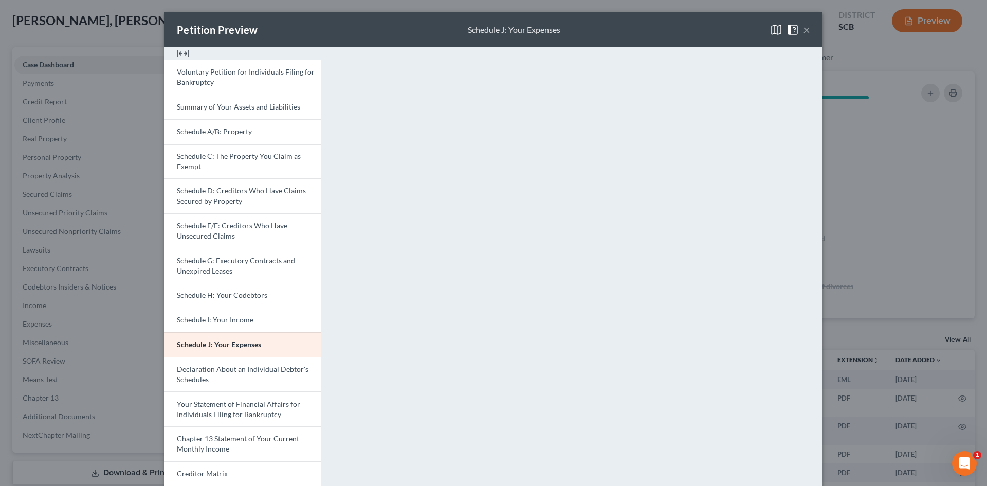
click at [803, 29] on button "×" at bounding box center [806, 30] width 7 height 12
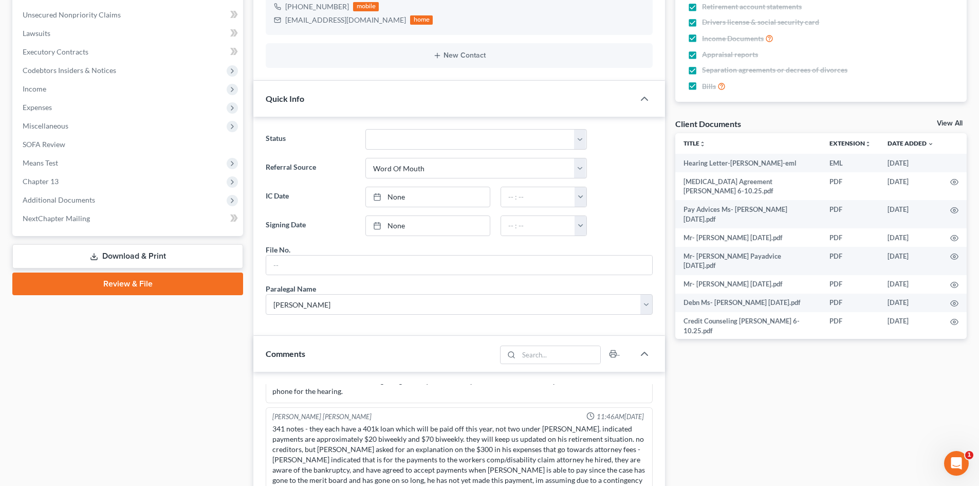
scroll to position [206, 0]
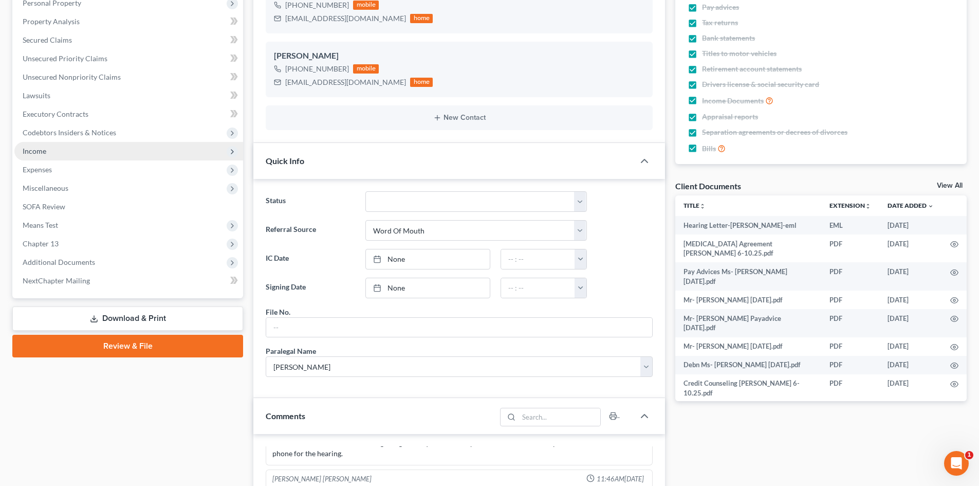
click at [103, 148] on span "Income" at bounding box center [128, 151] width 229 height 19
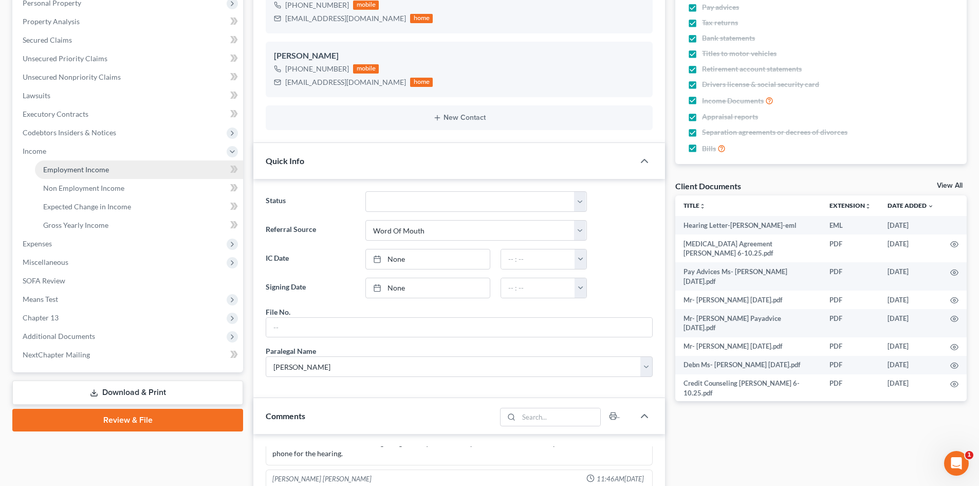
click at [124, 170] on link "Employment Income" at bounding box center [139, 169] width 208 height 19
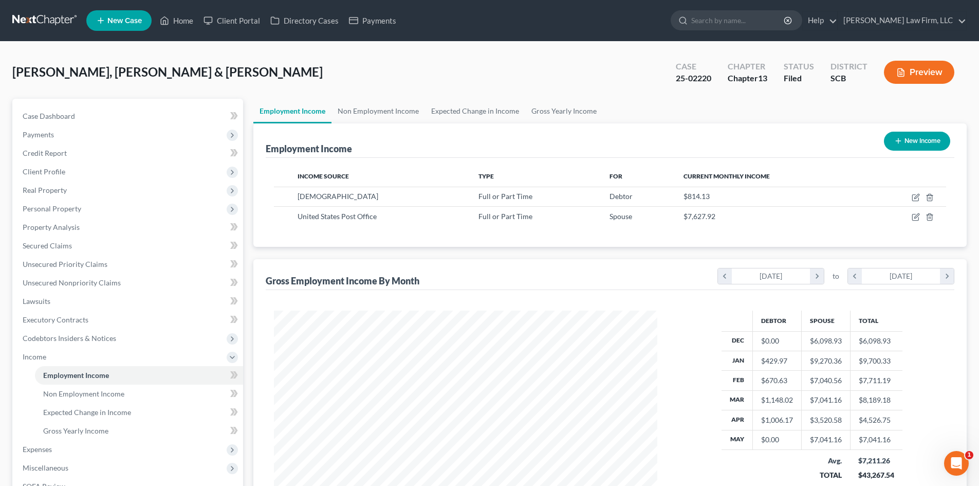
scroll to position [192, 404]
click at [389, 114] on link "Non Employment Income" at bounding box center [379, 111] width 94 height 25
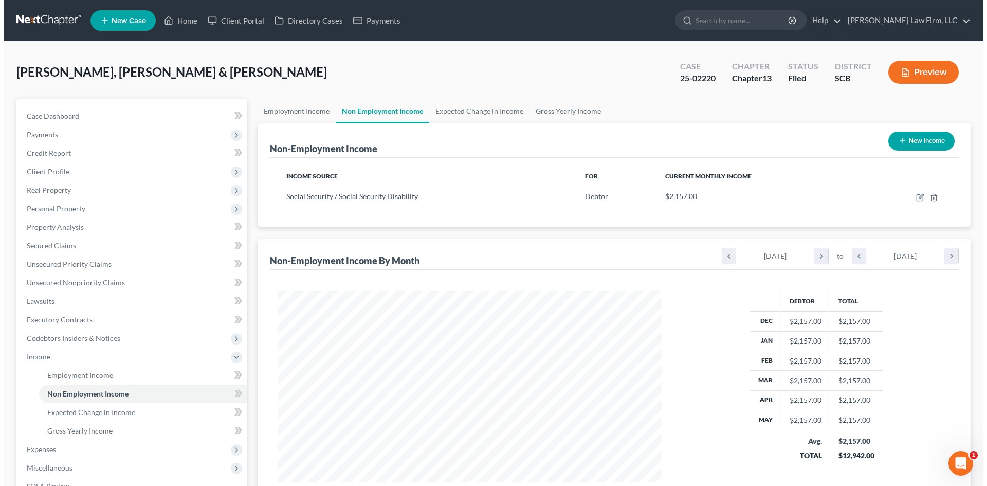
scroll to position [192, 404]
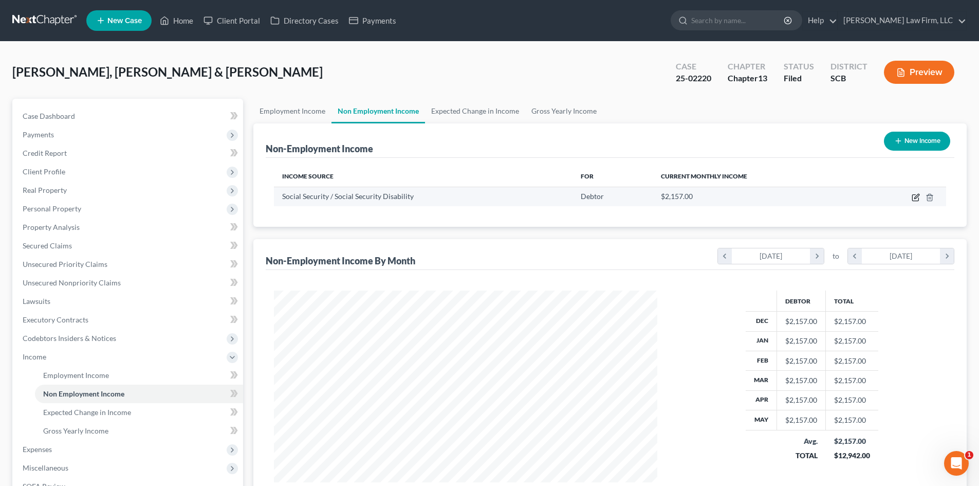
click at [918, 197] on icon "button" at bounding box center [916, 197] width 8 height 8
select select "4"
select select "0"
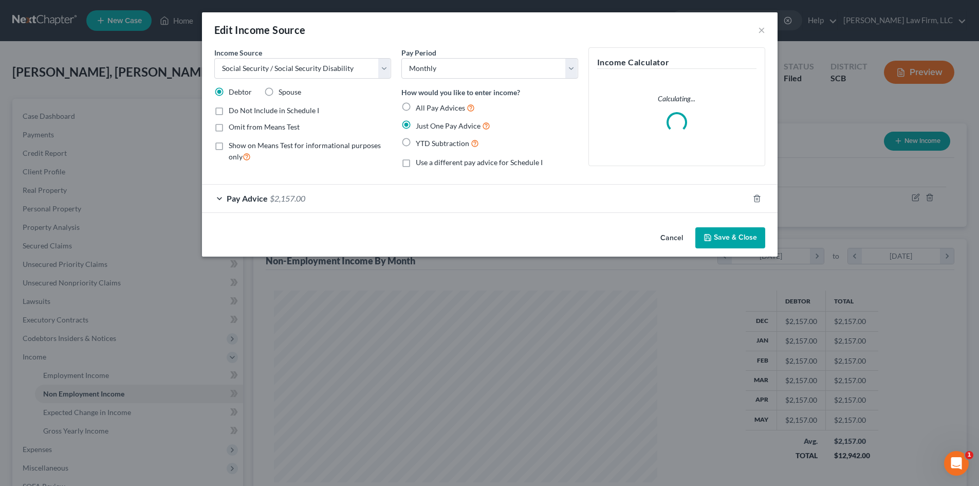
scroll to position [193, 408]
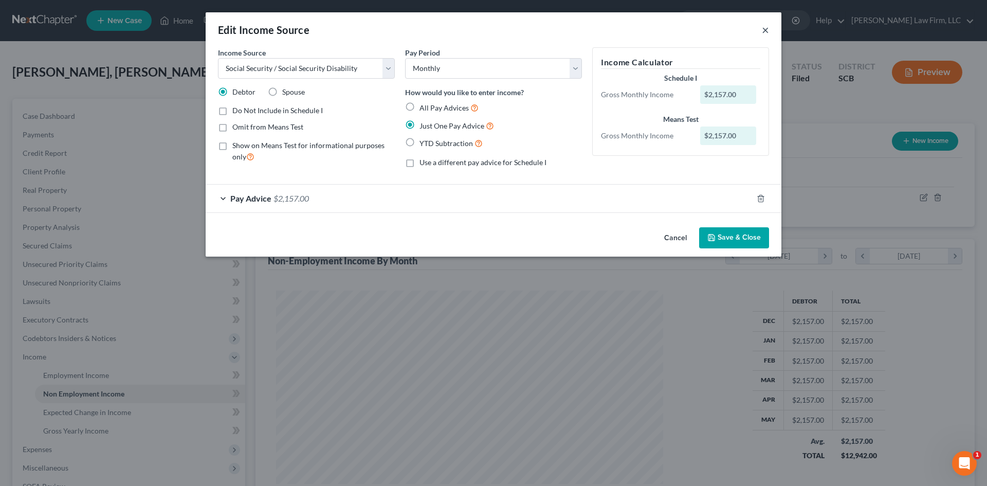
click at [766, 27] on button "×" at bounding box center [765, 30] width 7 height 12
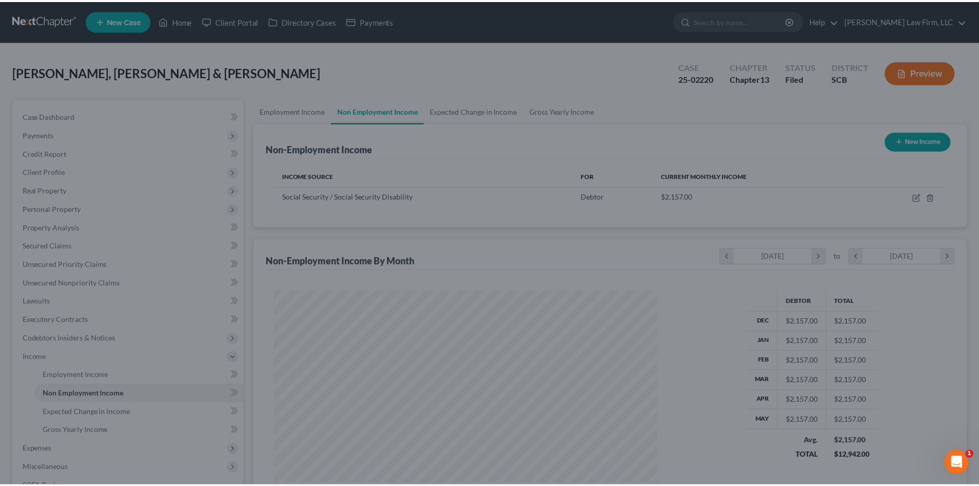
scroll to position [513773, 513561]
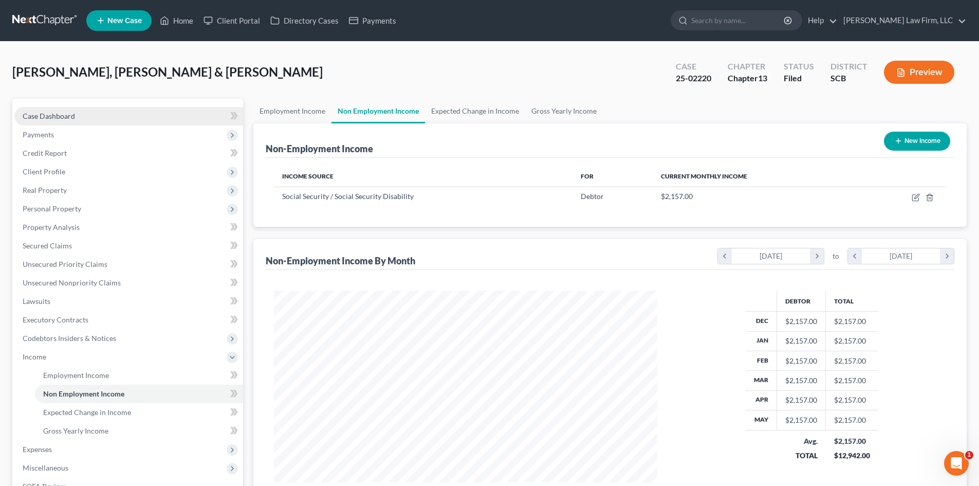
click at [66, 119] on span "Case Dashboard" at bounding box center [49, 116] width 52 height 9
select select "0"
select select "3"
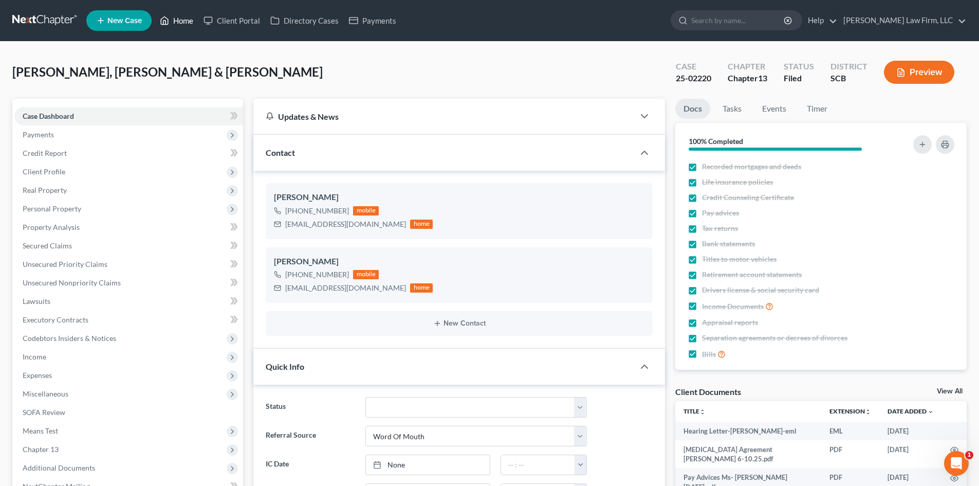
drag, startPoint x: 173, startPoint y: 17, endPoint x: 419, endPoint y: 54, distance: 248.9
click at [173, 17] on link "Home" at bounding box center [177, 20] width 44 height 19
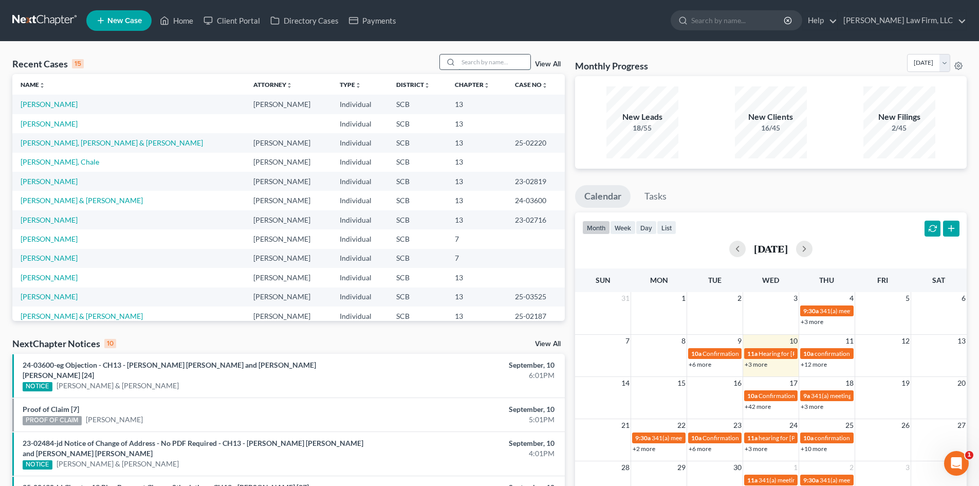
click at [479, 65] on input "search" at bounding box center [494, 61] width 72 height 15
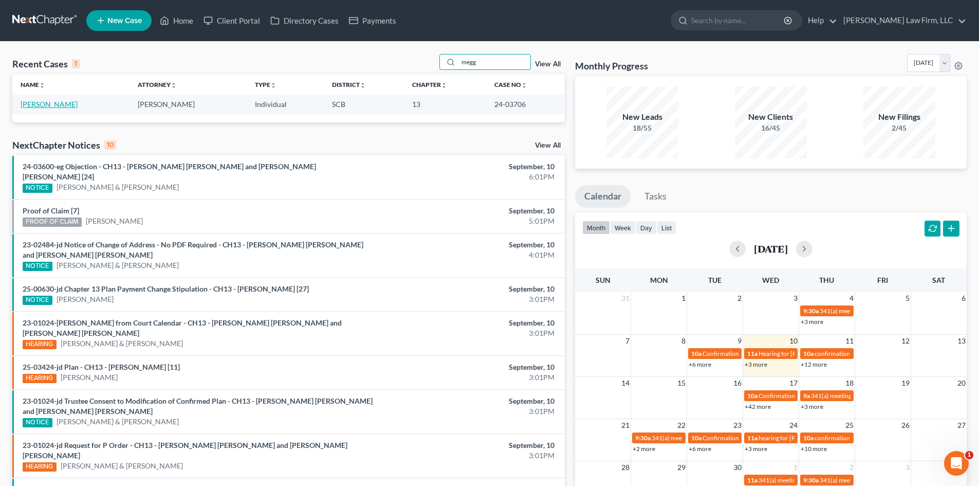
type input "megg"
click at [59, 100] on link "[PERSON_NAME]" at bounding box center [49, 104] width 57 height 9
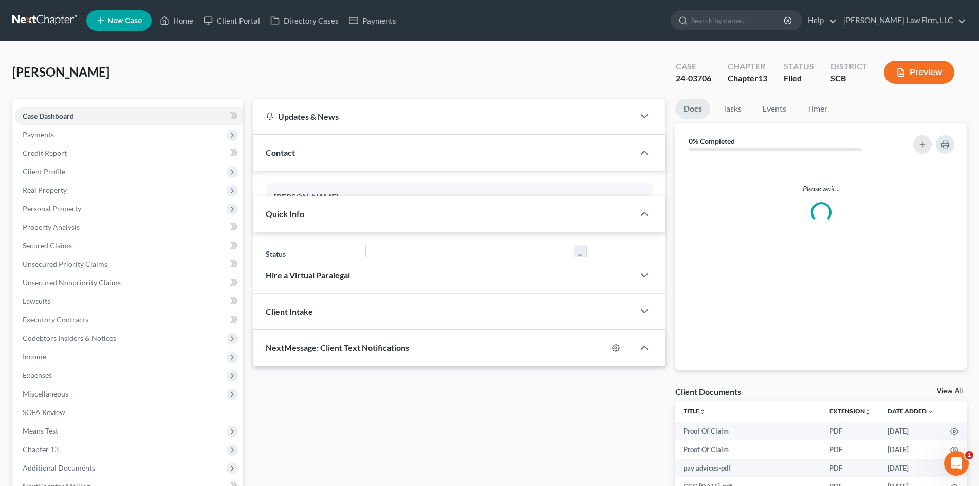
select select "1"
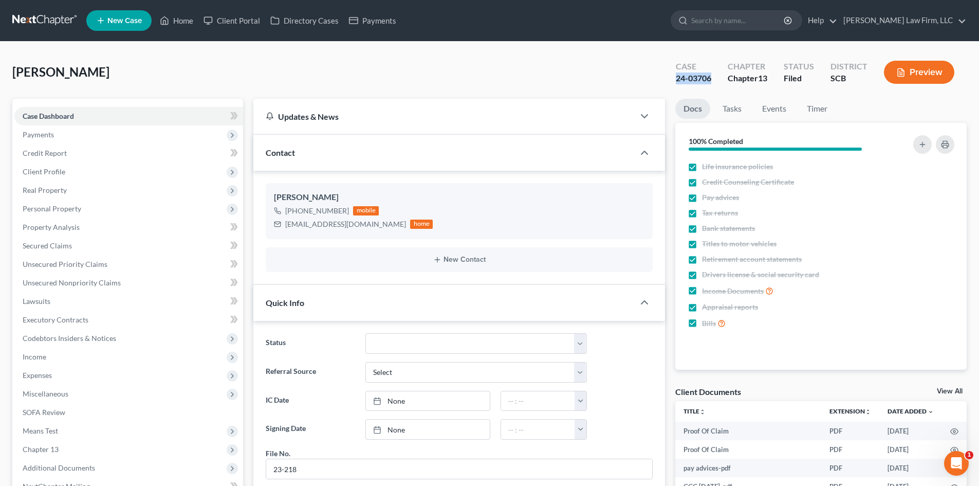
drag, startPoint x: 716, startPoint y: 78, endPoint x: 658, endPoint y: 80, distance: 58.1
click at [658, 80] on div "[PERSON_NAME] Upgraded Case 24-03706 Chapter Chapter 13 Status Filed District S…" at bounding box center [489, 76] width 954 height 45
copy div "24-03706"
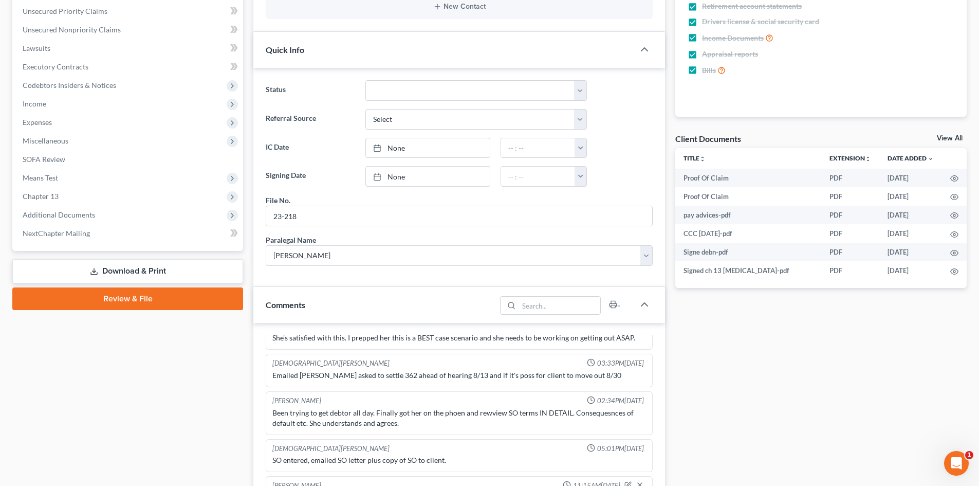
scroll to position [411, 0]
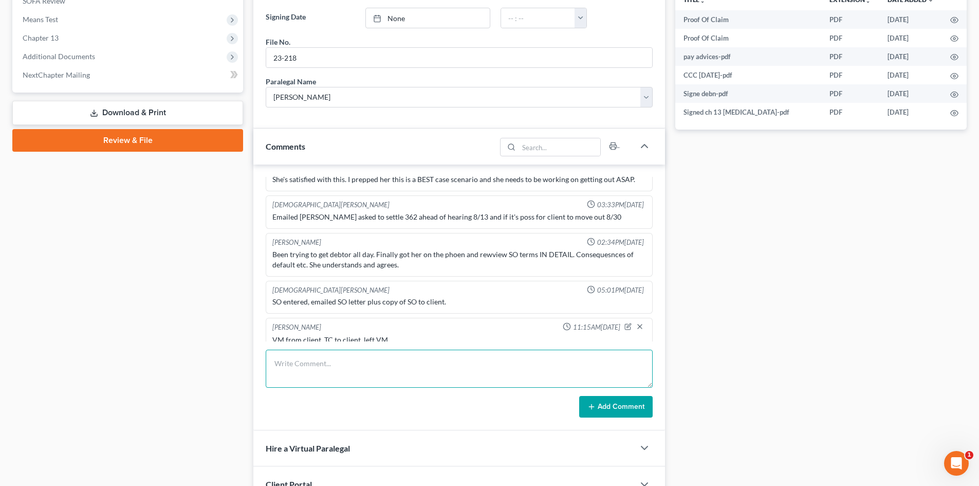
click at [413, 384] on textarea at bounding box center [459, 368] width 387 height 38
type textarea "VM from client. Answered basic questions about buying a house, tee payments, et…"
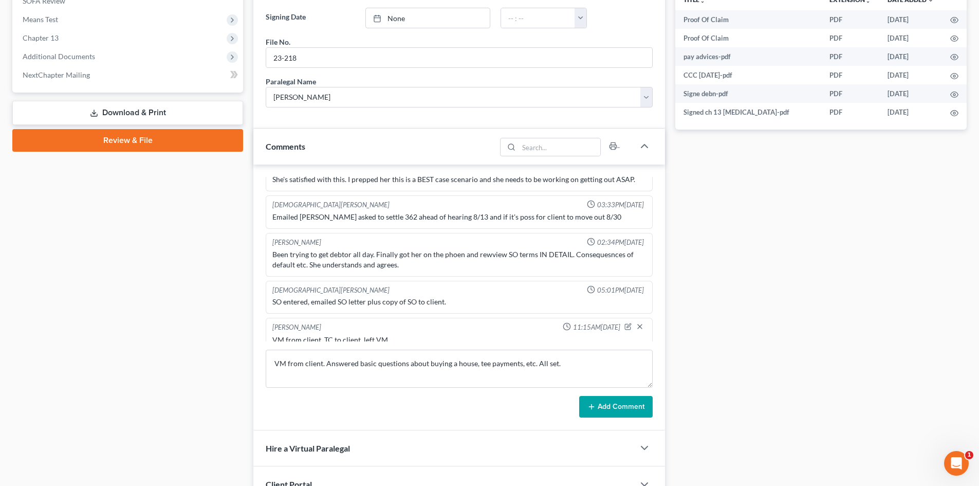
click at [606, 403] on button "Add Comment" at bounding box center [615, 407] width 73 height 22
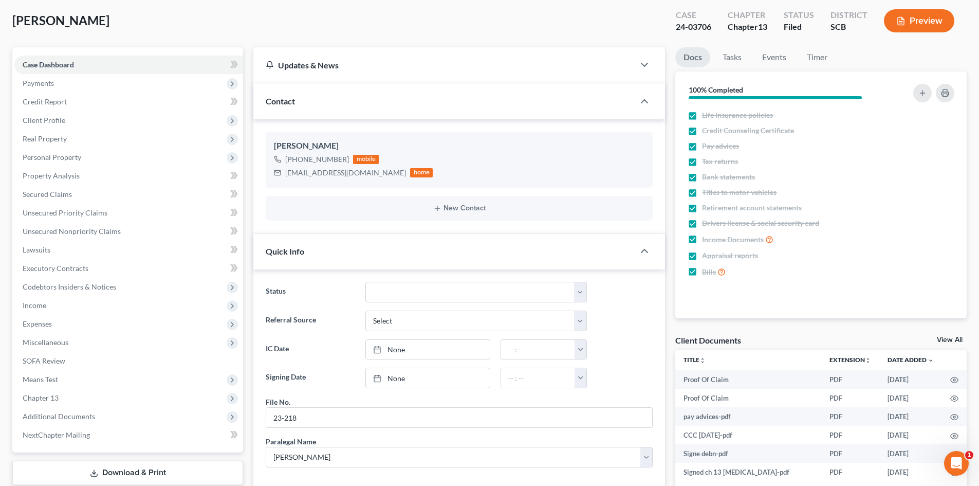
scroll to position [0, 0]
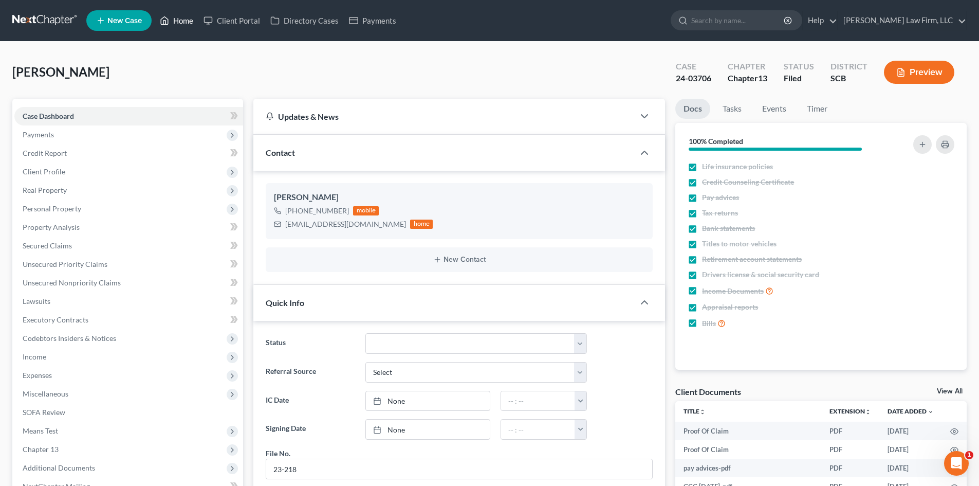
click at [181, 18] on link "Home" at bounding box center [177, 20] width 44 height 19
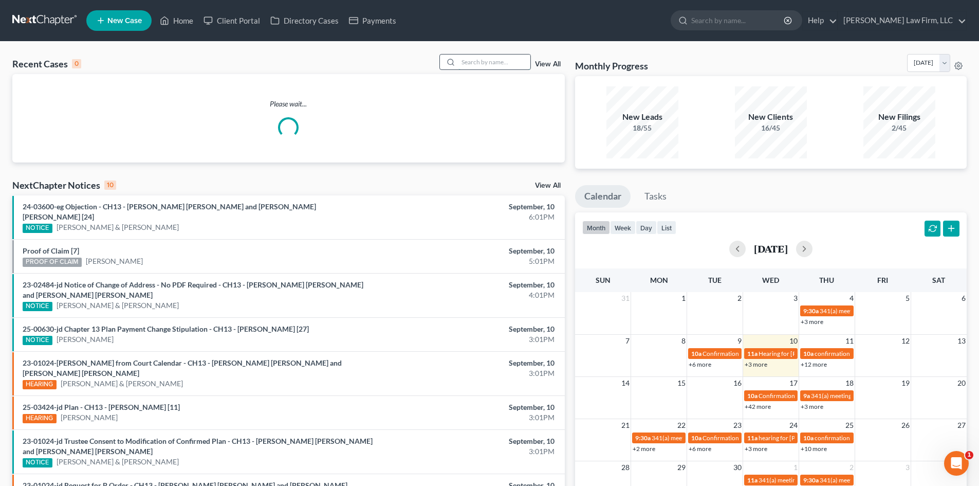
click at [468, 61] on input "search" at bounding box center [494, 61] width 72 height 15
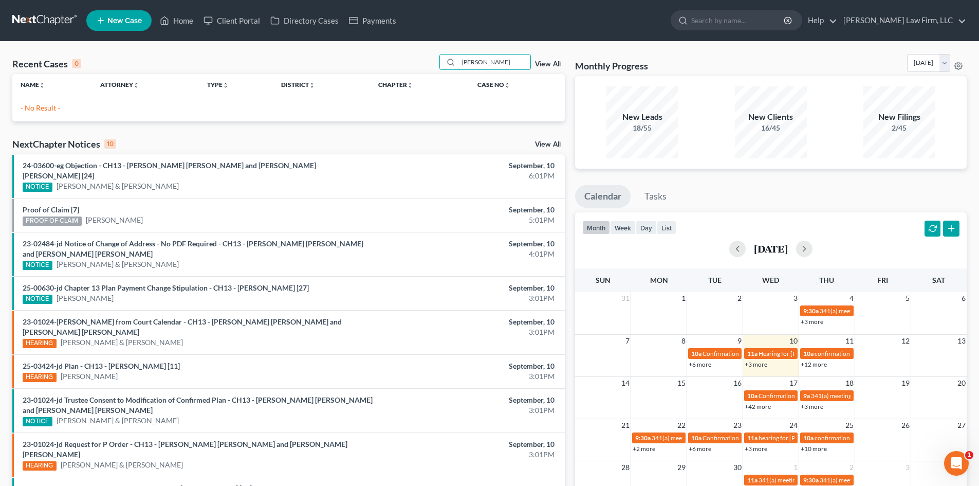
type input "[PERSON_NAME]"
